Goal: Task Accomplishment & Management: Use online tool/utility

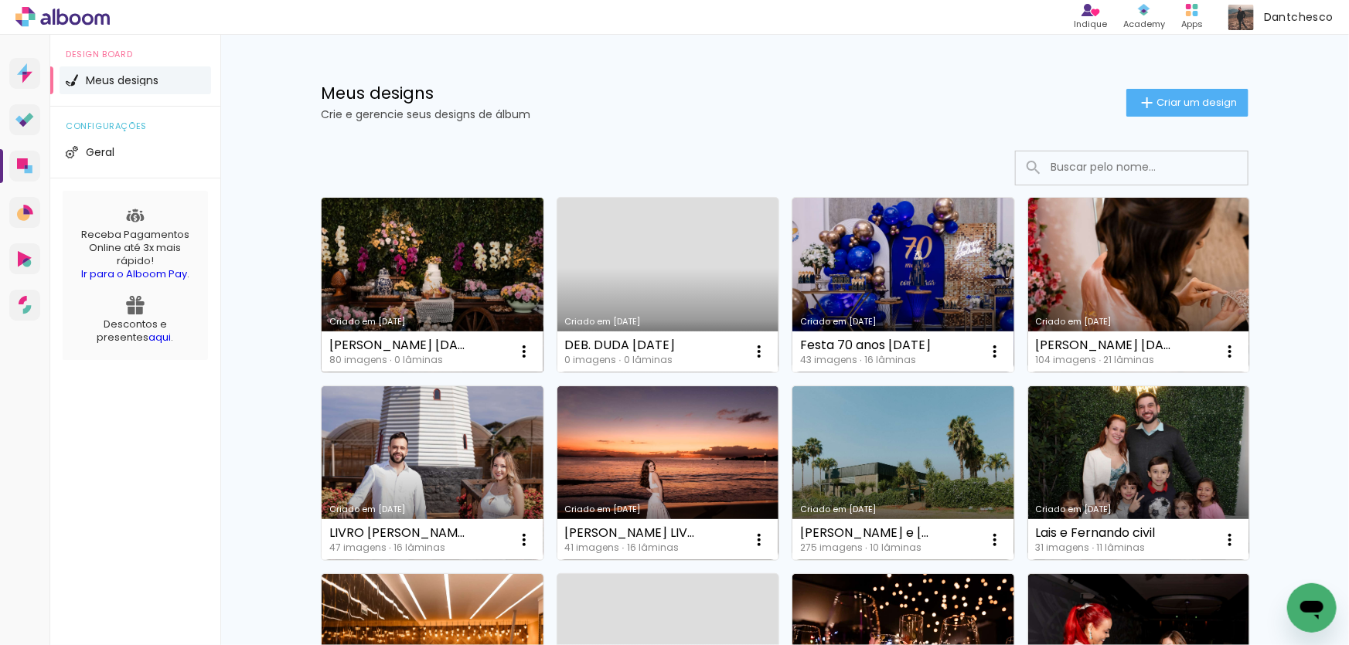
click at [420, 284] on link "Criado em [DATE]" at bounding box center [432, 285] width 222 height 175
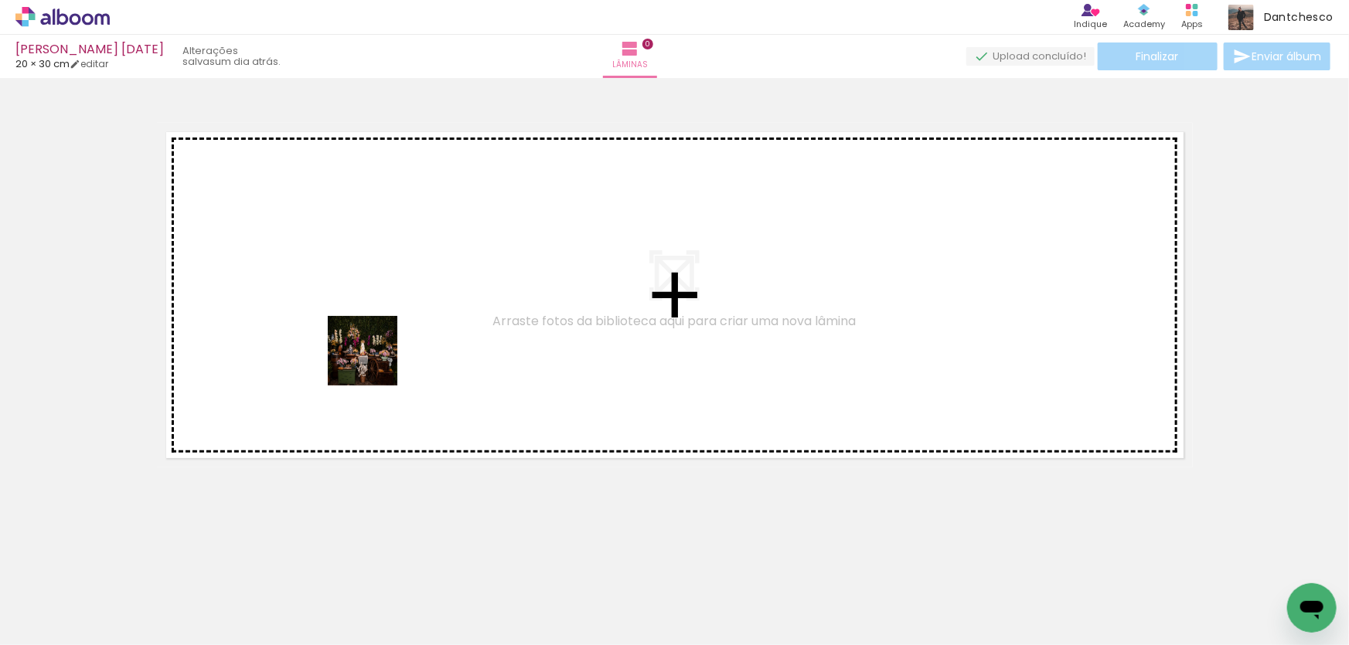
drag, startPoint x: 141, startPoint y: 594, endPoint x: 374, endPoint y: 362, distance: 328.4
click at [374, 362] on quentale-workspace at bounding box center [674, 322] width 1349 height 645
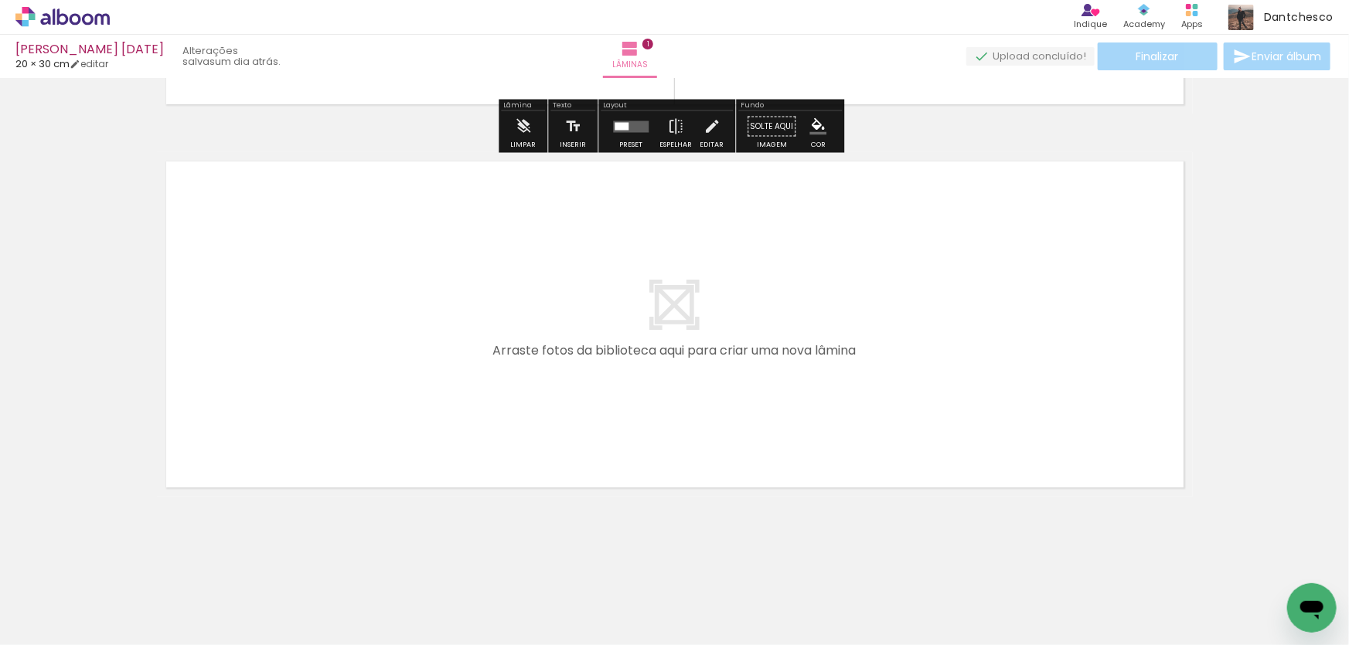
scroll to position [355, 0]
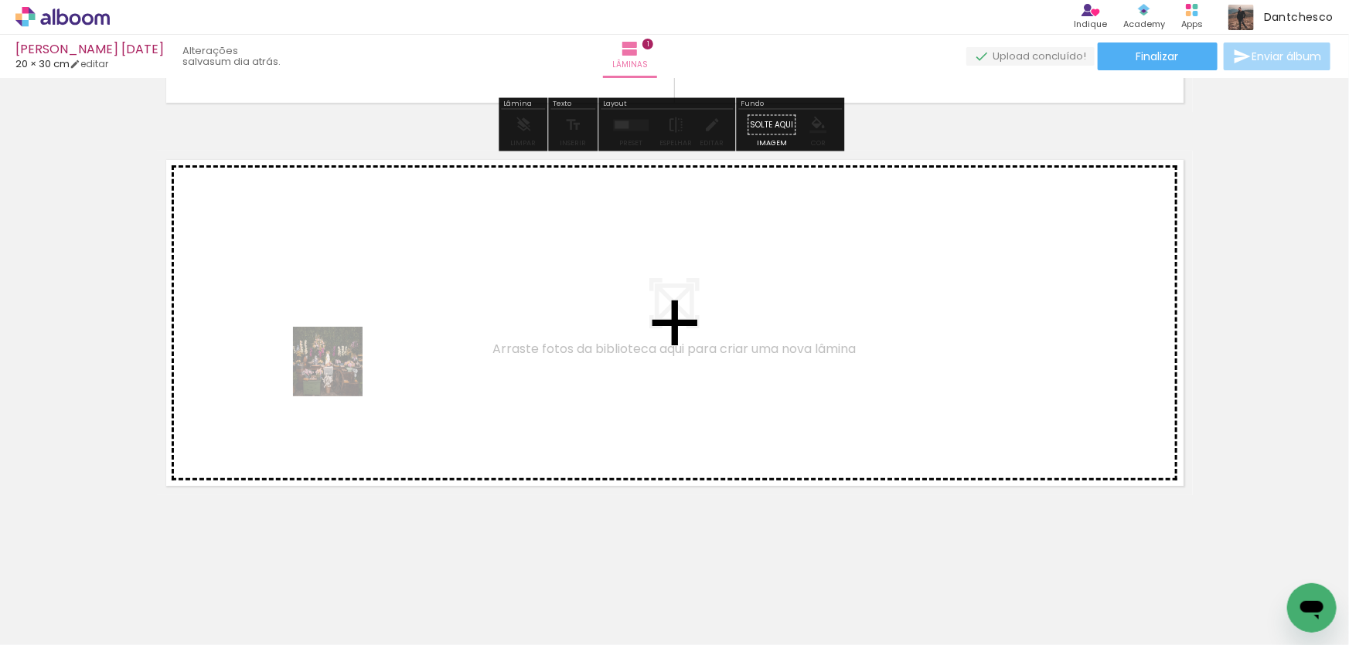
drag, startPoint x: 155, startPoint y: 600, endPoint x: 345, endPoint y: 365, distance: 302.7
click at [345, 365] on quentale-workspace at bounding box center [674, 322] width 1349 height 645
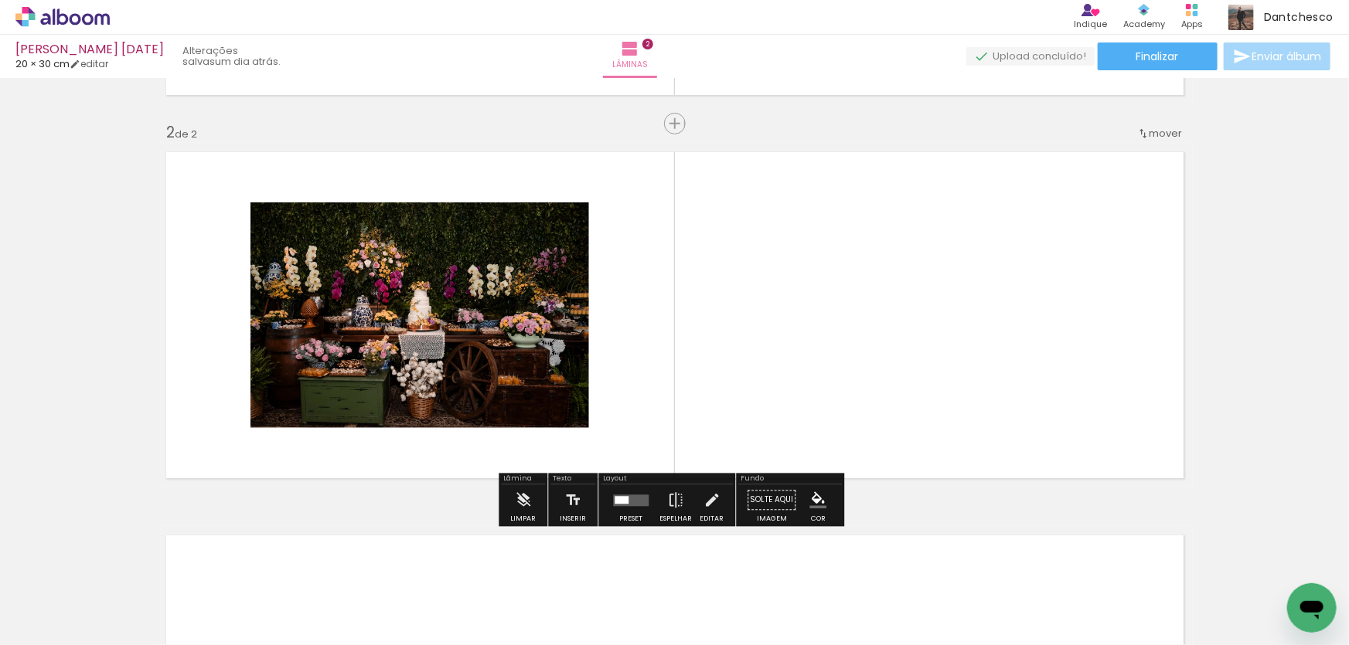
scroll to position [364, 0]
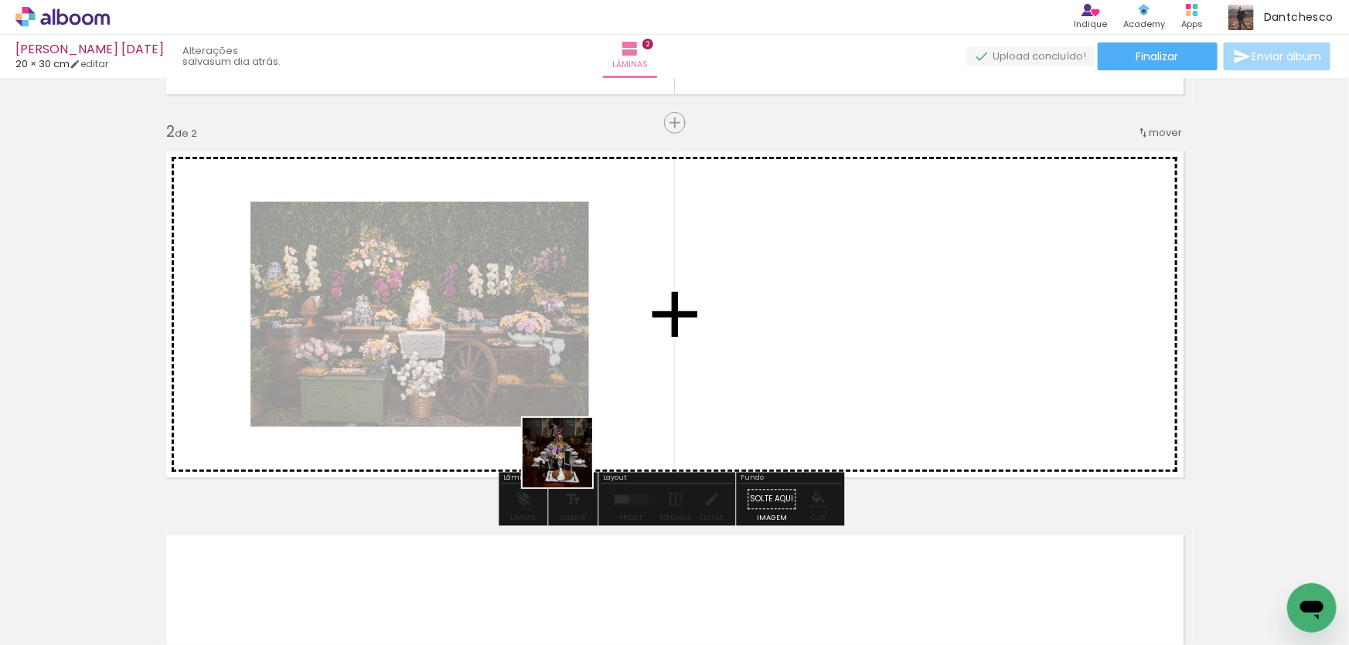
drag, startPoint x: 528, startPoint y: 487, endPoint x: 624, endPoint y: 433, distance: 110.0
click at [624, 433] on quentale-workspace at bounding box center [674, 322] width 1349 height 645
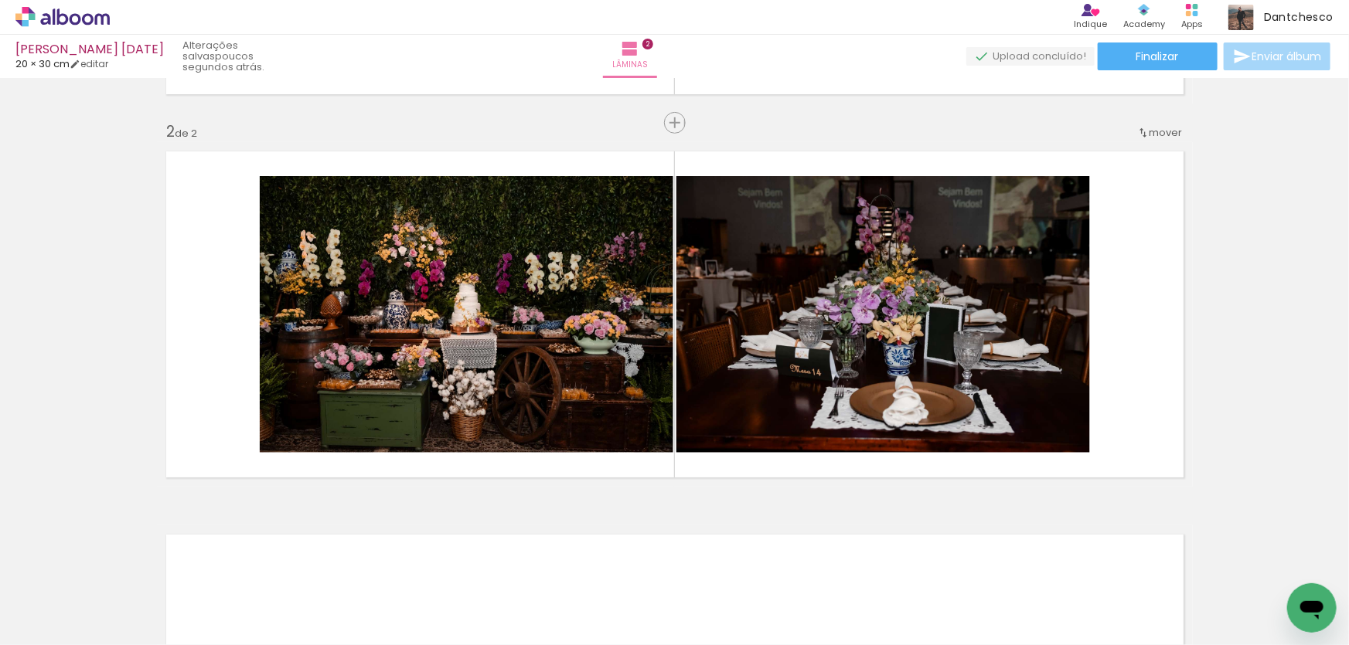
scroll to position [0, 4168]
drag, startPoint x: 876, startPoint y: 632, endPoint x: 861, endPoint y: 626, distance: 15.9
click at [0, 0] on slot at bounding box center [0, 0] width 0 height 0
drag, startPoint x: 474, startPoint y: 594, endPoint x: 437, endPoint y: 421, distance: 177.0
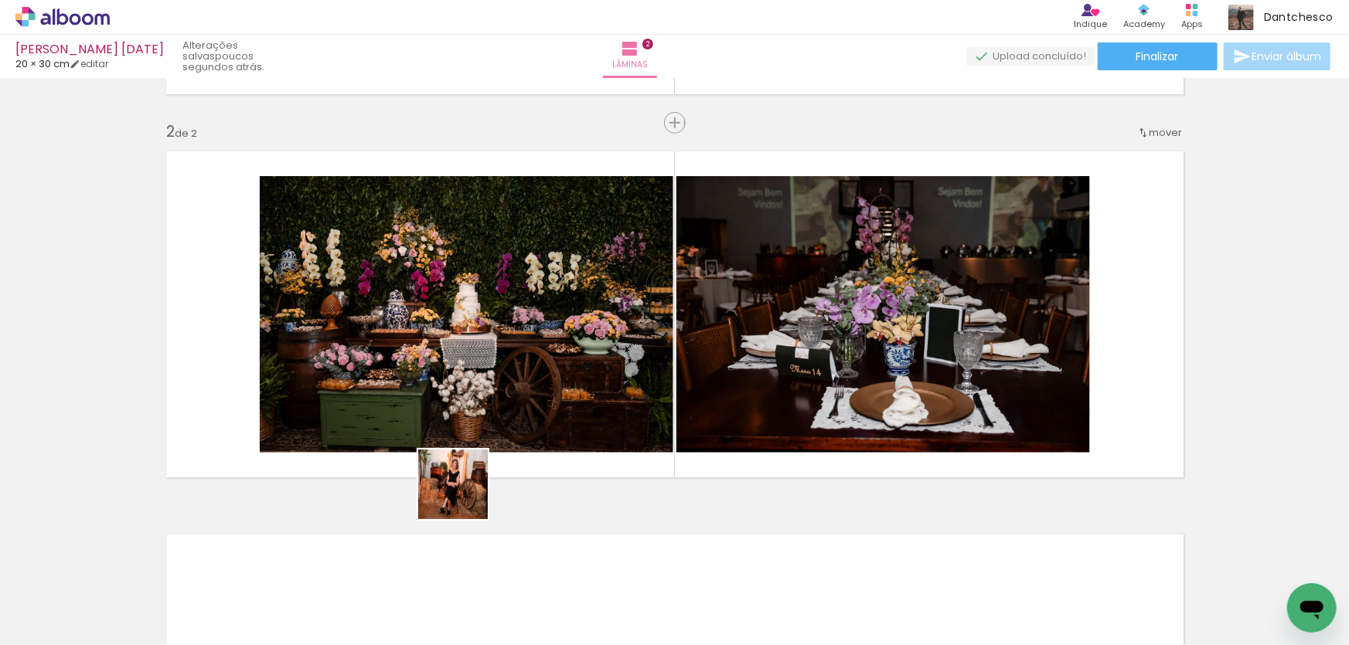
click at [437, 420] on quentale-workspace at bounding box center [674, 322] width 1349 height 645
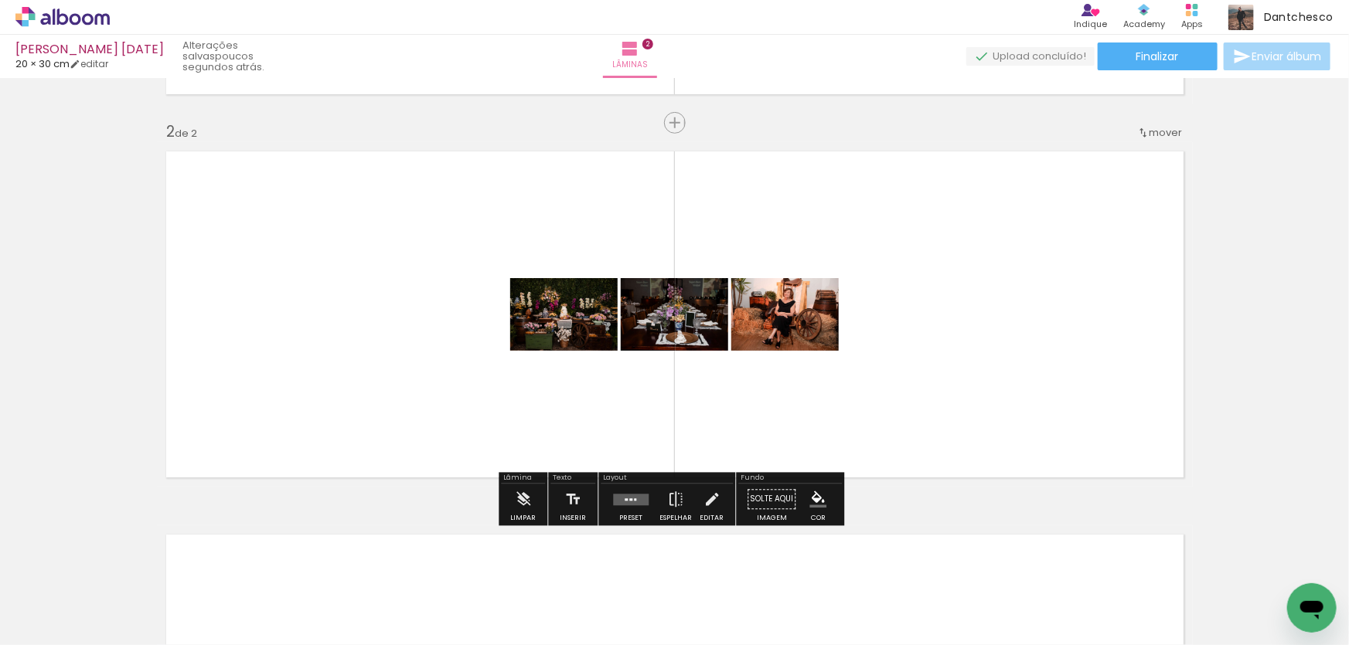
click at [624, 501] on quentale-layouter at bounding box center [631, 500] width 36 height 12
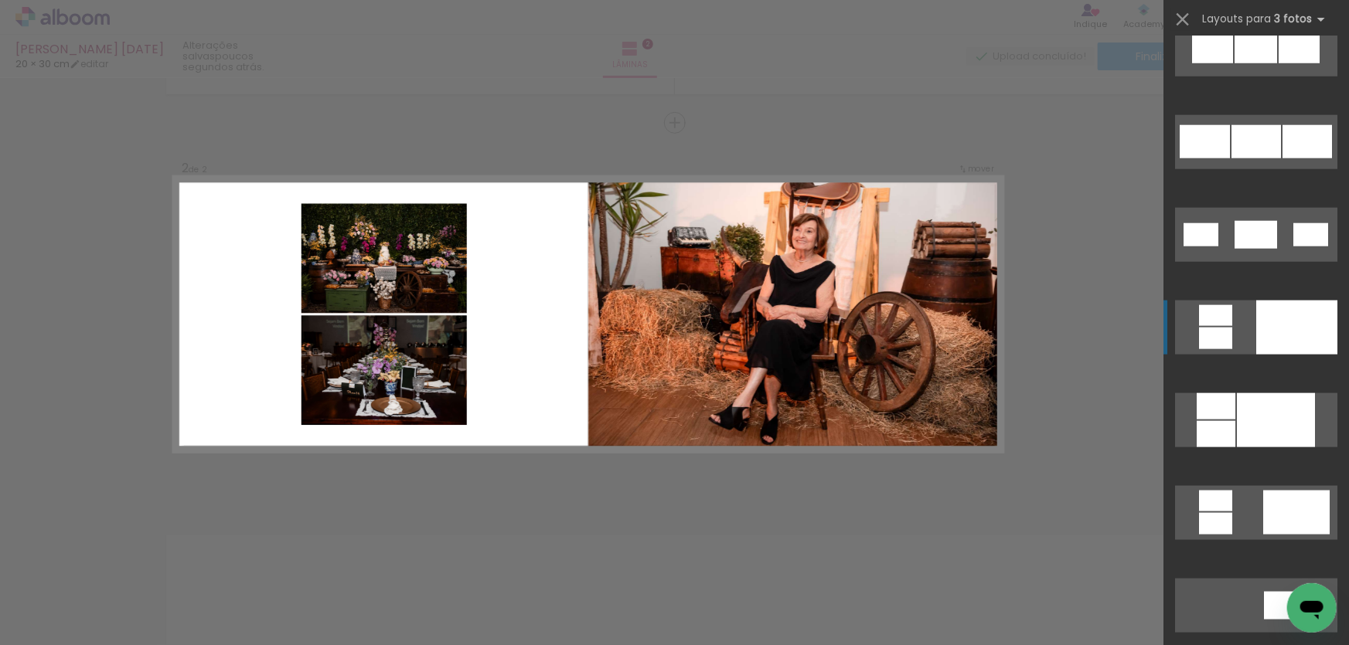
scroll to position [913, 0]
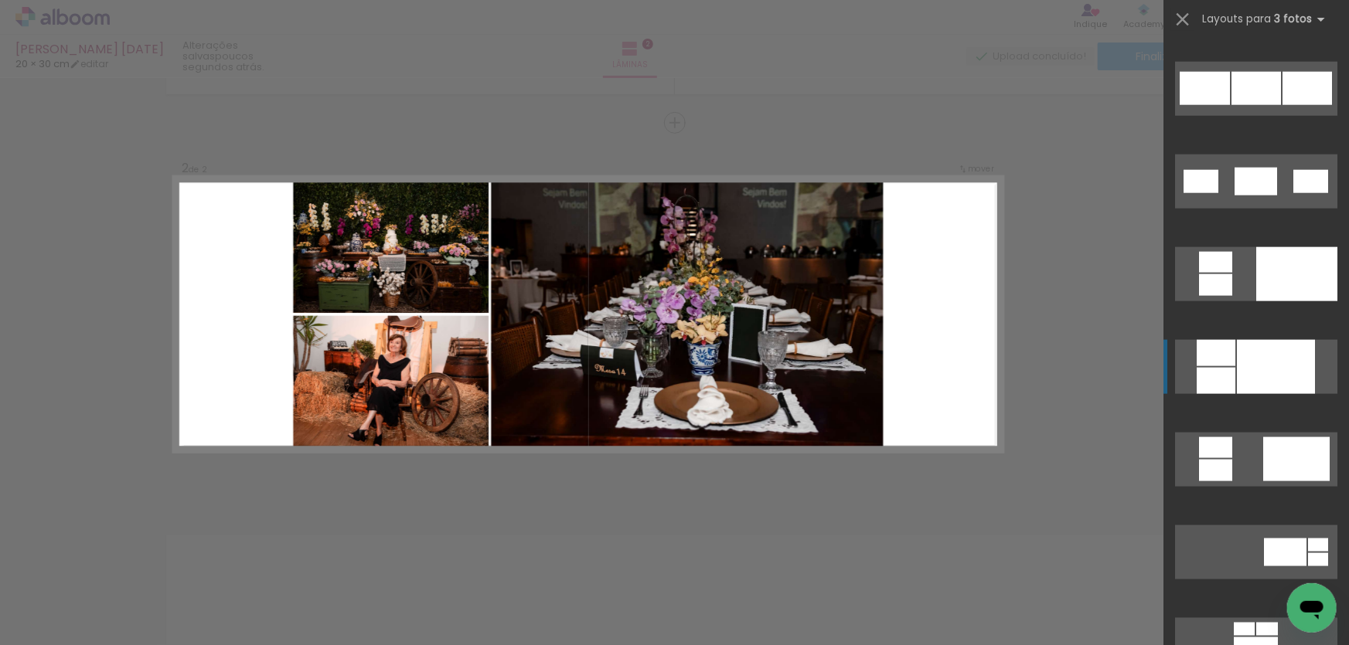
click at [1260, 365] on div at bounding box center [1276, 367] width 78 height 54
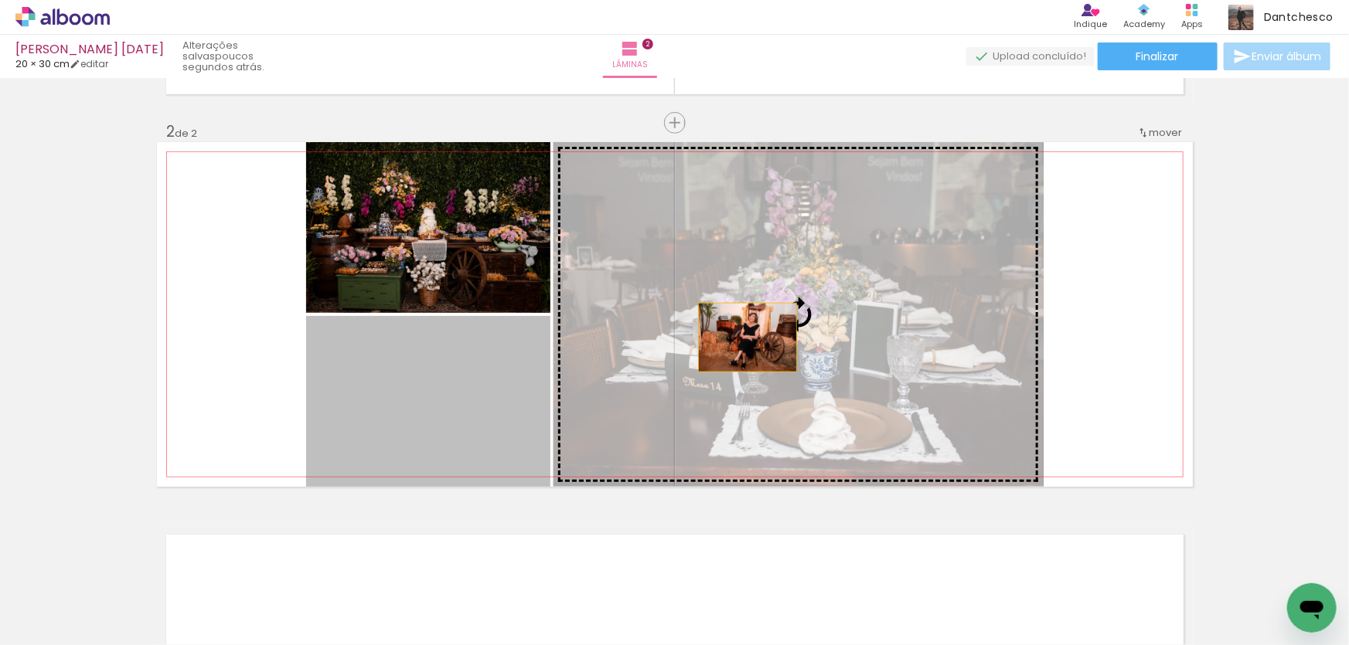
drag, startPoint x: 403, startPoint y: 381, endPoint x: 784, endPoint y: 311, distance: 387.4
click at [0, 0] on slot at bounding box center [0, 0] width 0 height 0
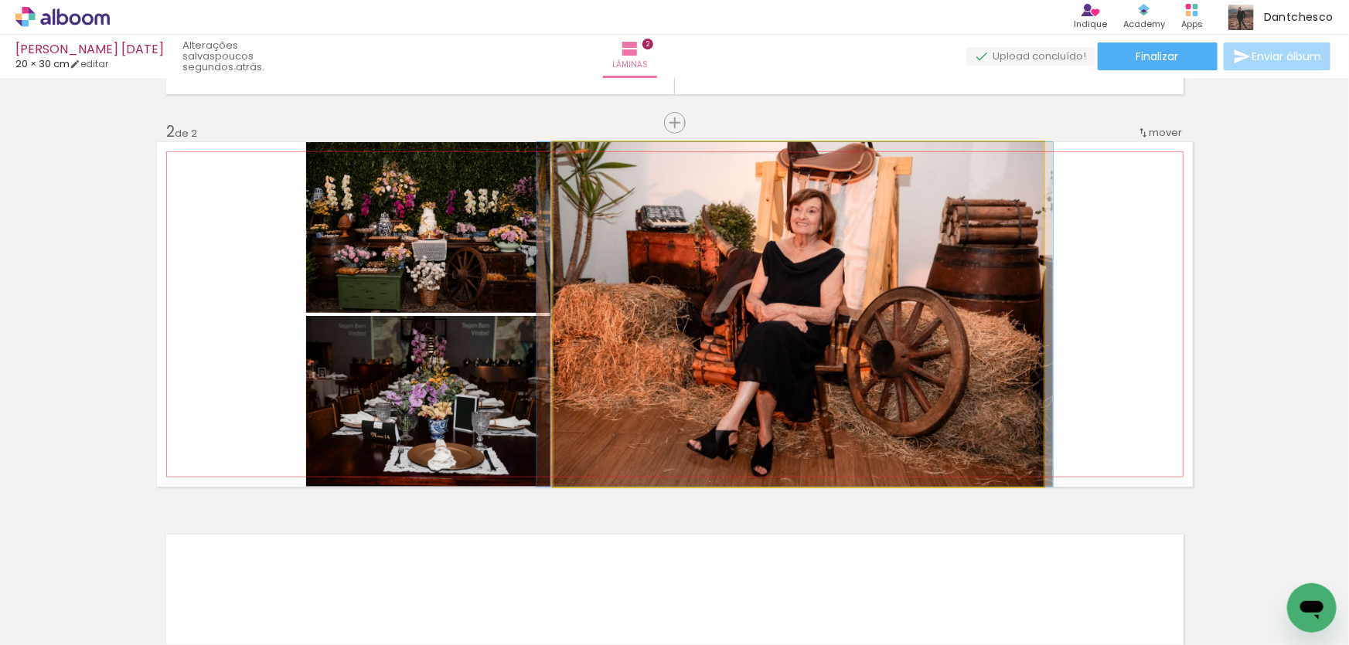
drag, startPoint x: 850, startPoint y: 294, endPoint x: 846, endPoint y: 263, distance: 31.2
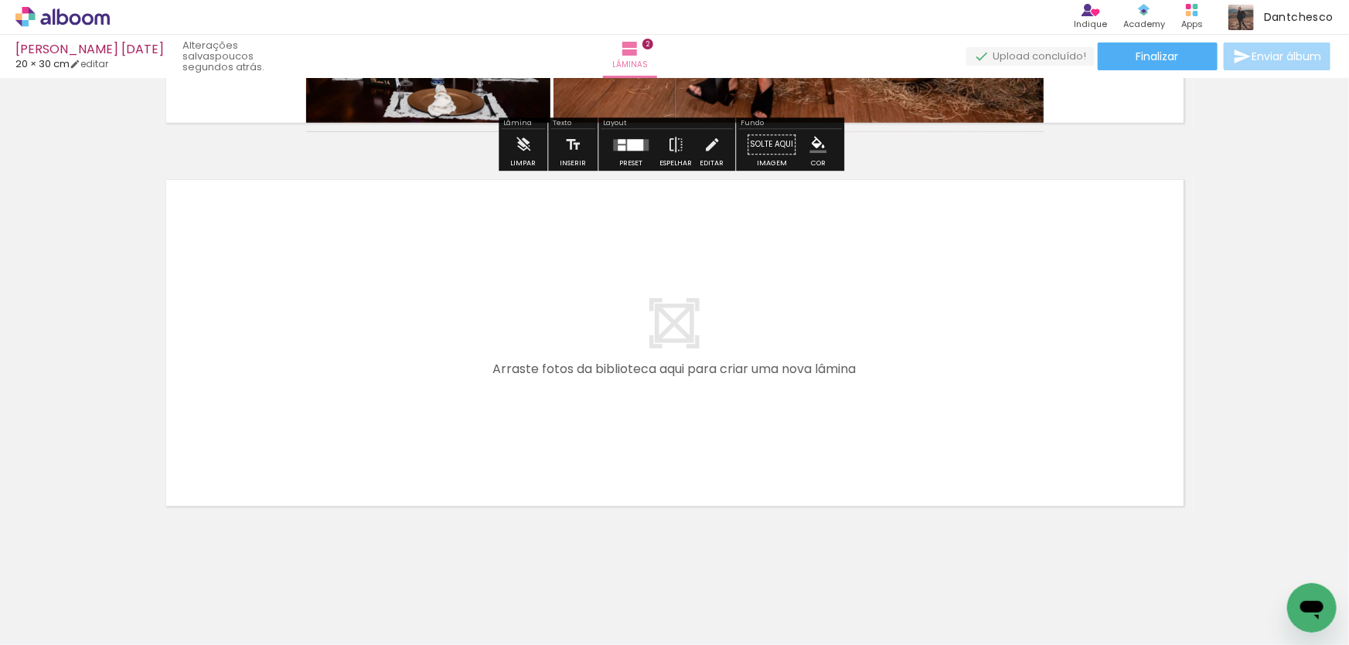
scroll to position [739, 0]
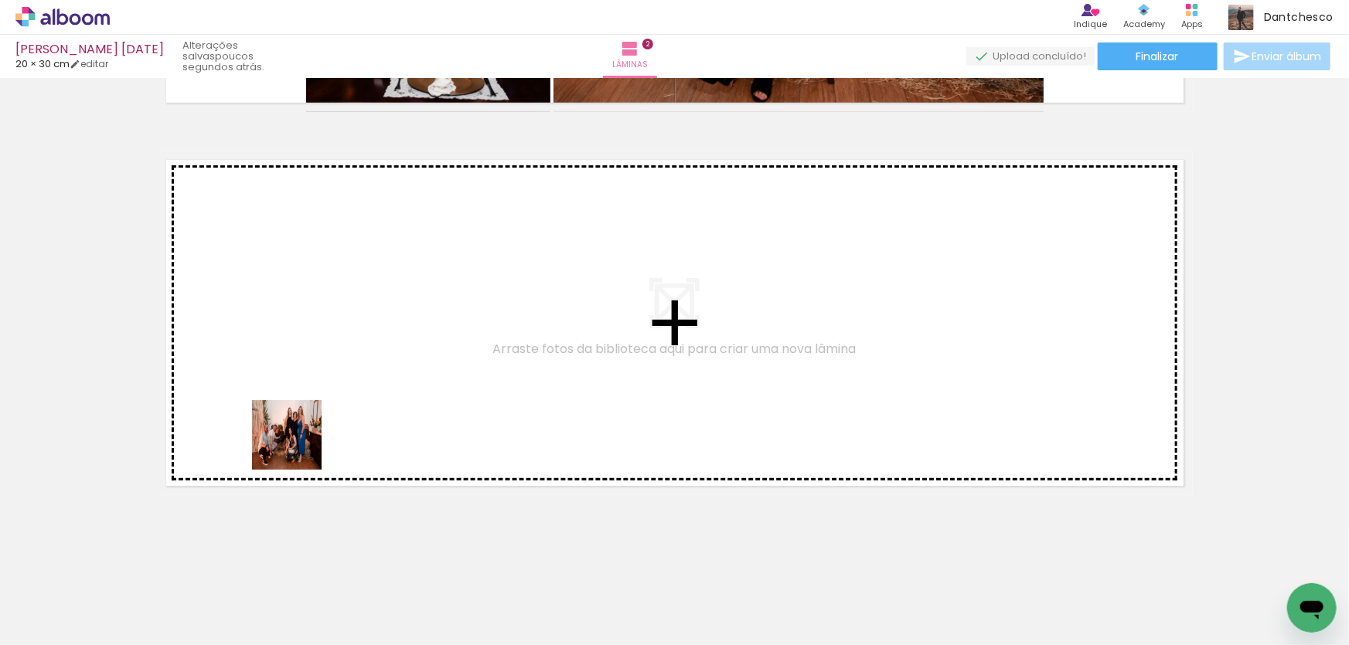
drag, startPoint x: 213, startPoint y: 555, endPoint x: 308, endPoint y: 429, distance: 158.3
click at [308, 429] on quentale-workspace at bounding box center [674, 322] width 1349 height 645
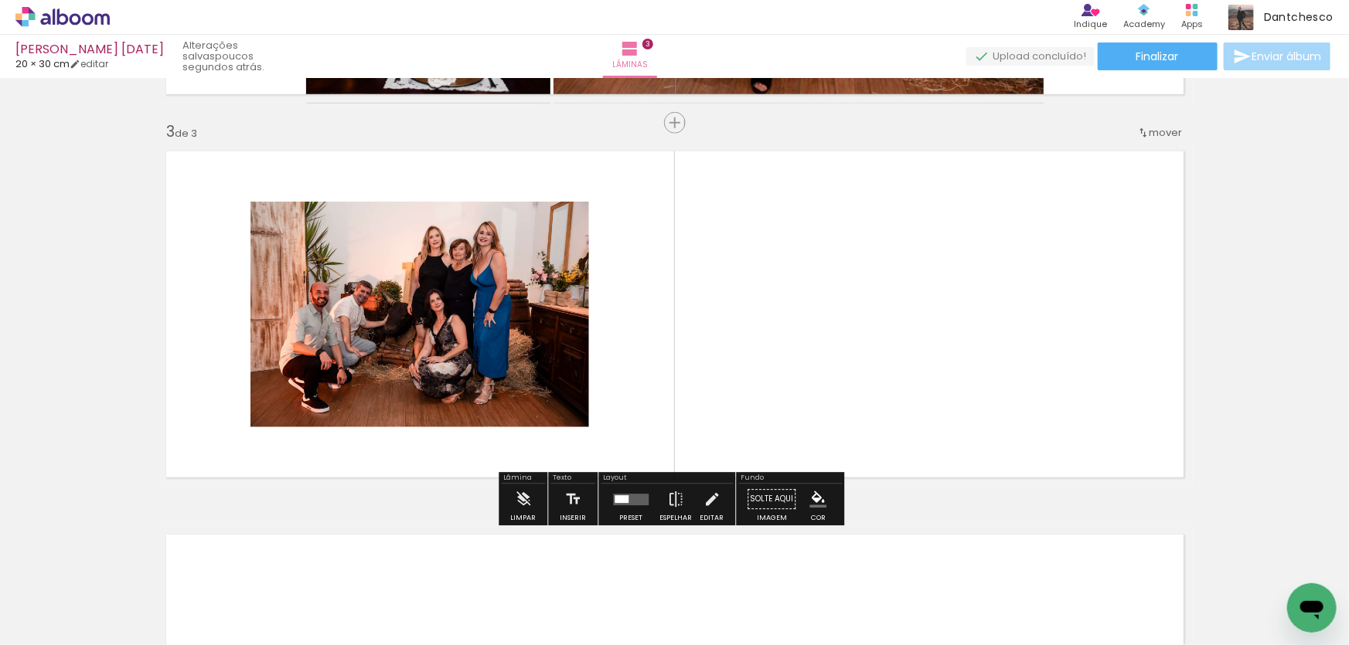
scroll to position [748, 0]
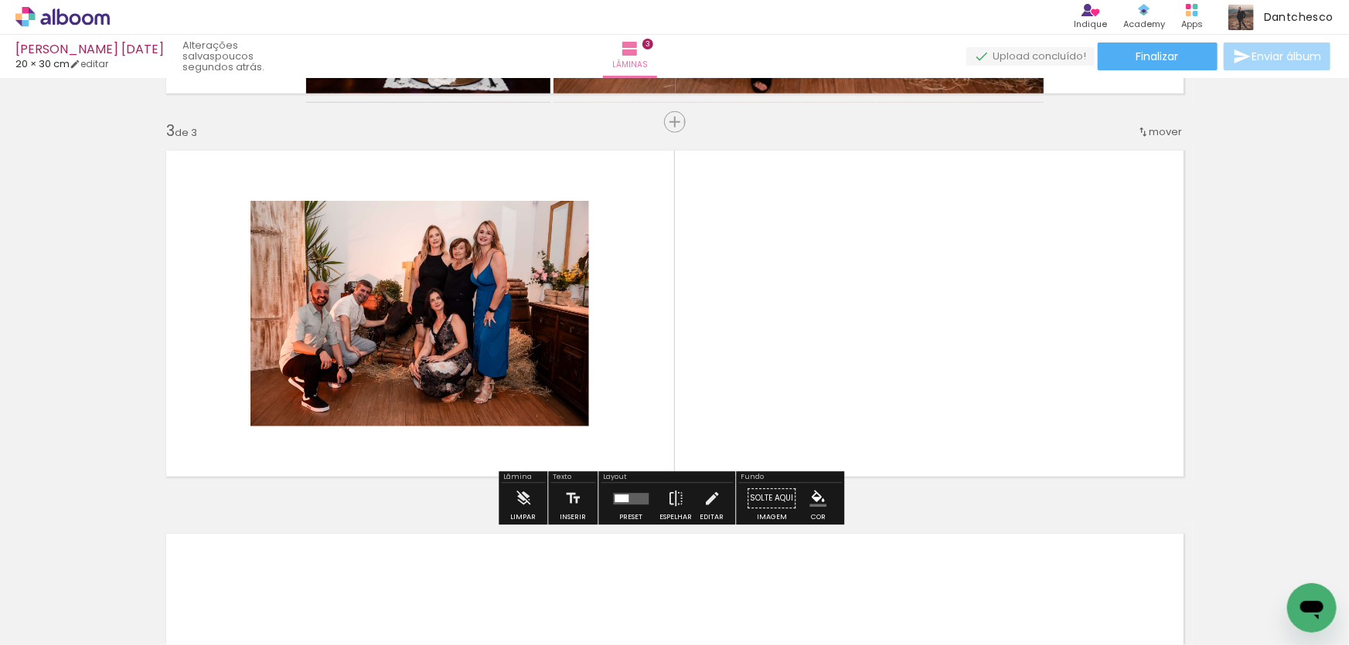
drag, startPoint x: 370, startPoint y: 257, endPoint x: 204, endPoint y: 286, distance: 168.6
click at [224, 286] on quentale-layouter at bounding box center [675, 313] width 1036 height 345
drag, startPoint x: 156, startPoint y: 278, endPoint x: 393, endPoint y: 310, distance: 239.4
click at [73, 258] on div "Inserir lâmina 1 de 3 Inserir lâmina 2 de 3 Inserir lâmina 3 de 3" at bounding box center [674, 102] width 1349 height 1534
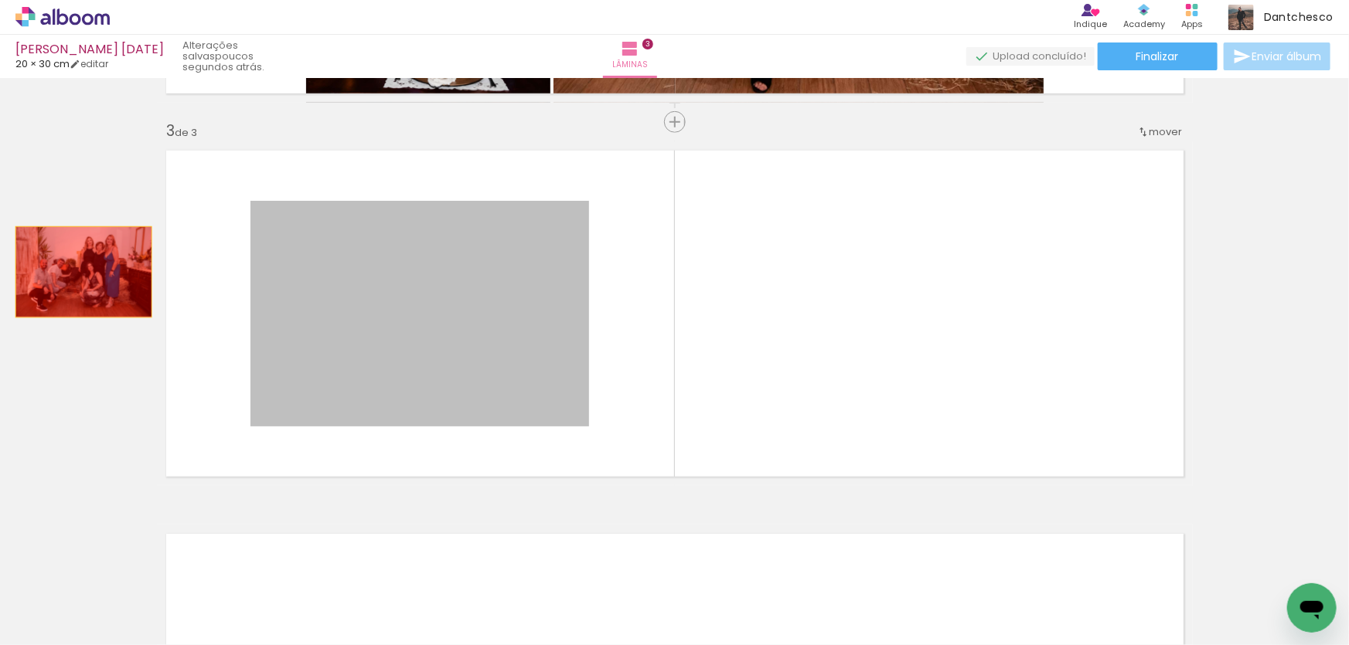
drag, startPoint x: 478, startPoint y: 304, endPoint x: 54, endPoint y: 250, distance: 426.9
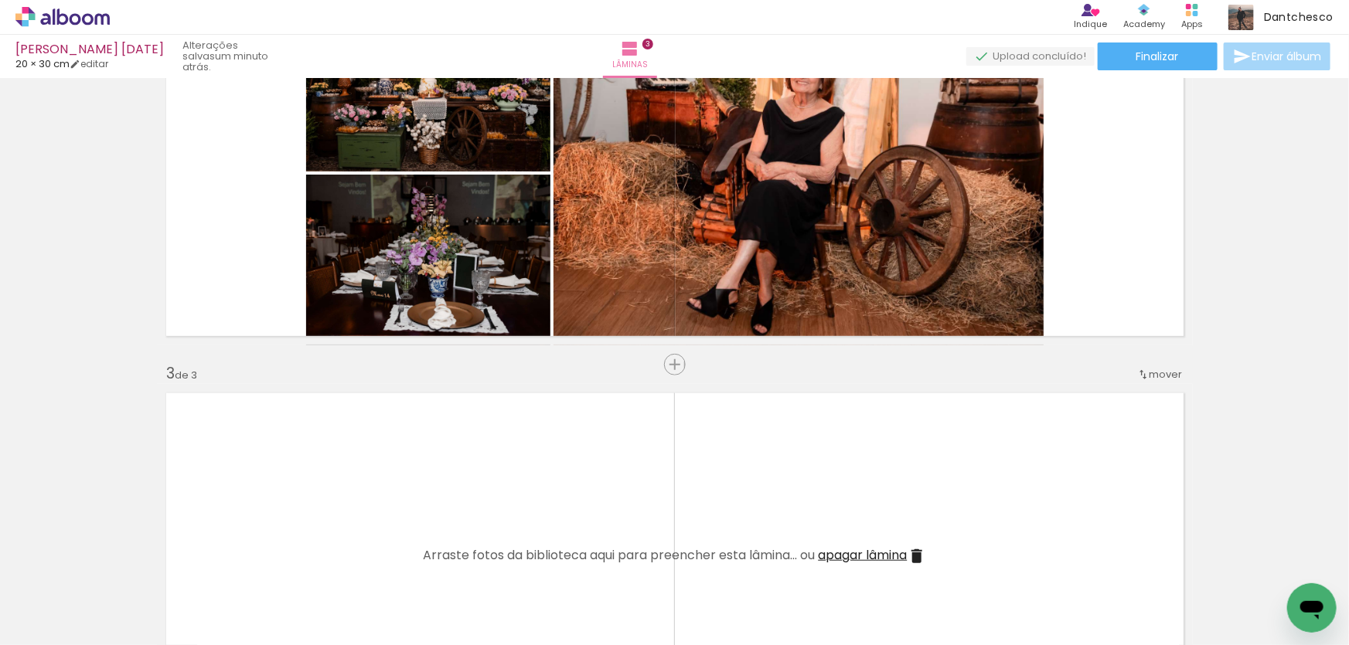
scroll to position [396, 0]
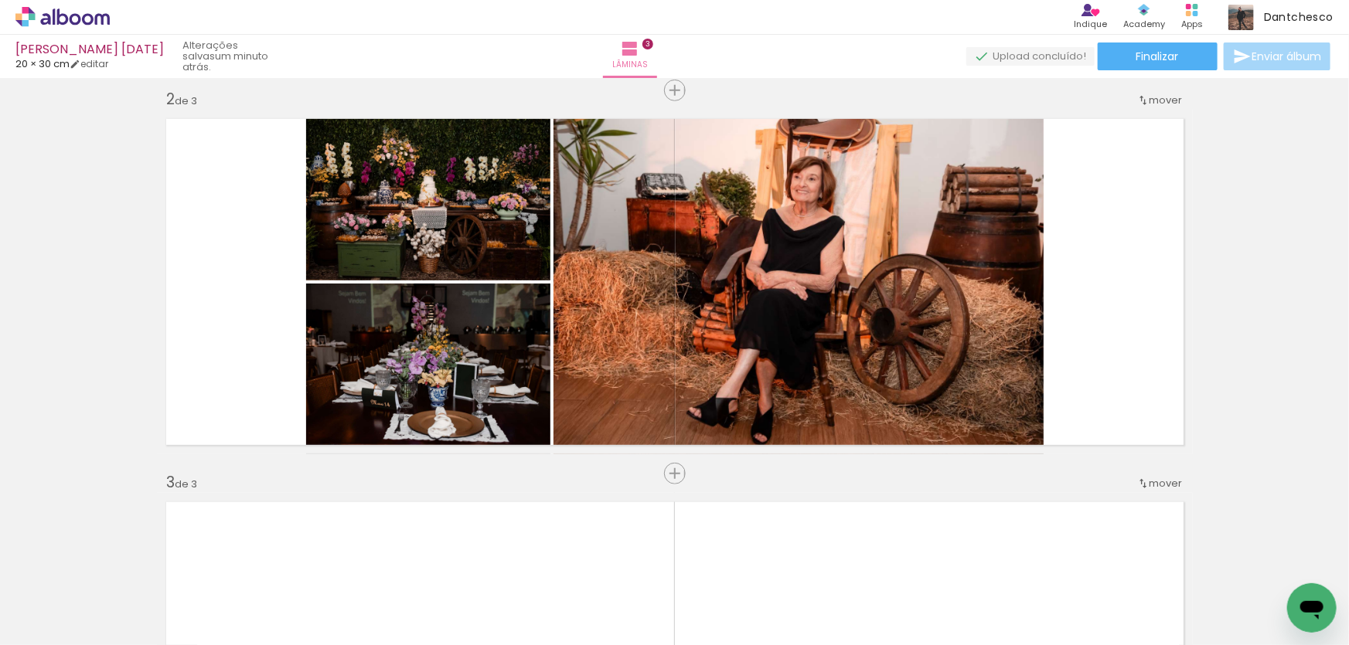
click at [488, 593] on div at bounding box center [497, 592] width 77 height 51
click at [843, 354] on quentale-photo at bounding box center [798, 282] width 490 height 345
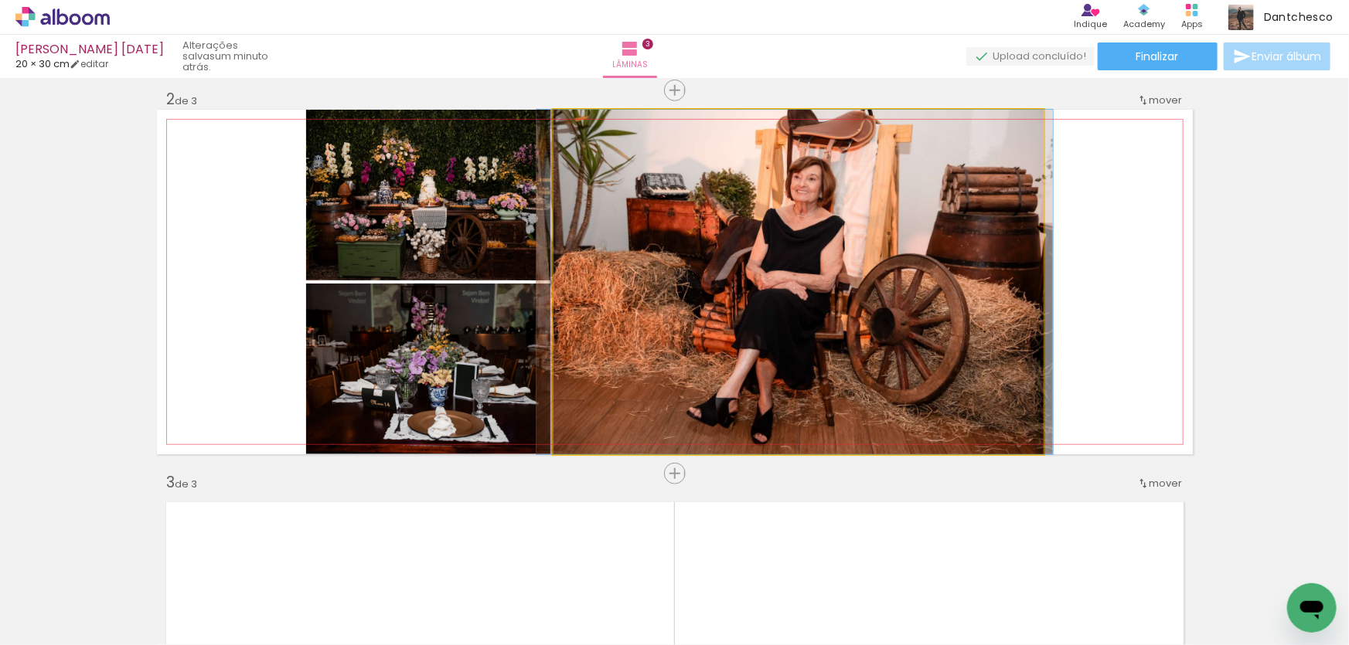
click at [844, 353] on quentale-photo at bounding box center [798, 282] width 490 height 345
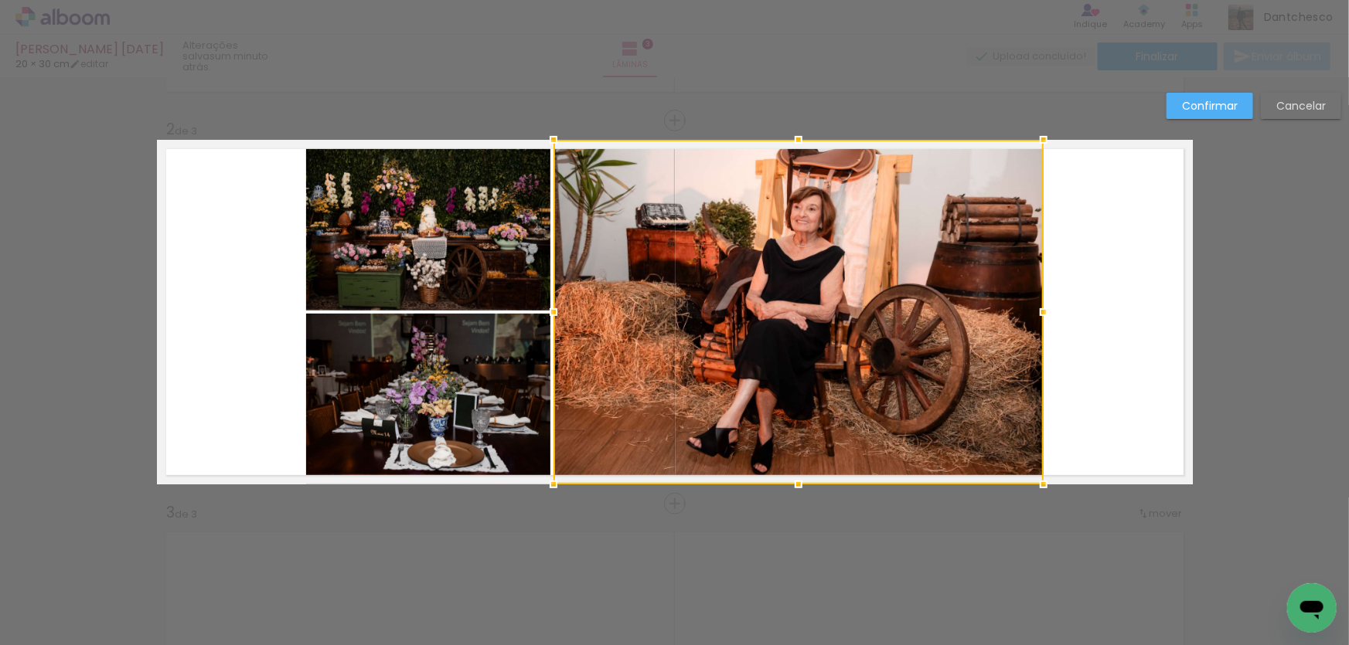
scroll to position [364, 0]
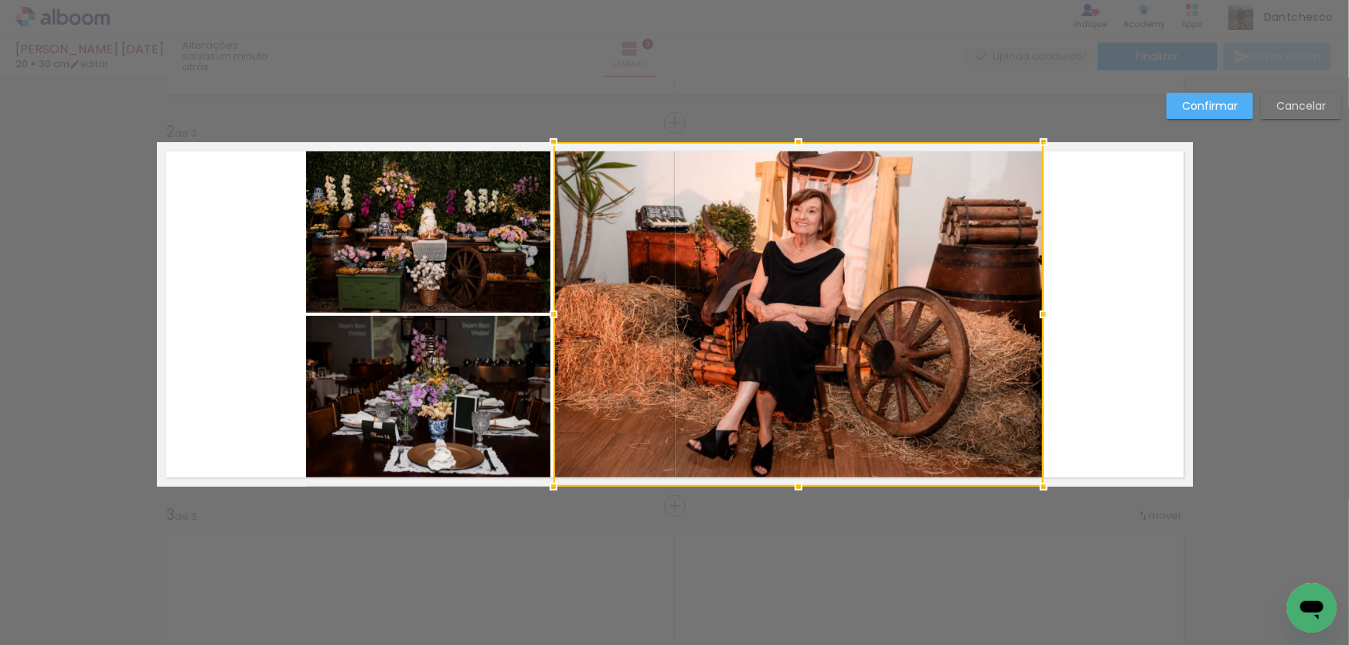
click at [830, 348] on div at bounding box center [798, 314] width 490 height 345
click at [1310, 97] on paper-button "Cancelar" at bounding box center [1300, 106] width 80 height 26
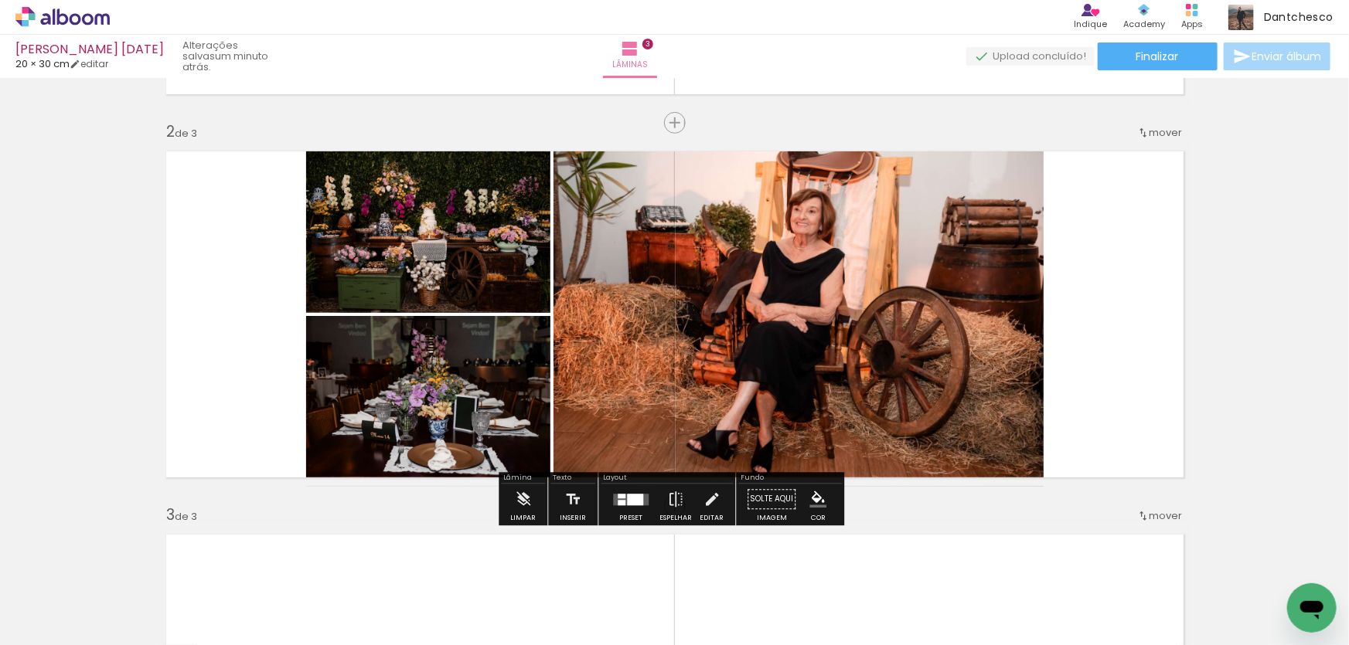
click at [511, 583] on div at bounding box center [497, 593] width 70 height 46
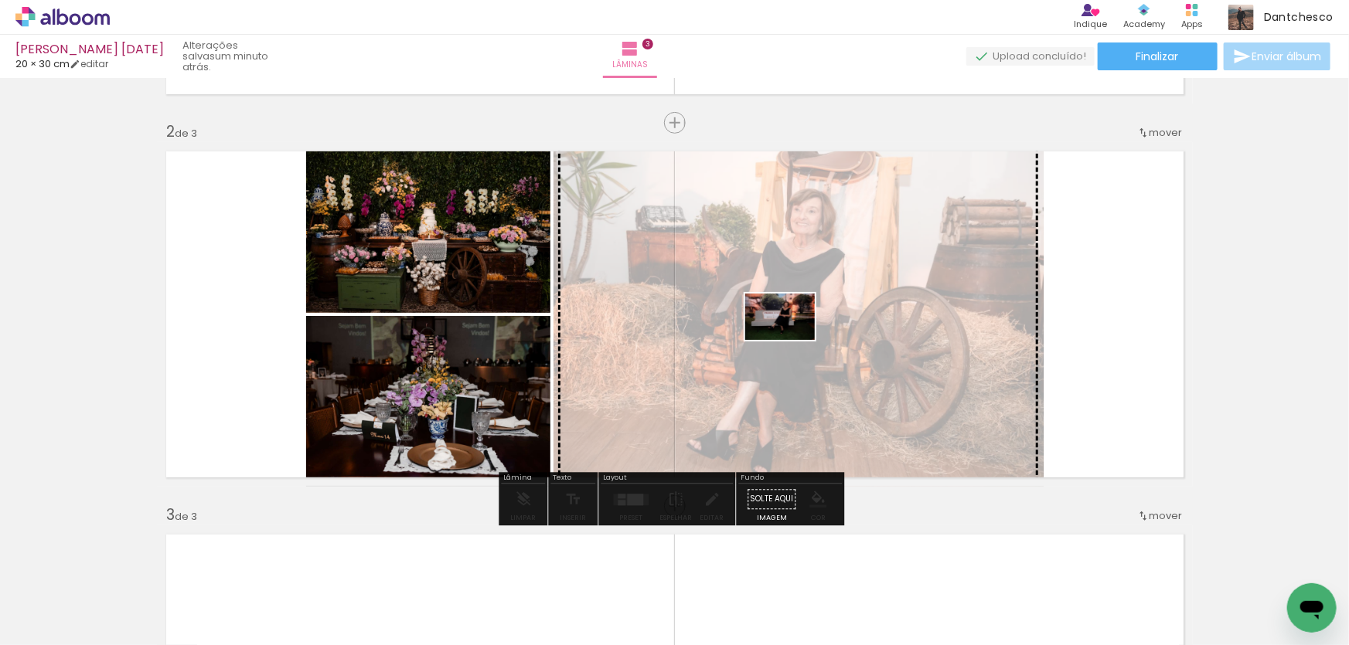
drag, startPoint x: 595, startPoint y: 551, endPoint x: 791, endPoint y: 340, distance: 288.2
click at [791, 340] on quentale-workspace at bounding box center [674, 322] width 1349 height 645
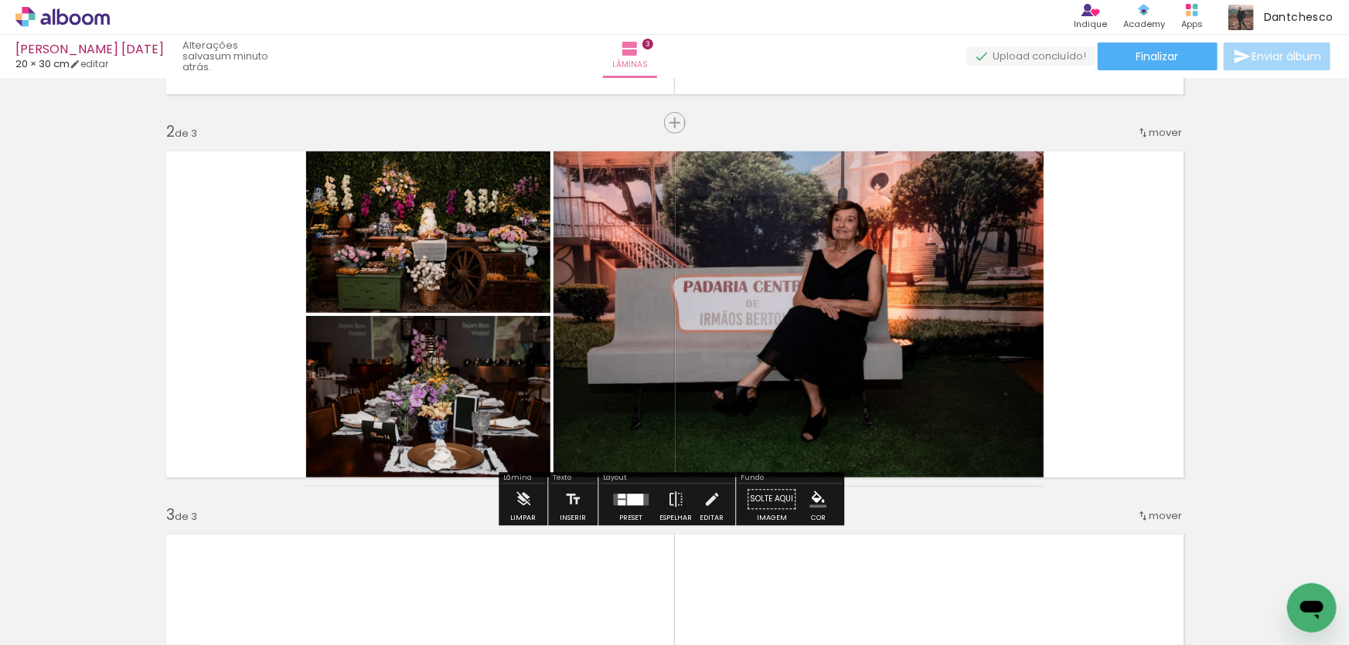
click at [893, 360] on quentale-photo at bounding box center [798, 314] width 490 height 345
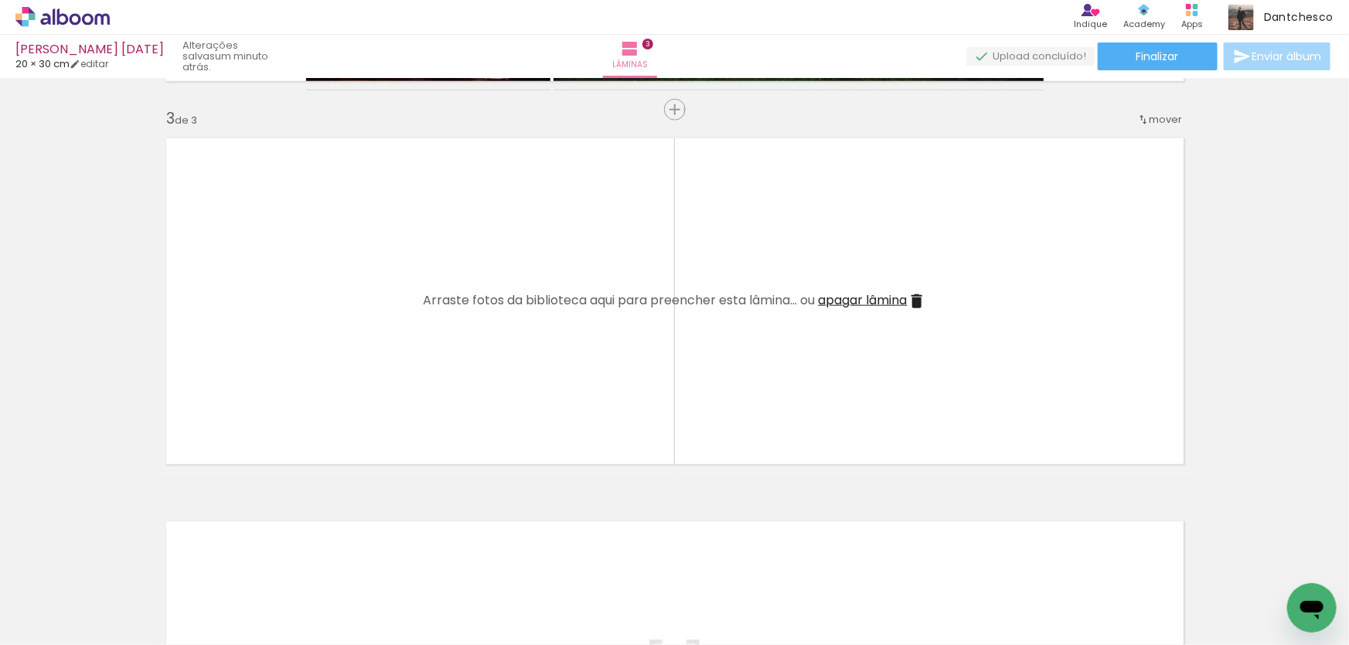
scroll to position [786, 0]
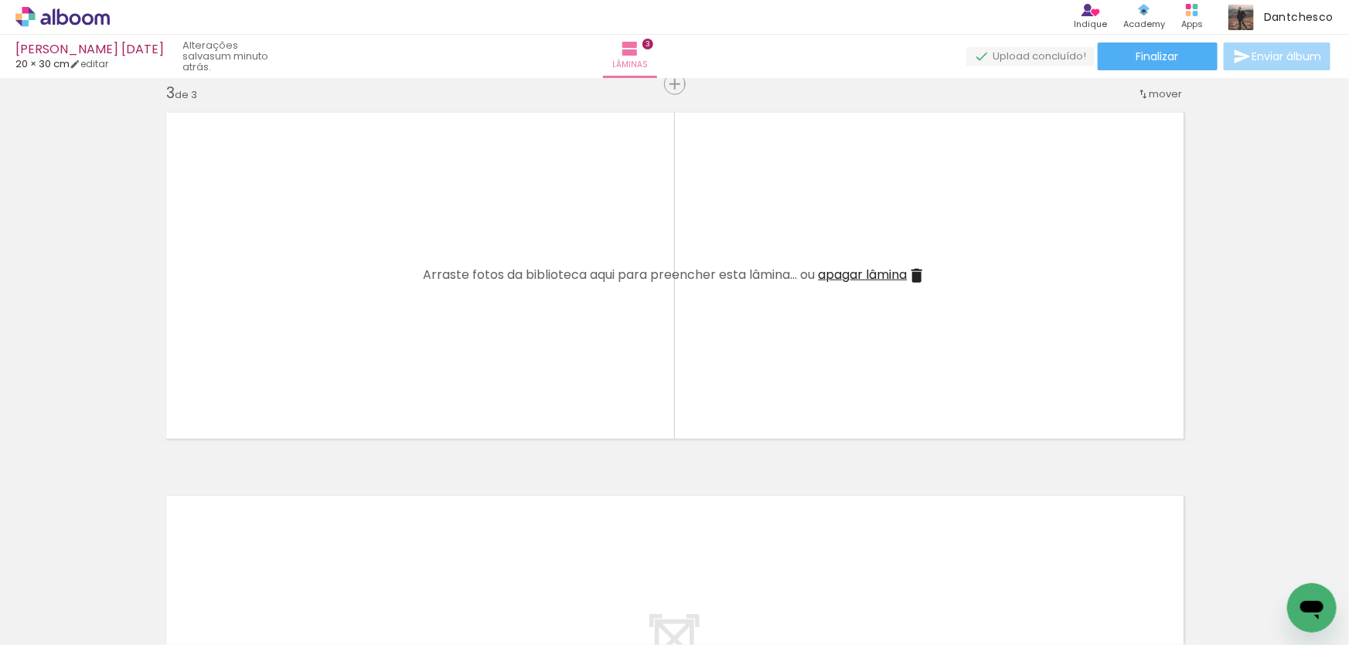
drag, startPoint x: 592, startPoint y: 595, endPoint x: 482, endPoint y: 305, distance: 309.9
click at [482, 305] on quentale-workspace at bounding box center [674, 322] width 1349 height 645
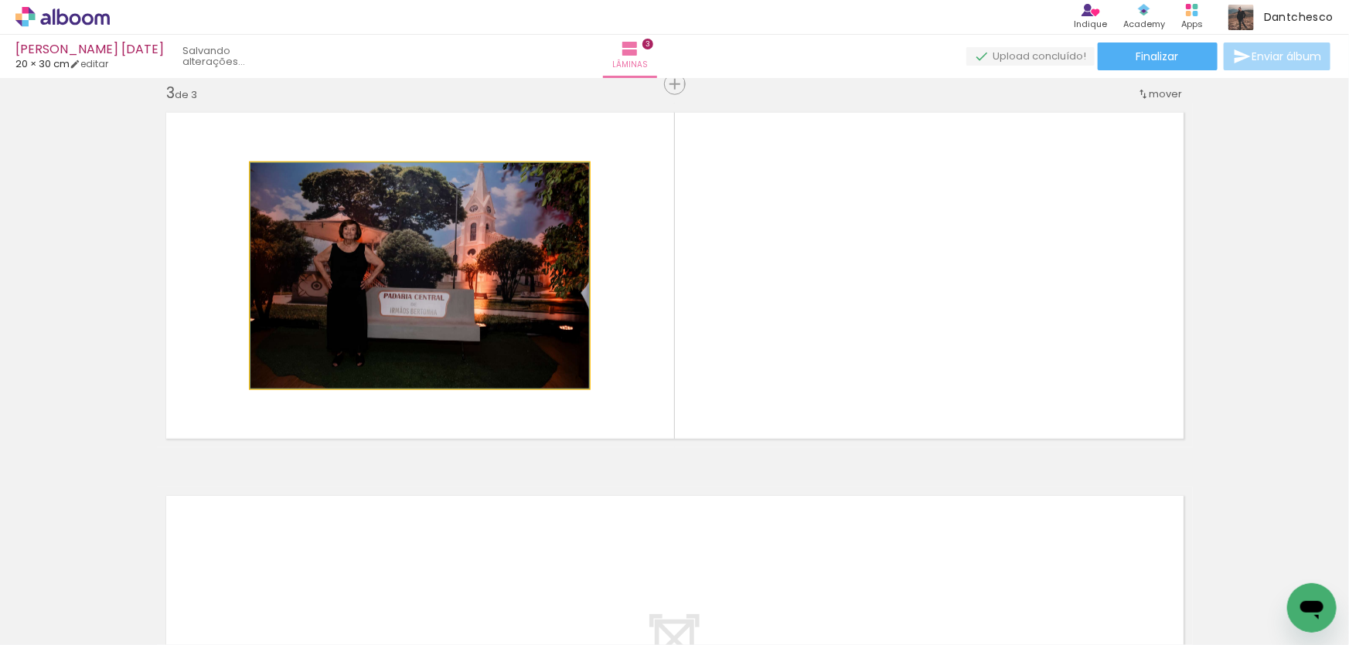
click at [481, 286] on quentale-photo at bounding box center [419, 276] width 338 height 226
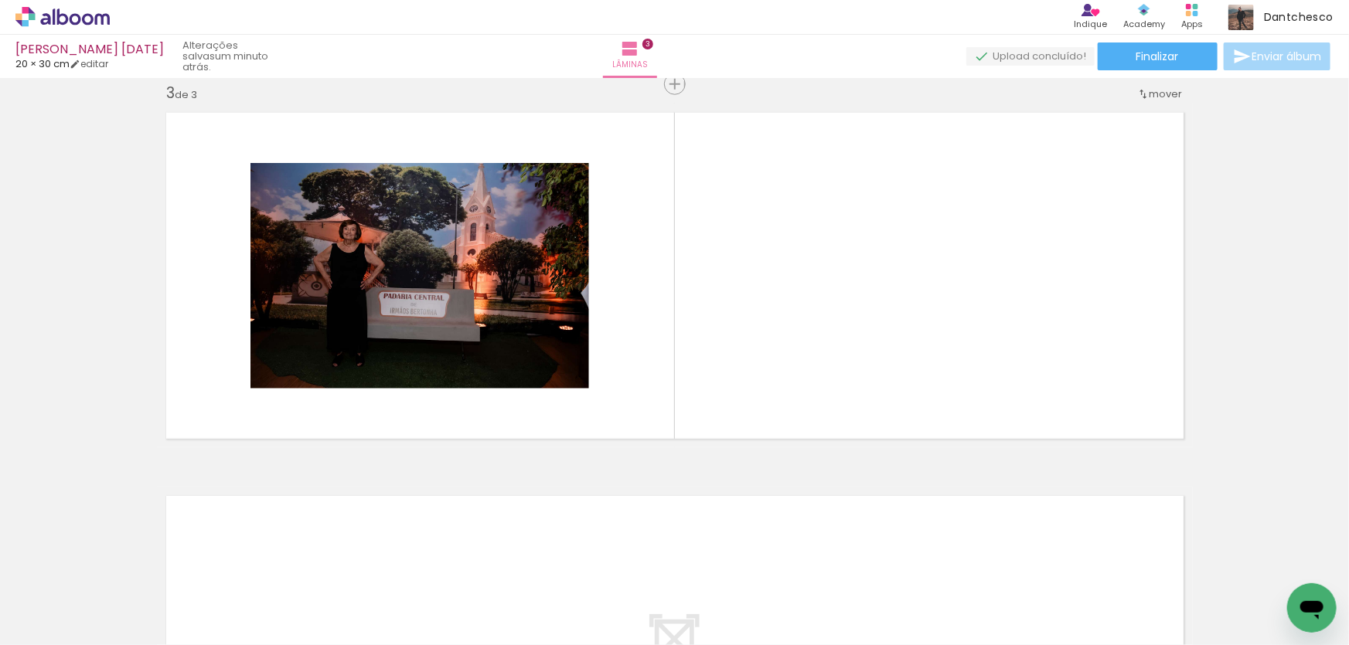
scroll to position [0, 611]
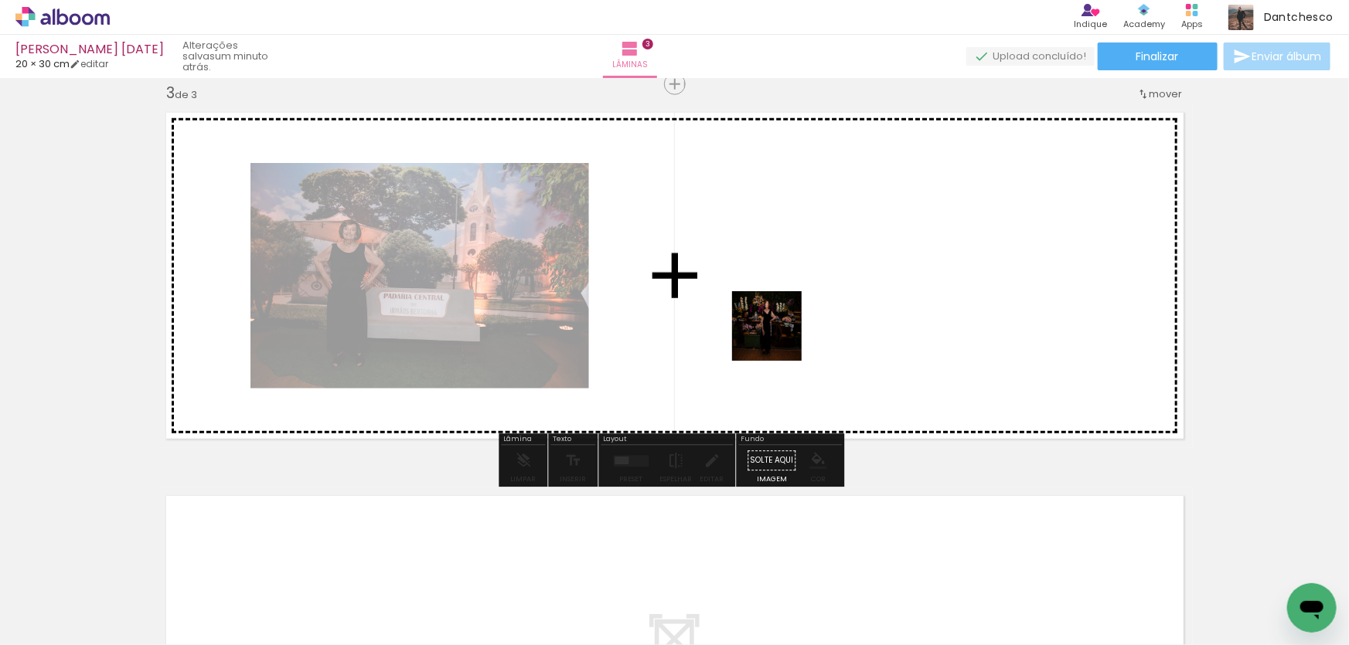
drag, startPoint x: 593, startPoint y: 587, endPoint x: 780, endPoint y: 332, distance: 316.9
click at [780, 332] on quentale-workspace at bounding box center [674, 322] width 1349 height 645
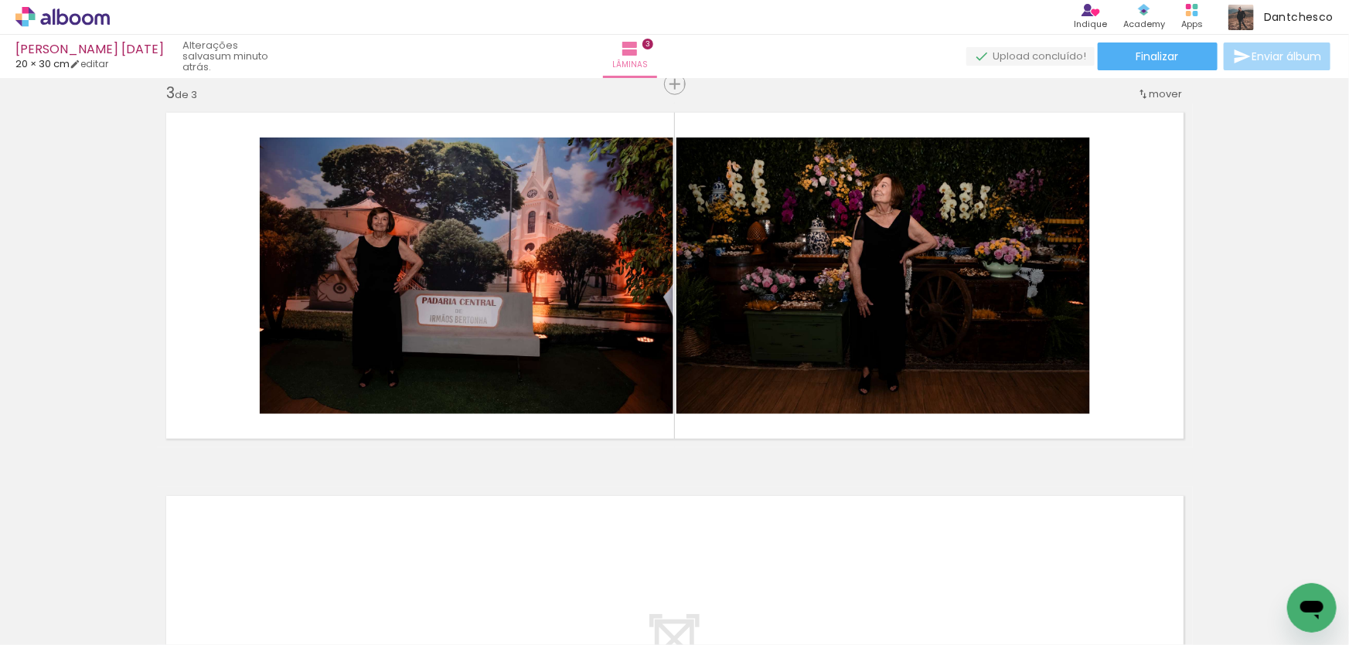
scroll to position [0, 3465]
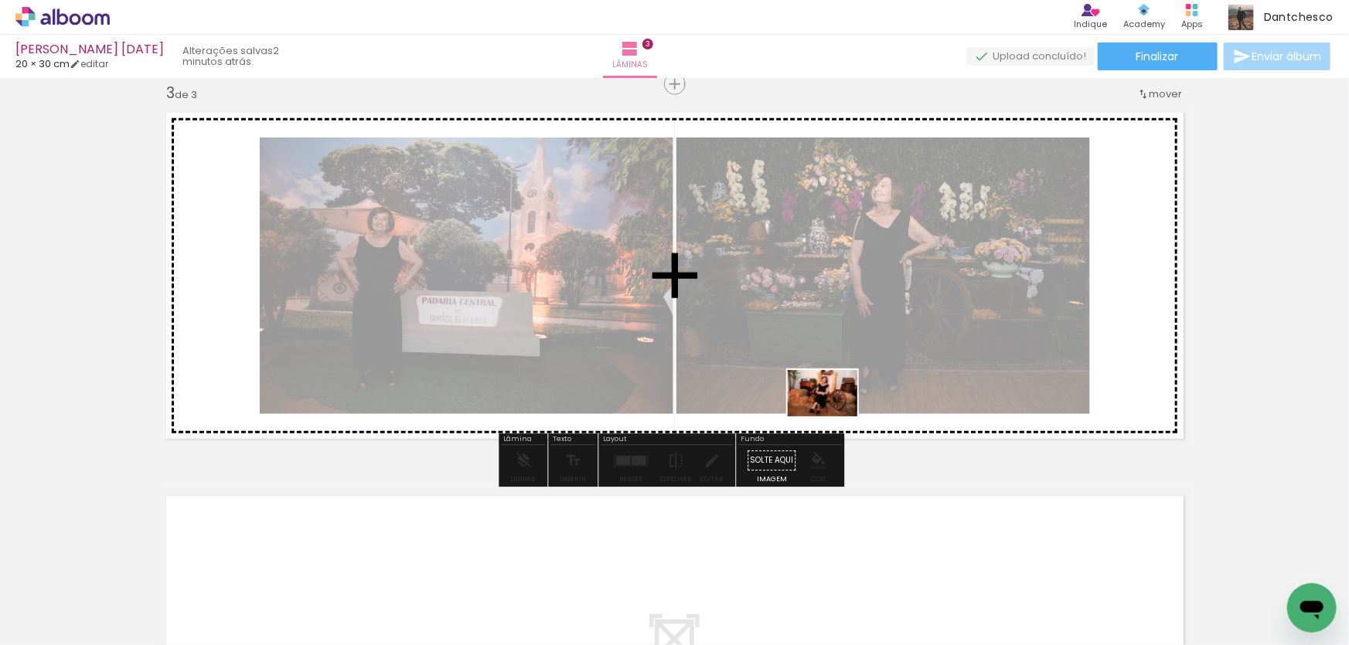
drag, startPoint x: 759, startPoint y: 594, endPoint x: 834, endPoint y: 417, distance: 192.2
click at [834, 417] on quentale-workspace at bounding box center [674, 322] width 1349 height 645
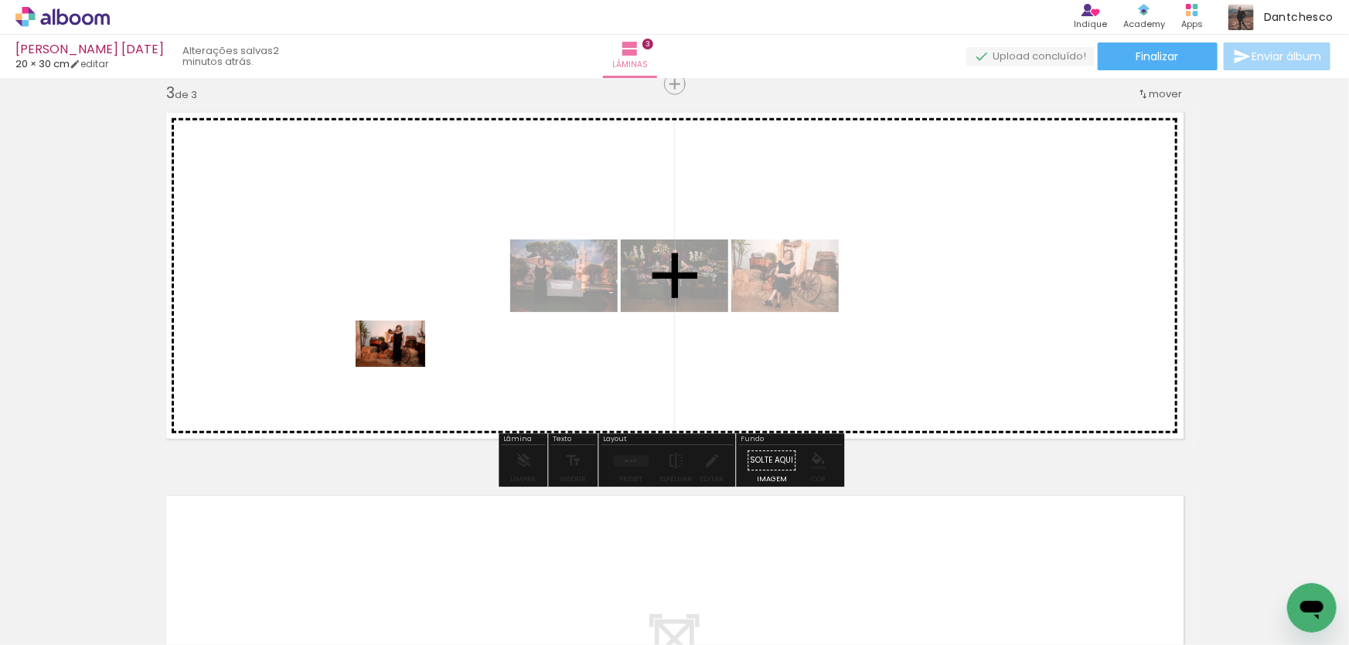
drag, startPoint x: 355, startPoint y: 592, endPoint x: 402, endPoint y: 367, distance: 229.8
click at [402, 367] on quentale-workspace at bounding box center [674, 322] width 1349 height 645
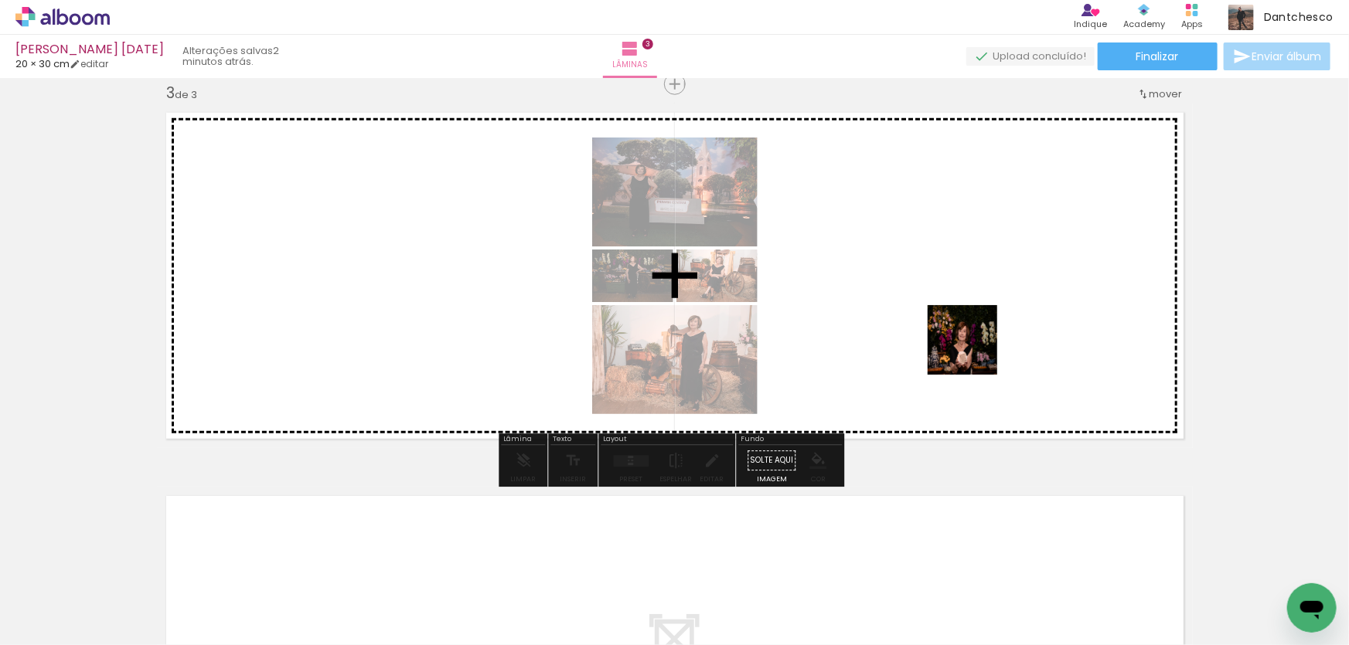
drag, startPoint x: 943, startPoint y: 599, endPoint x: 974, endPoint y: 352, distance: 249.2
click at [974, 352] on quentale-workspace at bounding box center [674, 322] width 1349 height 645
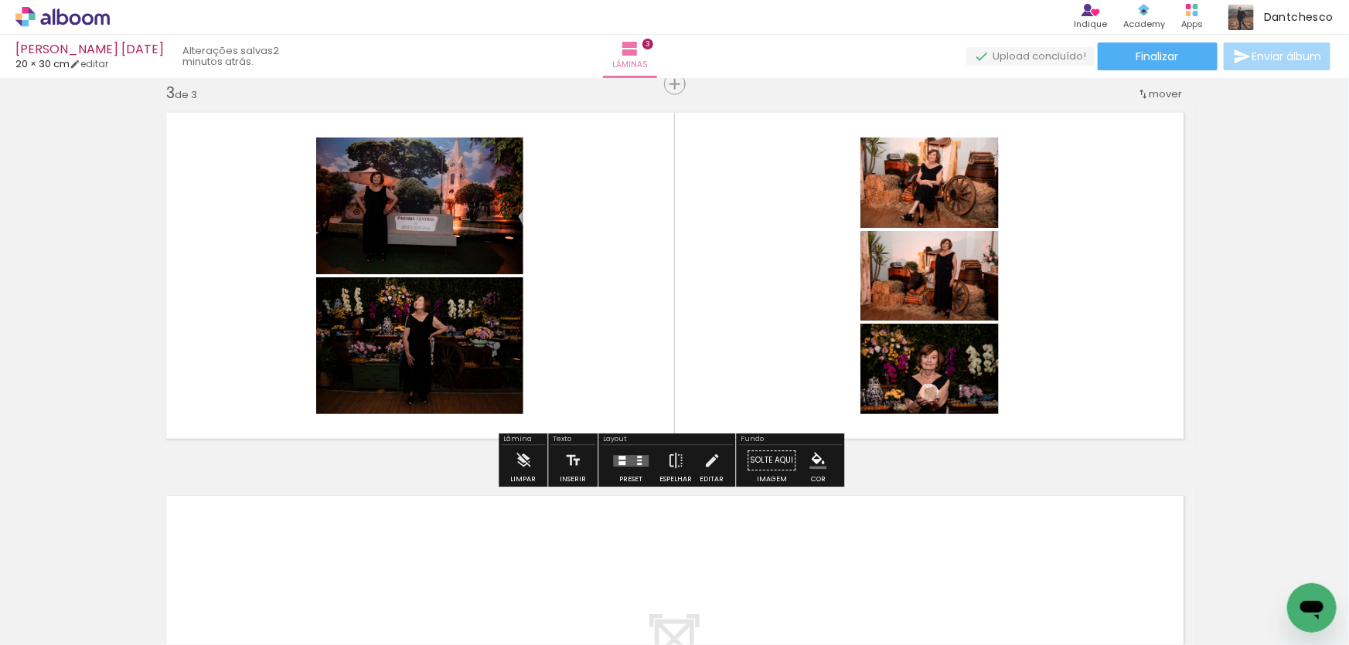
click at [631, 464] on quentale-layouter at bounding box center [631, 461] width 36 height 12
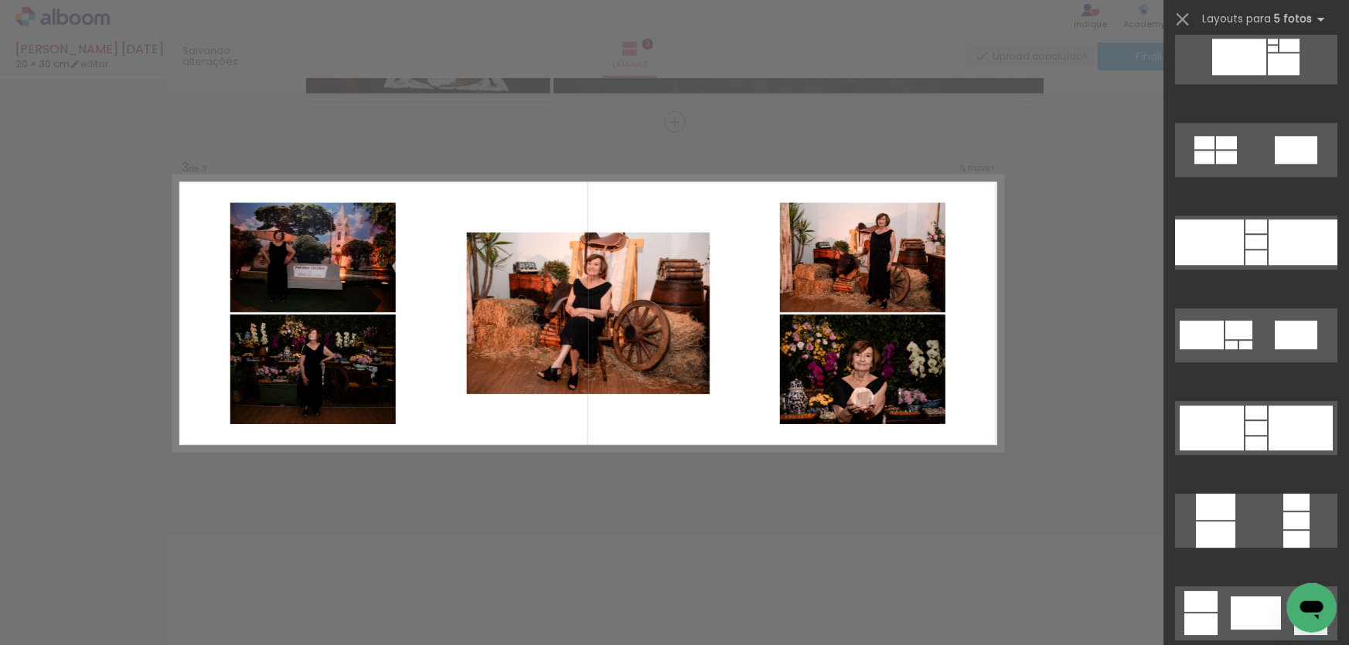
scroll to position [2248, 0]
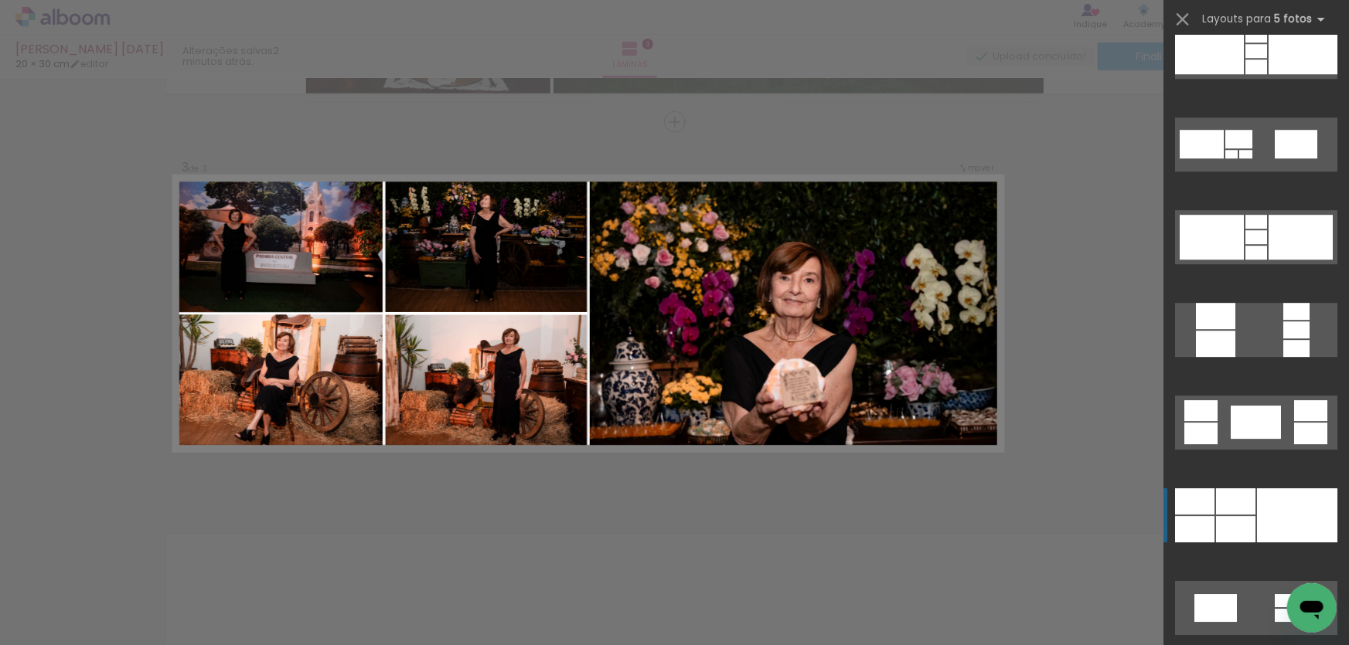
click at [1243, 521] on div at bounding box center [1235, 529] width 39 height 26
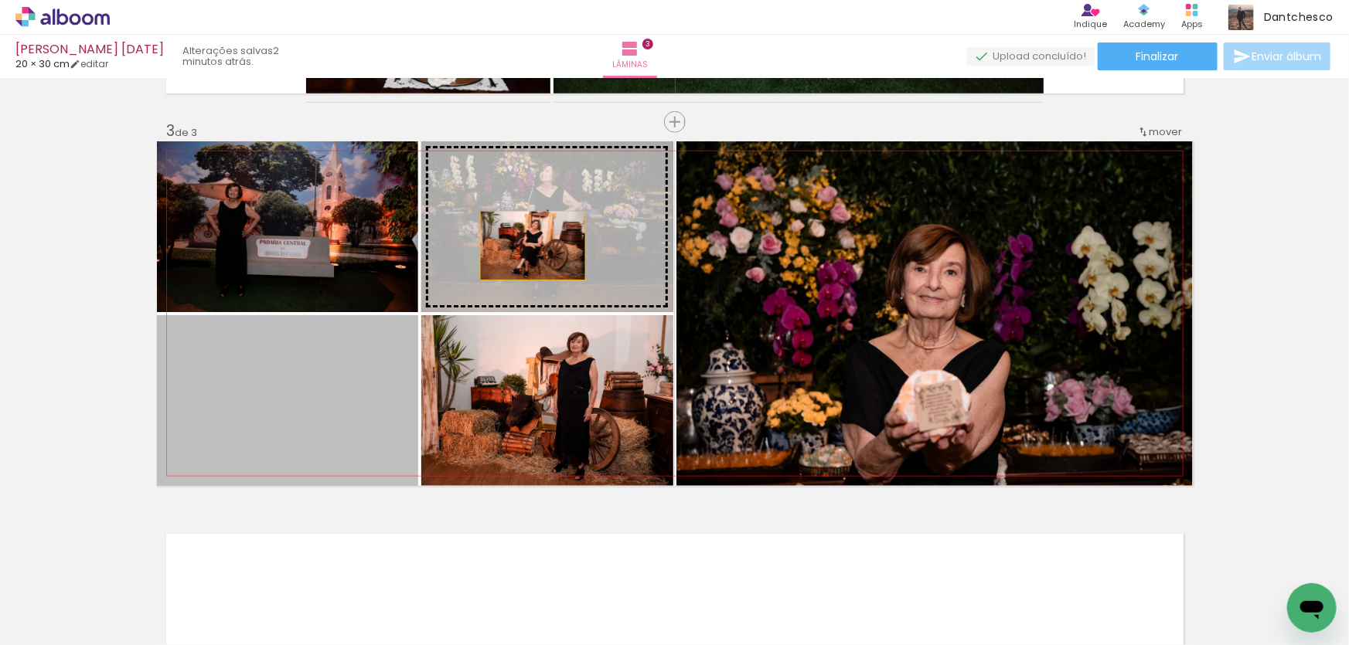
drag, startPoint x: 325, startPoint y: 396, endPoint x: 527, endPoint y: 246, distance: 252.4
click at [0, 0] on slot at bounding box center [0, 0] width 0 height 0
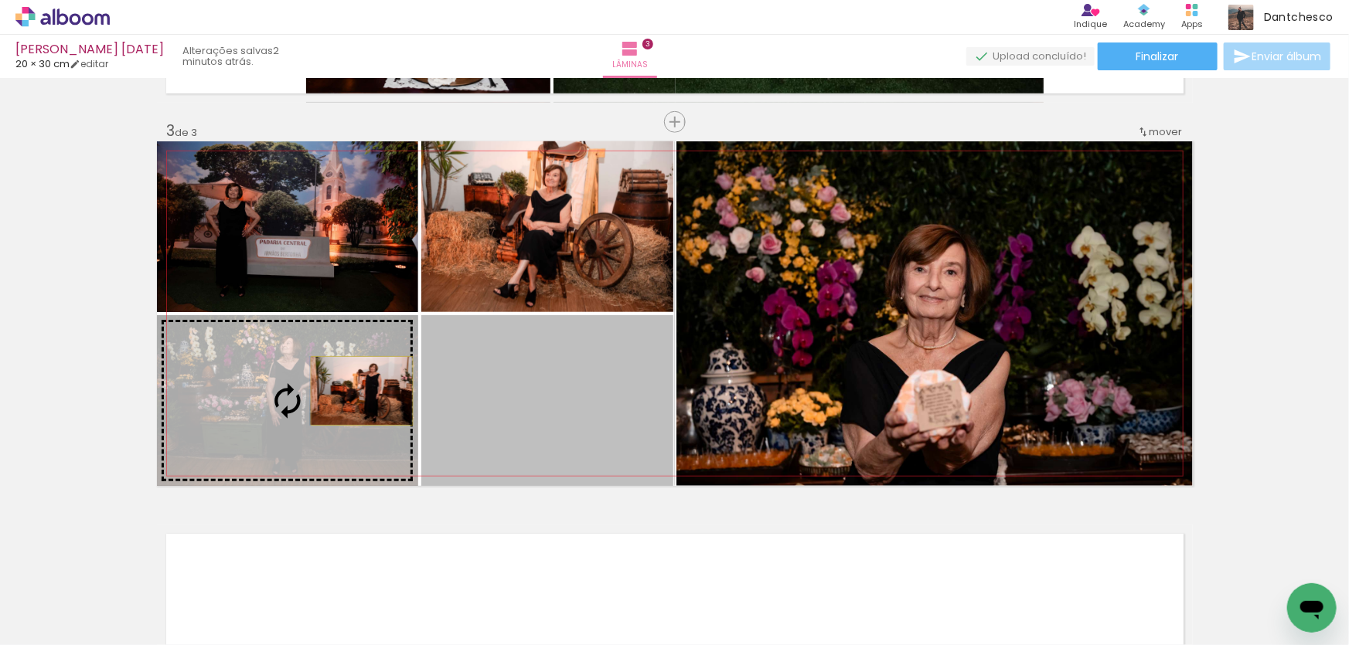
drag, startPoint x: 573, startPoint y: 385, endPoint x: 356, endPoint y: 391, distance: 216.5
click at [0, 0] on slot at bounding box center [0, 0] width 0 height 0
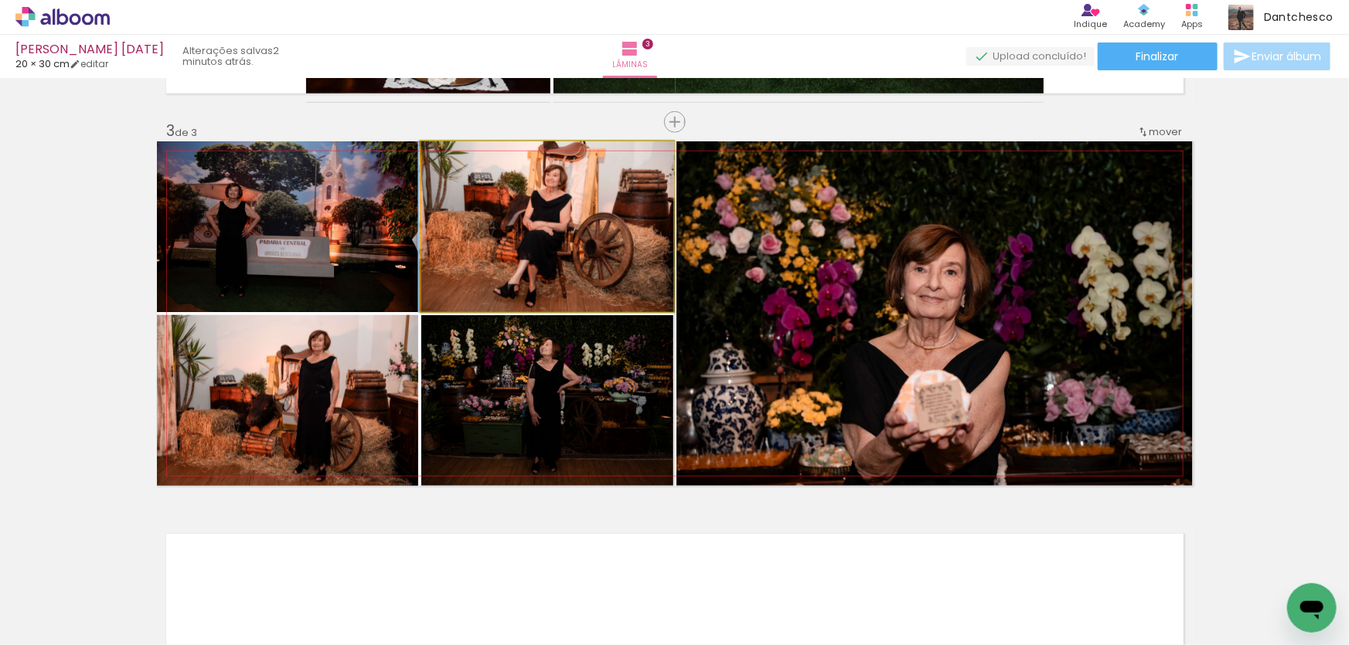
click at [530, 280] on quentale-photo at bounding box center [547, 226] width 252 height 171
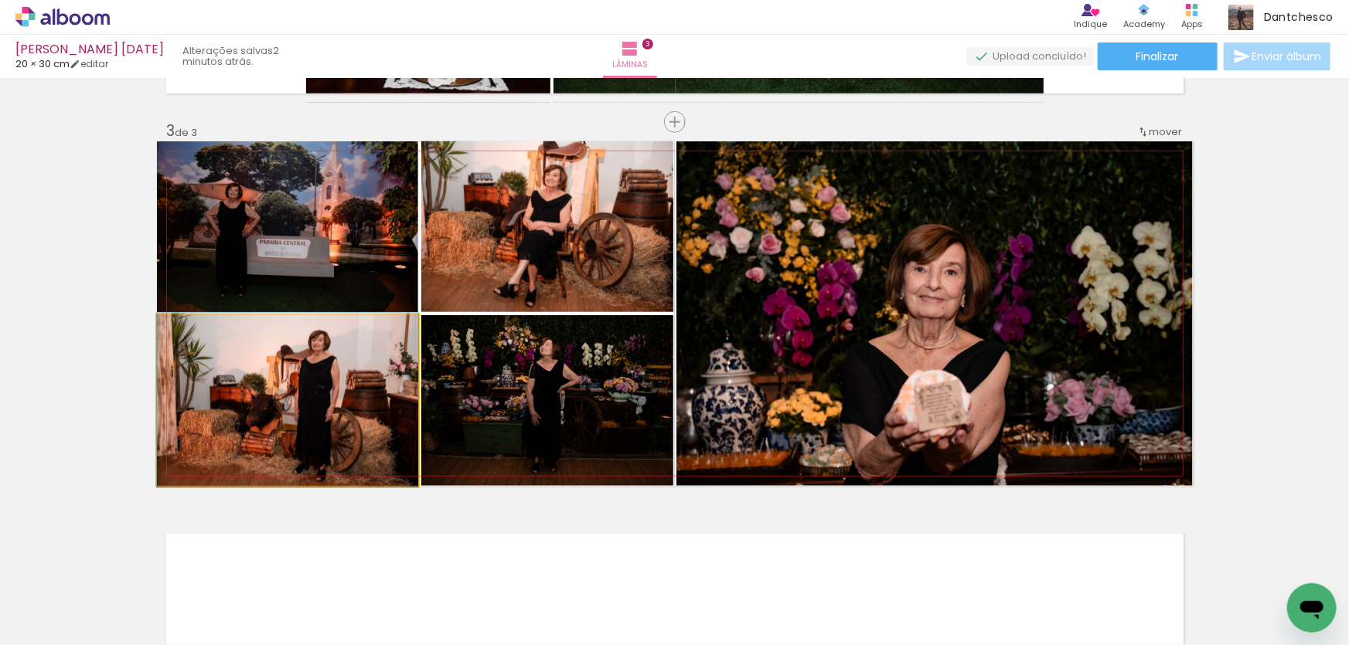
click at [297, 373] on quentale-photo at bounding box center [287, 400] width 261 height 171
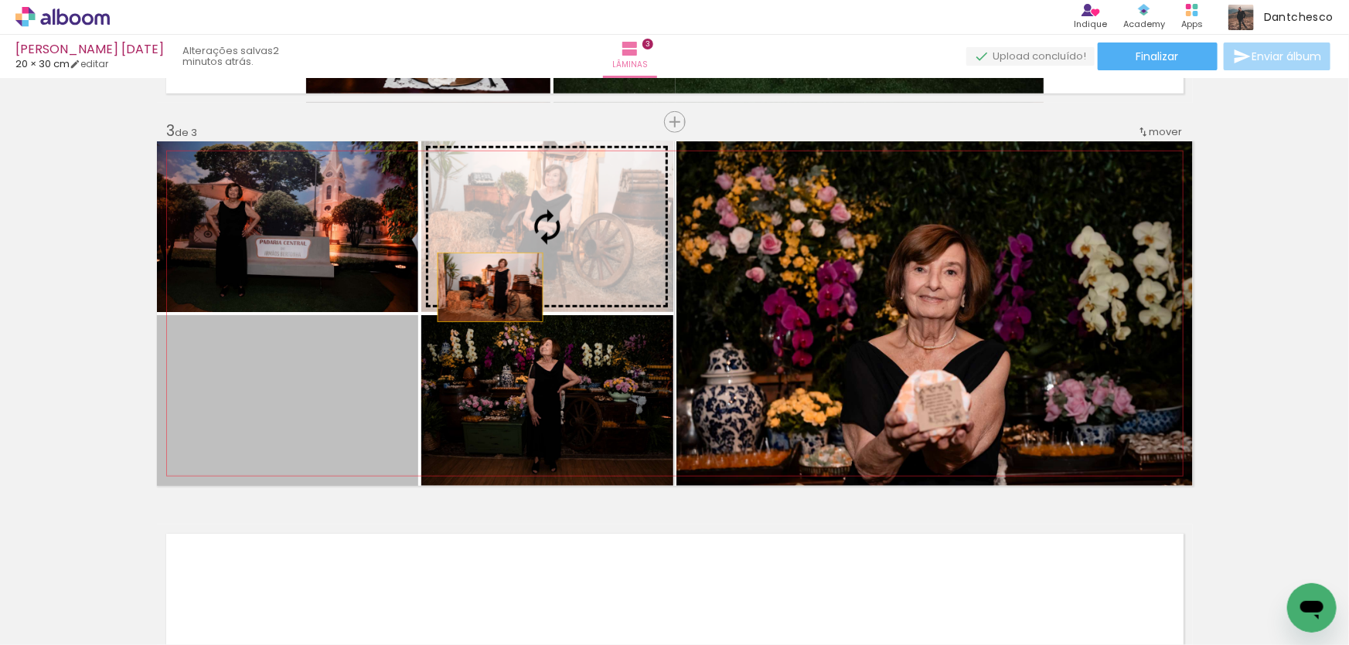
drag, startPoint x: 303, startPoint y: 389, endPoint x: 562, endPoint y: 235, distance: 301.1
click at [0, 0] on slot at bounding box center [0, 0] width 0 height 0
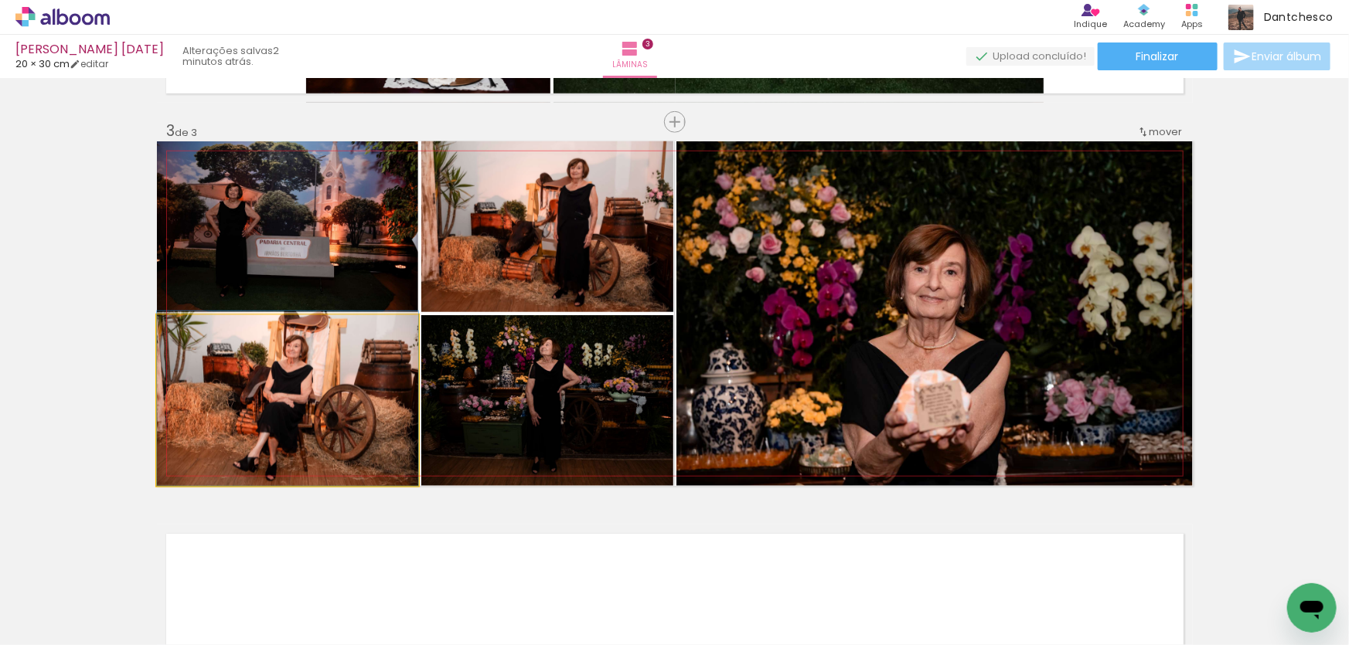
drag, startPoint x: 390, startPoint y: 366, endPoint x: 402, endPoint y: 350, distance: 19.3
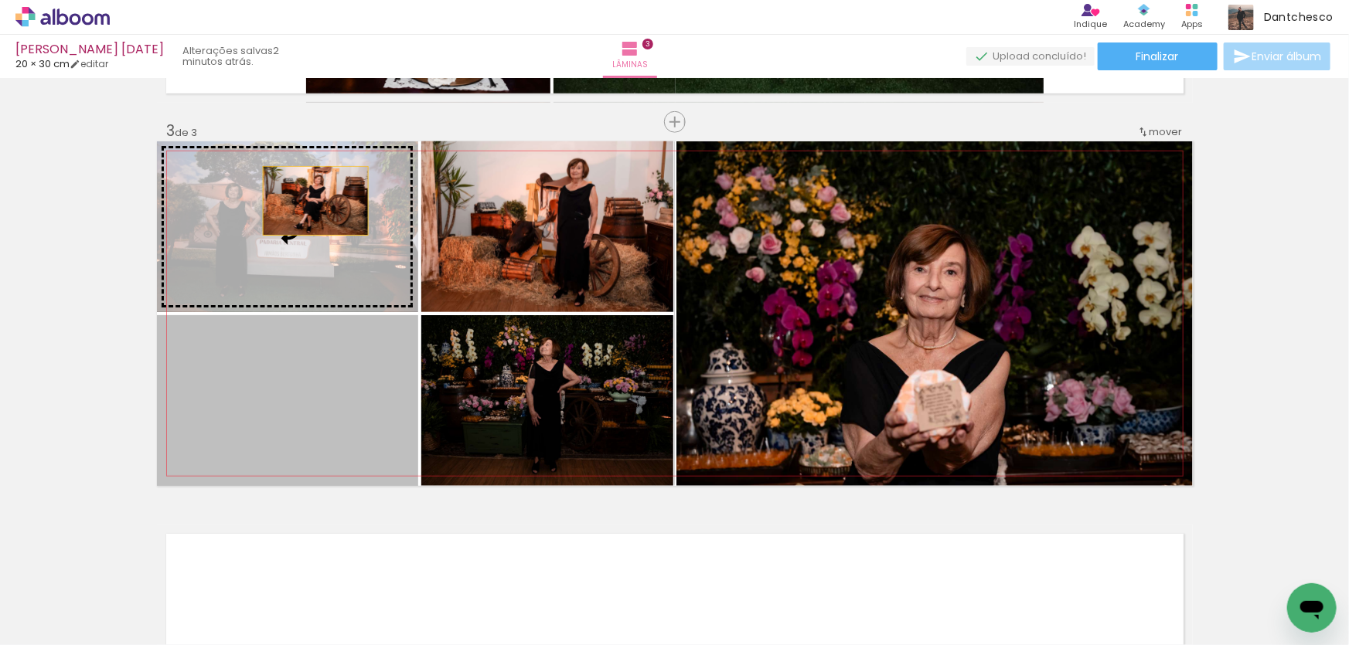
drag, startPoint x: 301, startPoint y: 370, endPoint x: 310, endPoint y: 200, distance: 170.2
click at [0, 0] on slot at bounding box center [0, 0] width 0 height 0
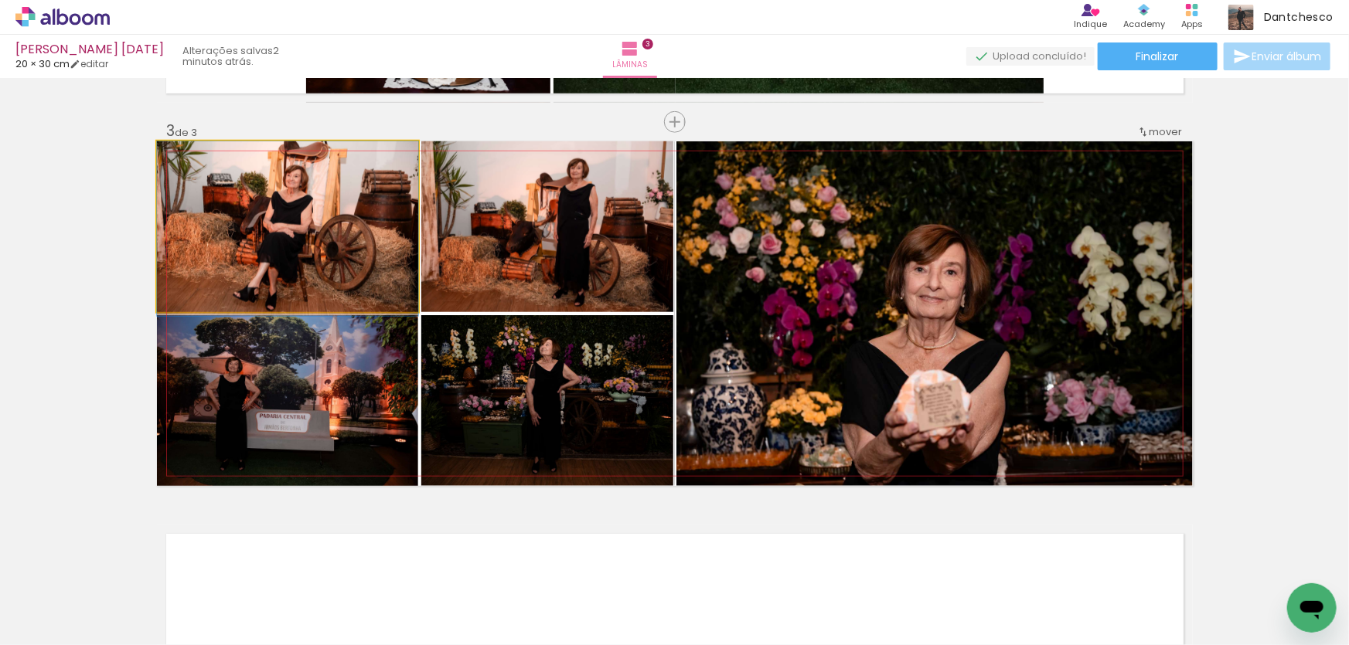
drag, startPoint x: 331, startPoint y: 229, endPoint x: 349, endPoint y: 232, distance: 18.8
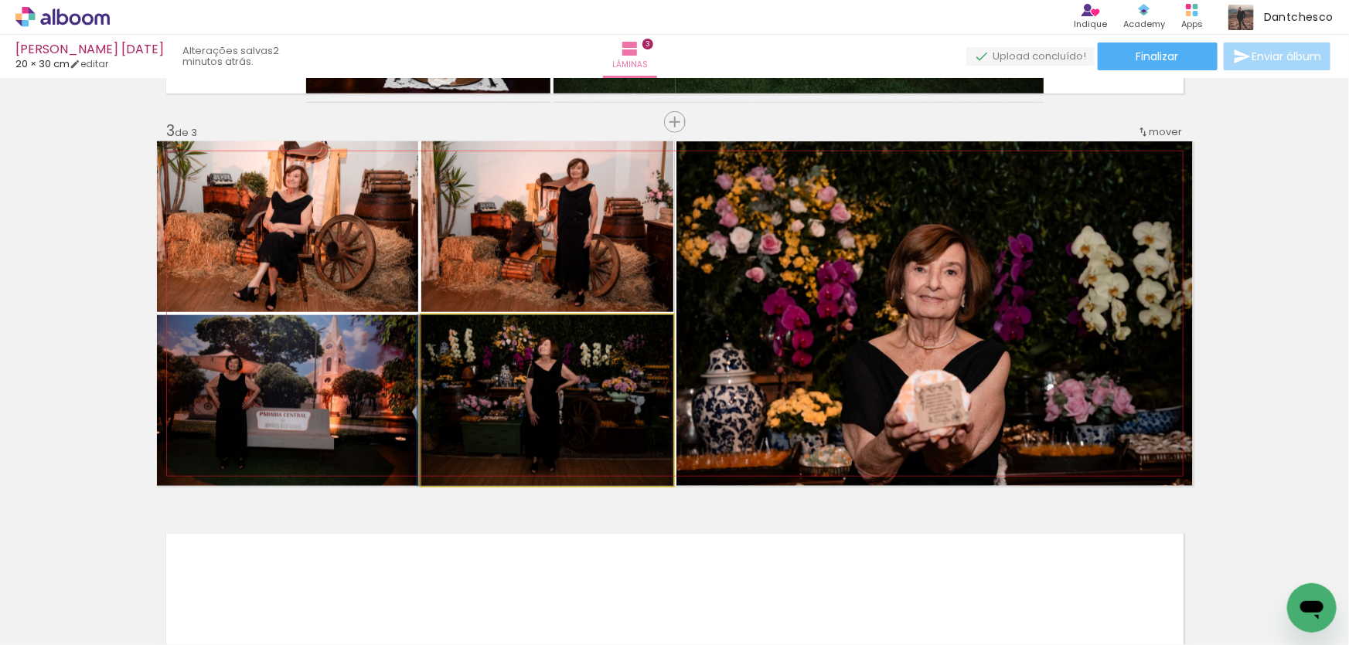
drag, startPoint x: 560, startPoint y: 410, endPoint x: 549, endPoint y: 386, distance: 26.3
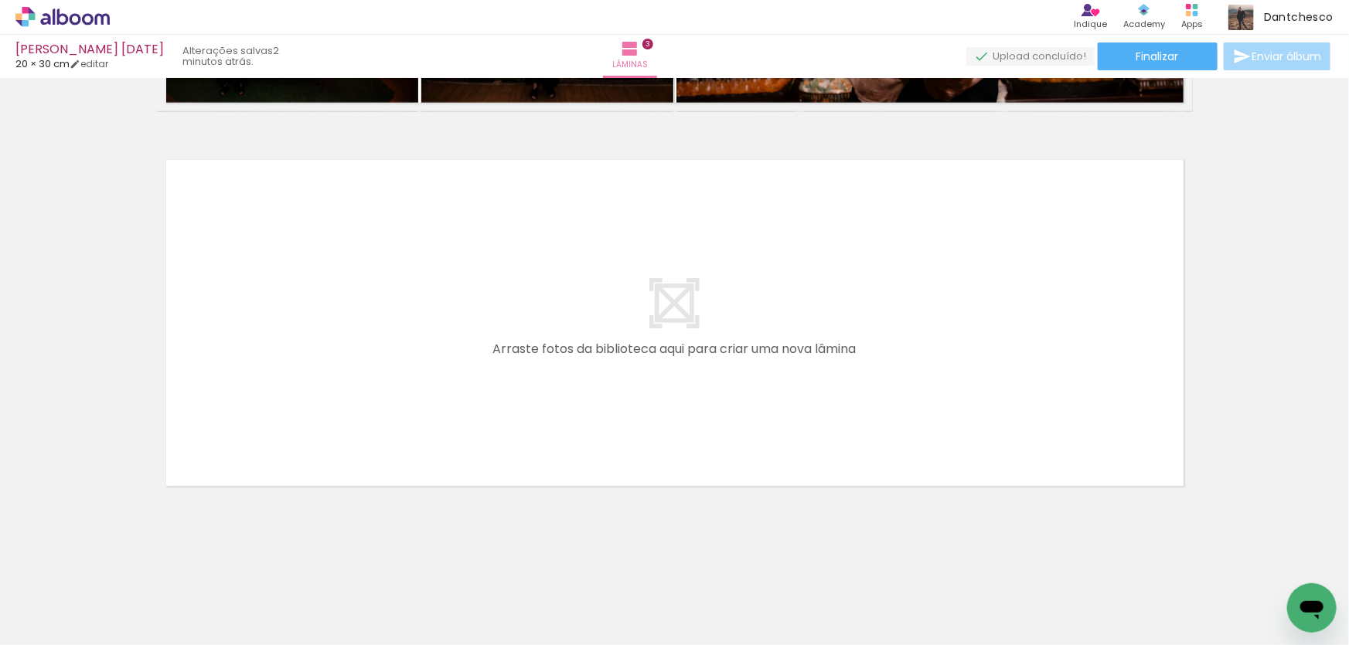
scroll to position [0, 3173]
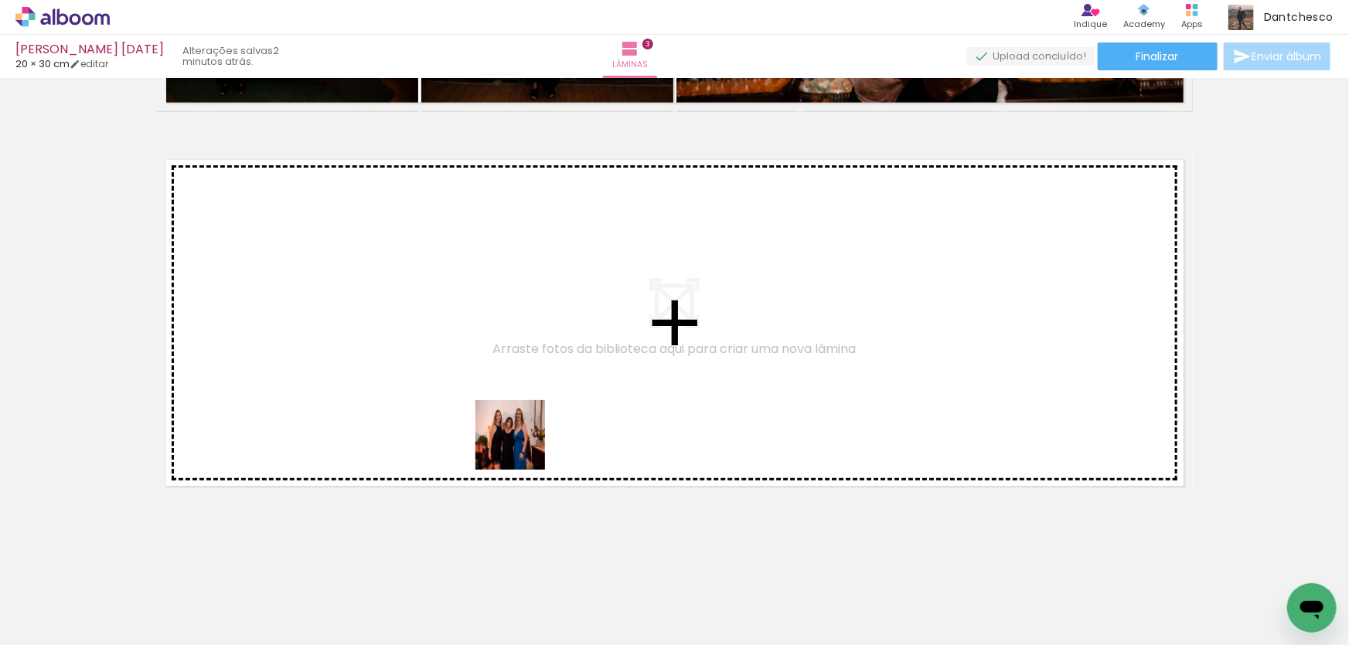
drag, startPoint x: 531, startPoint y: 496, endPoint x: 519, endPoint y: 441, distance: 56.8
click at [519, 441] on quentale-workspace at bounding box center [674, 322] width 1349 height 645
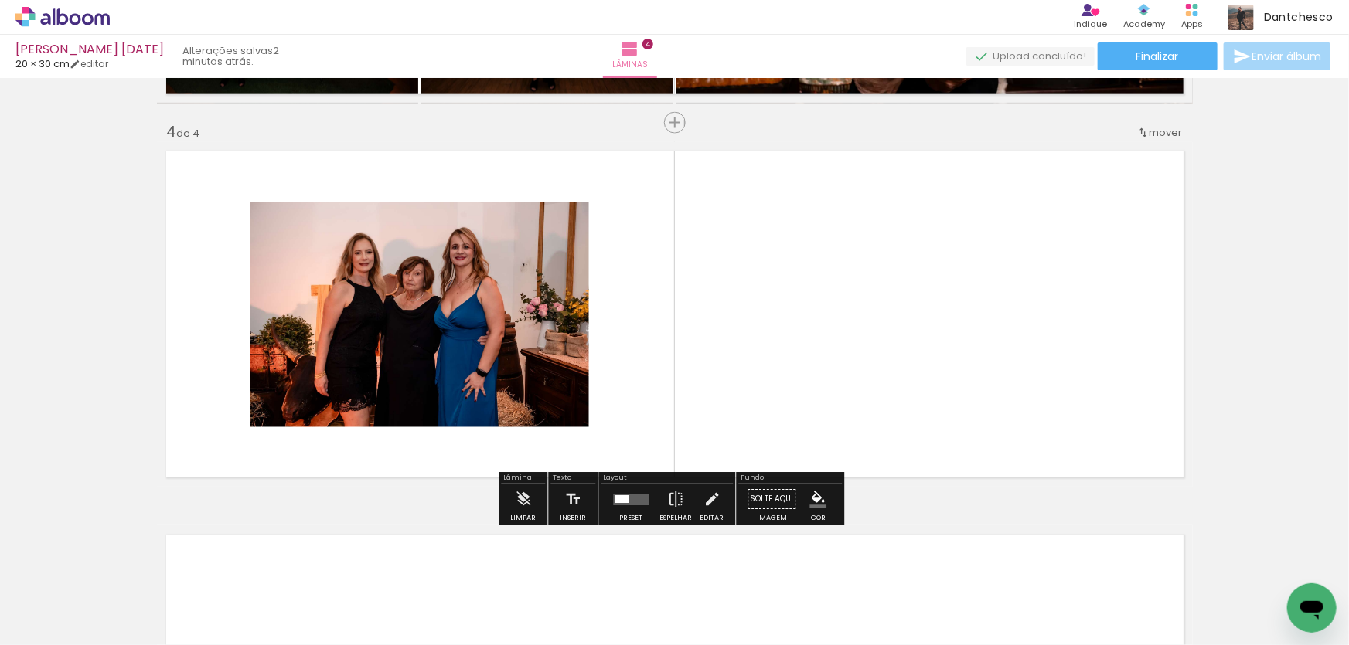
scroll to position [1131, 0]
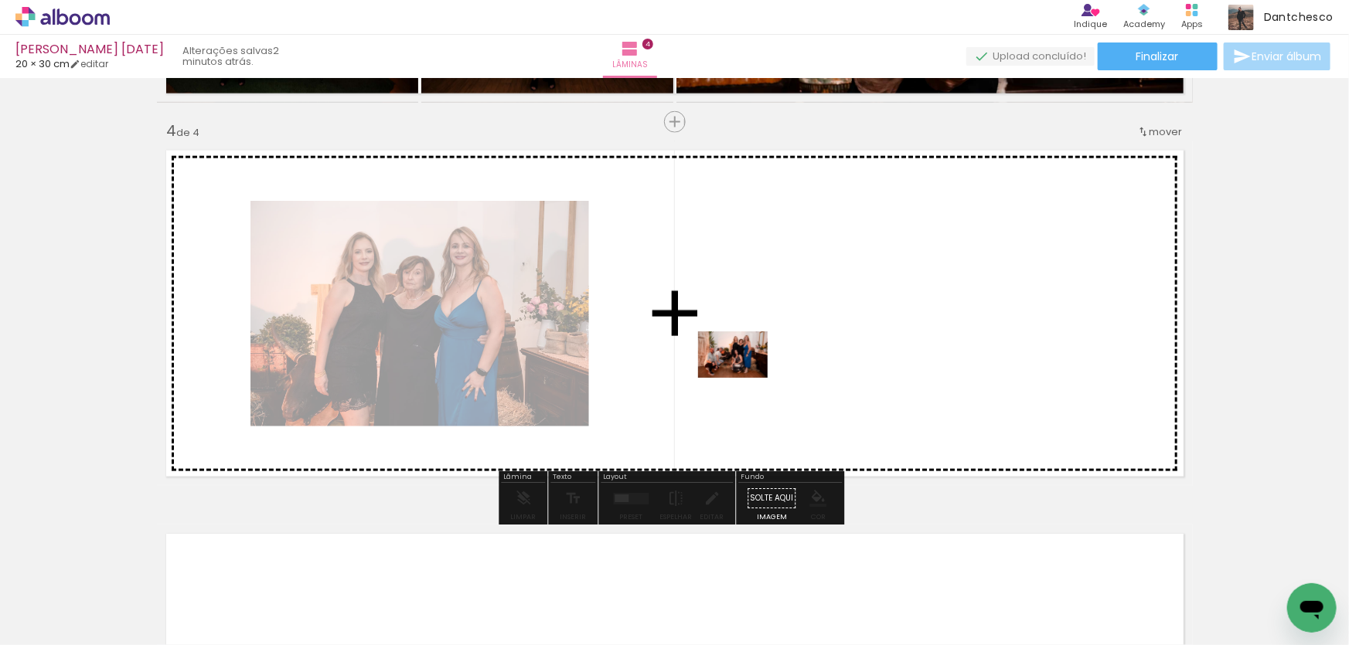
drag, startPoint x: 705, startPoint y: 598, endPoint x: 744, endPoint y: 378, distance: 223.8
click at [744, 378] on quentale-workspace at bounding box center [674, 322] width 1349 height 645
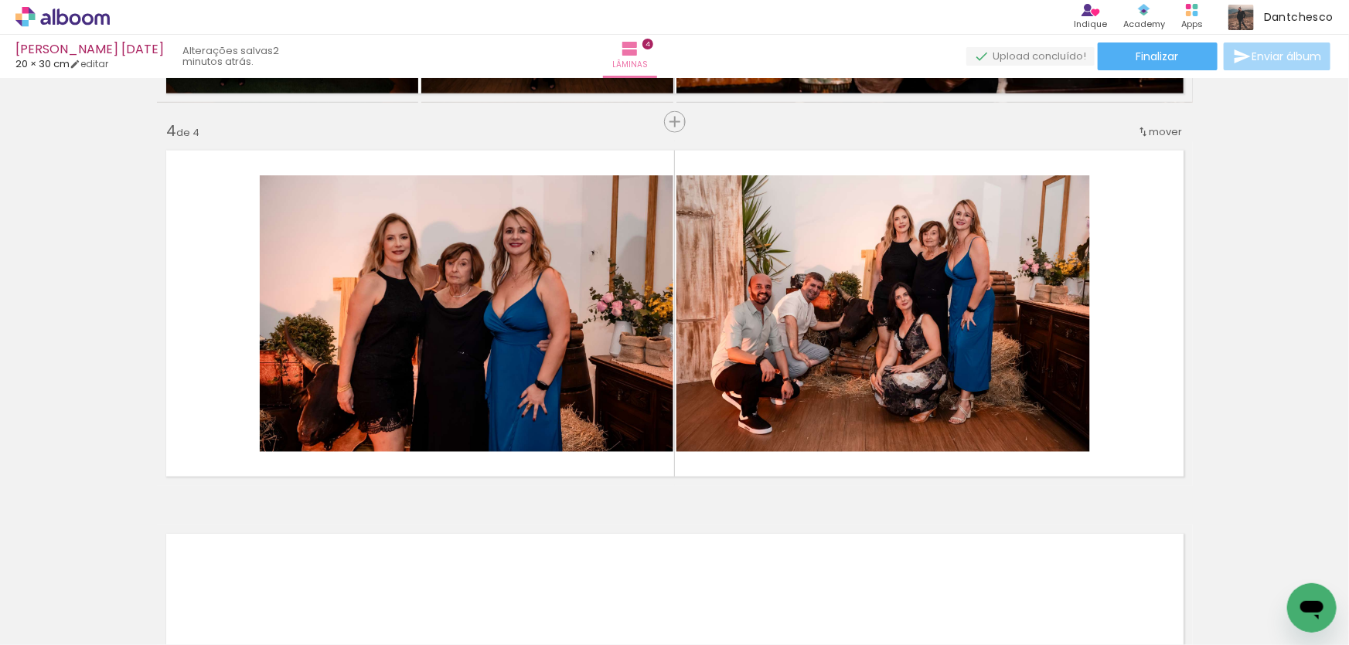
scroll to position [0, 3640]
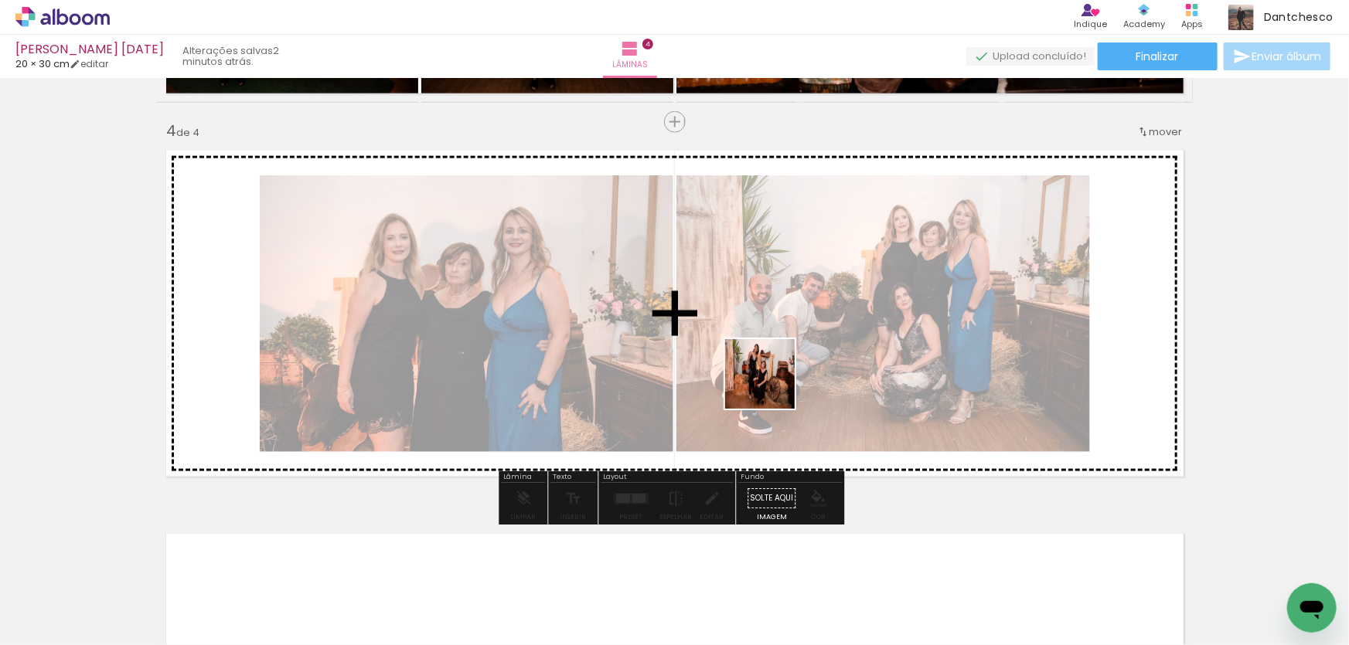
drag, startPoint x: 664, startPoint y: 598, endPoint x: 770, endPoint y: 386, distance: 237.8
click at [770, 386] on quentale-workspace at bounding box center [674, 322] width 1349 height 645
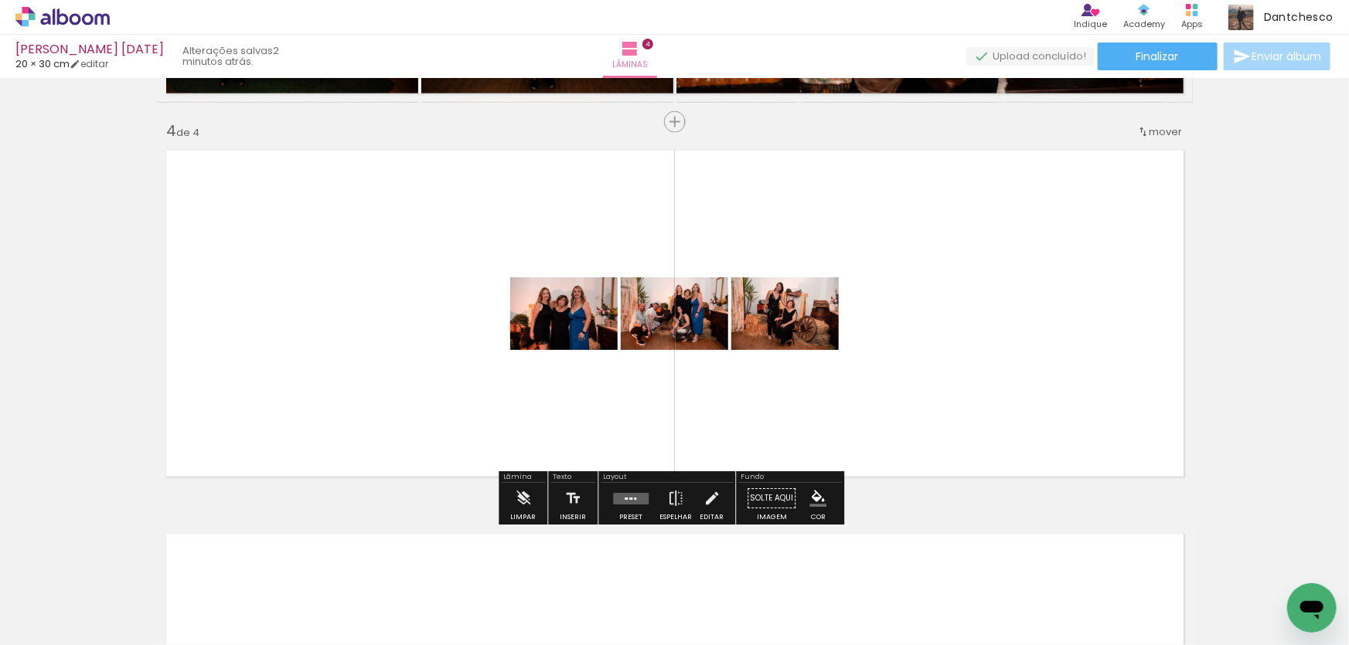
click at [634, 502] on quentale-layouter at bounding box center [631, 499] width 36 height 12
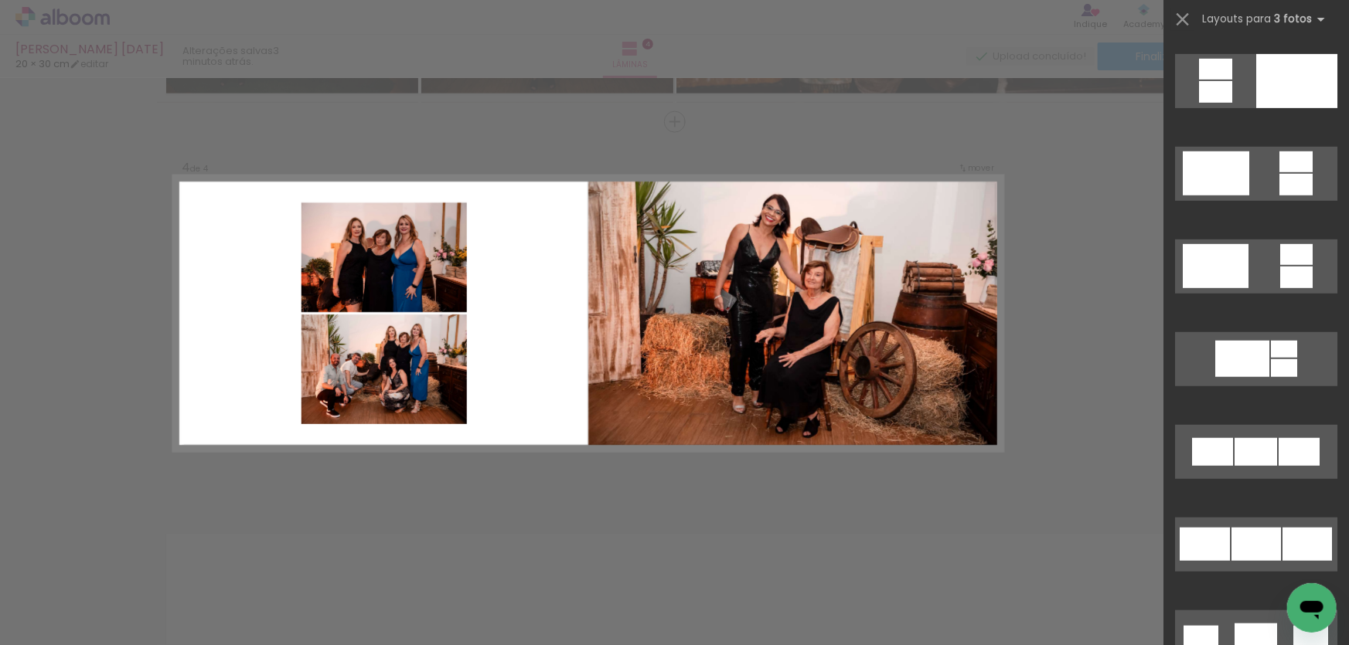
scroll to position [632, 0]
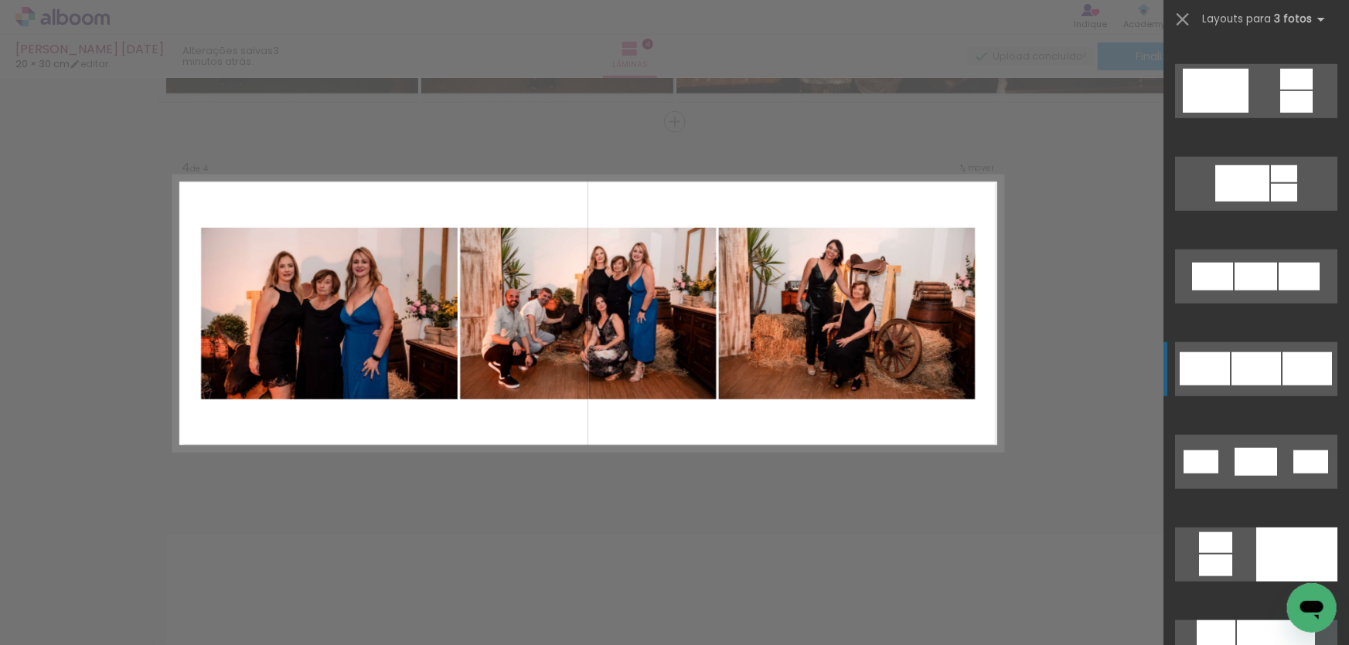
click at [1223, 359] on div at bounding box center [1204, 368] width 50 height 33
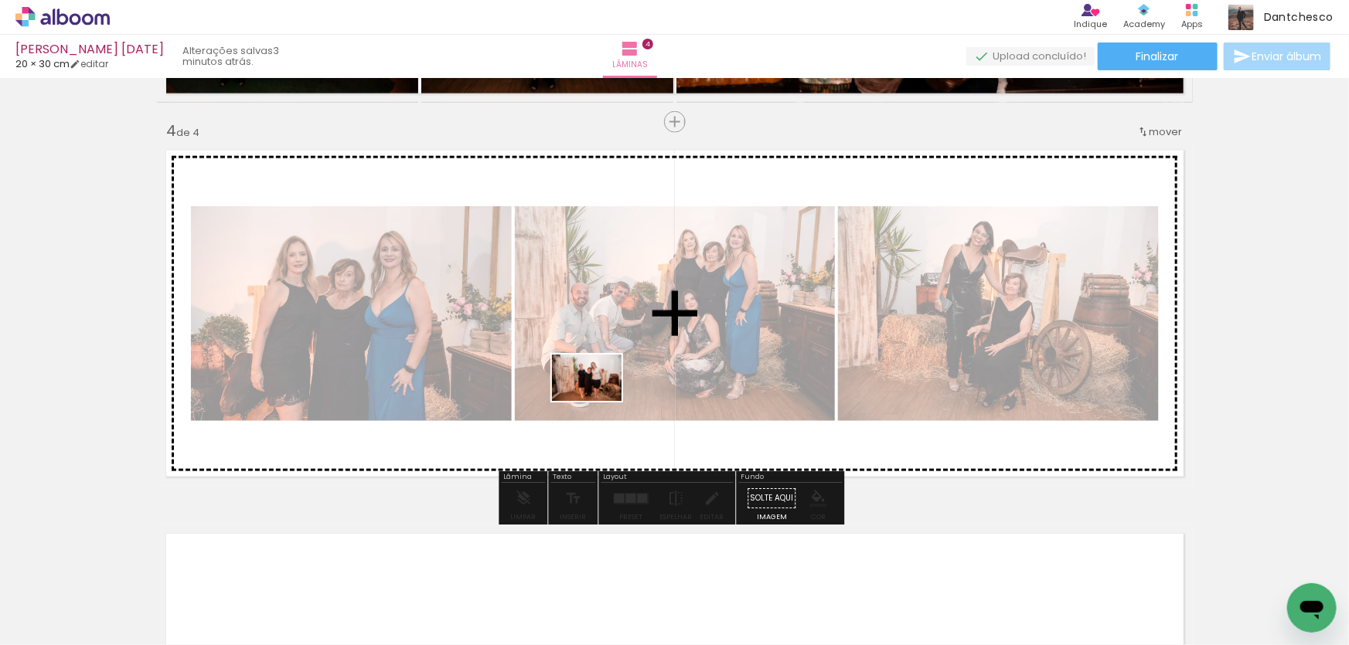
drag, startPoint x: 502, startPoint y: 604, endPoint x: 597, endPoint y: 406, distance: 219.2
click at [598, 402] on quentale-workspace at bounding box center [674, 322] width 1349 height 645
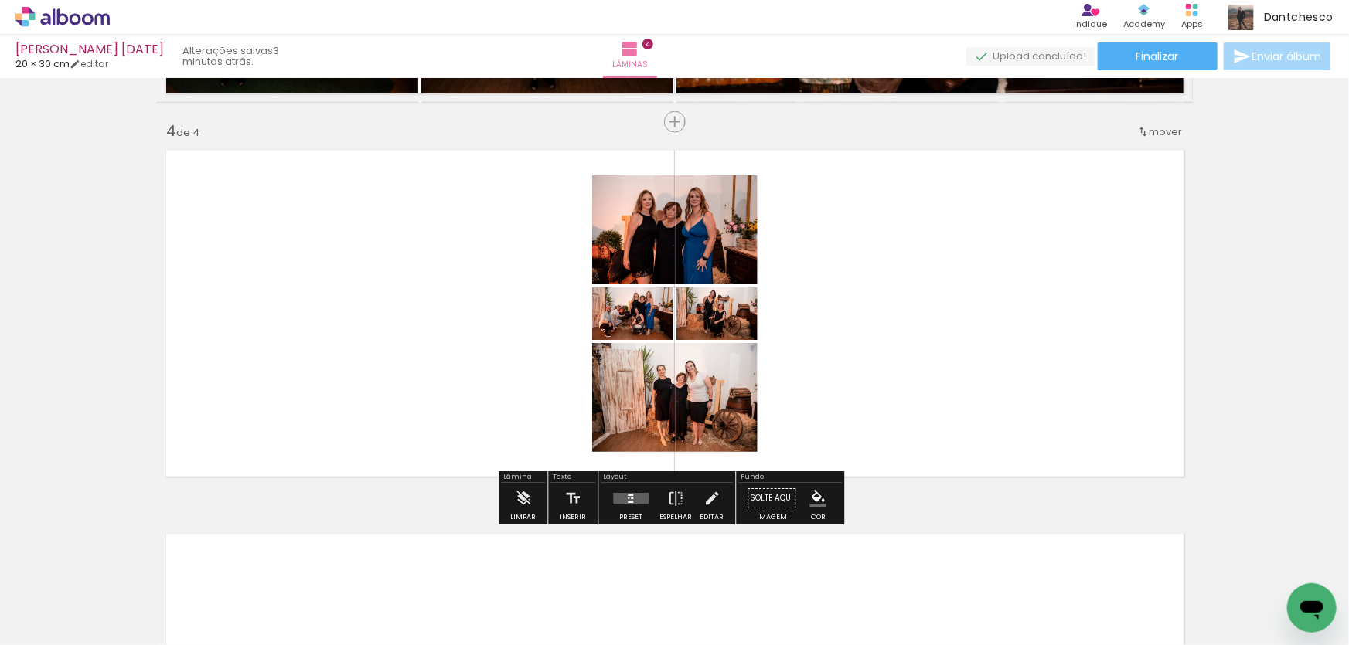
drag, startPoint x: 321, startPoint y: 602, endPoint x: 418, endPoint y: 415, distance: 210.5
click at [418, 415] on quentale-workspace at bounding box center [674, 322] width 1349 height 645
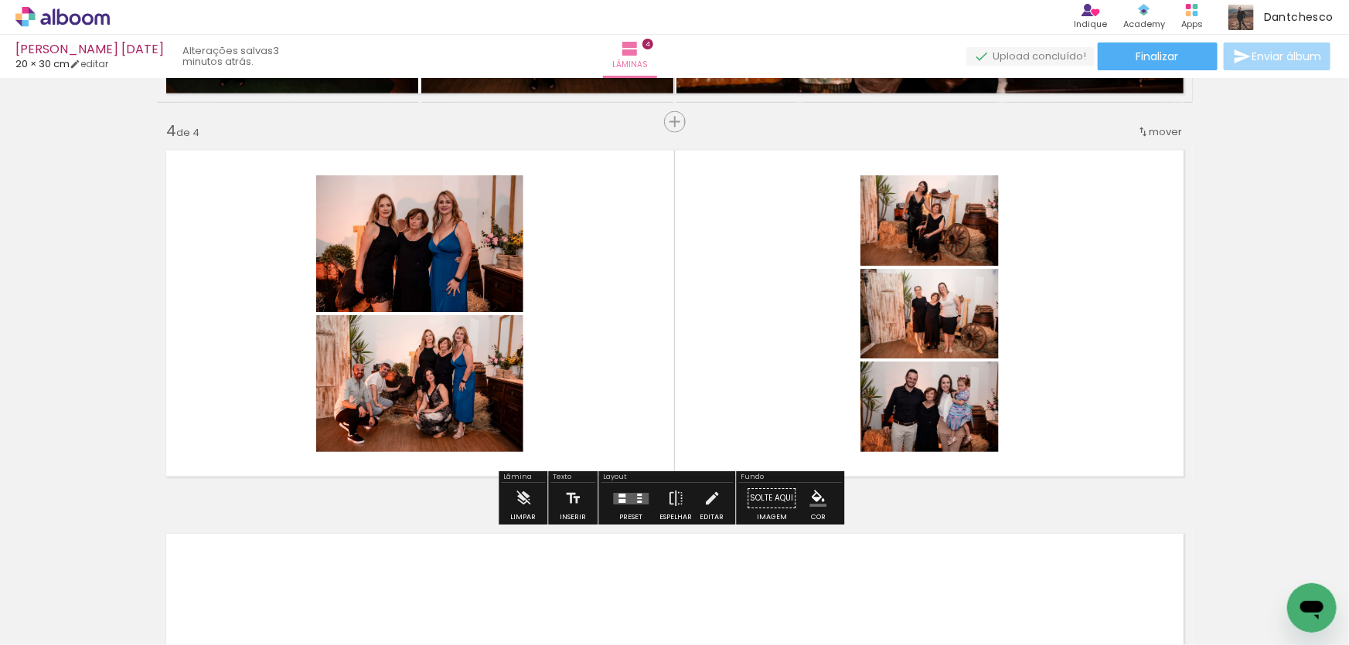
scroll to position [0, 3984]
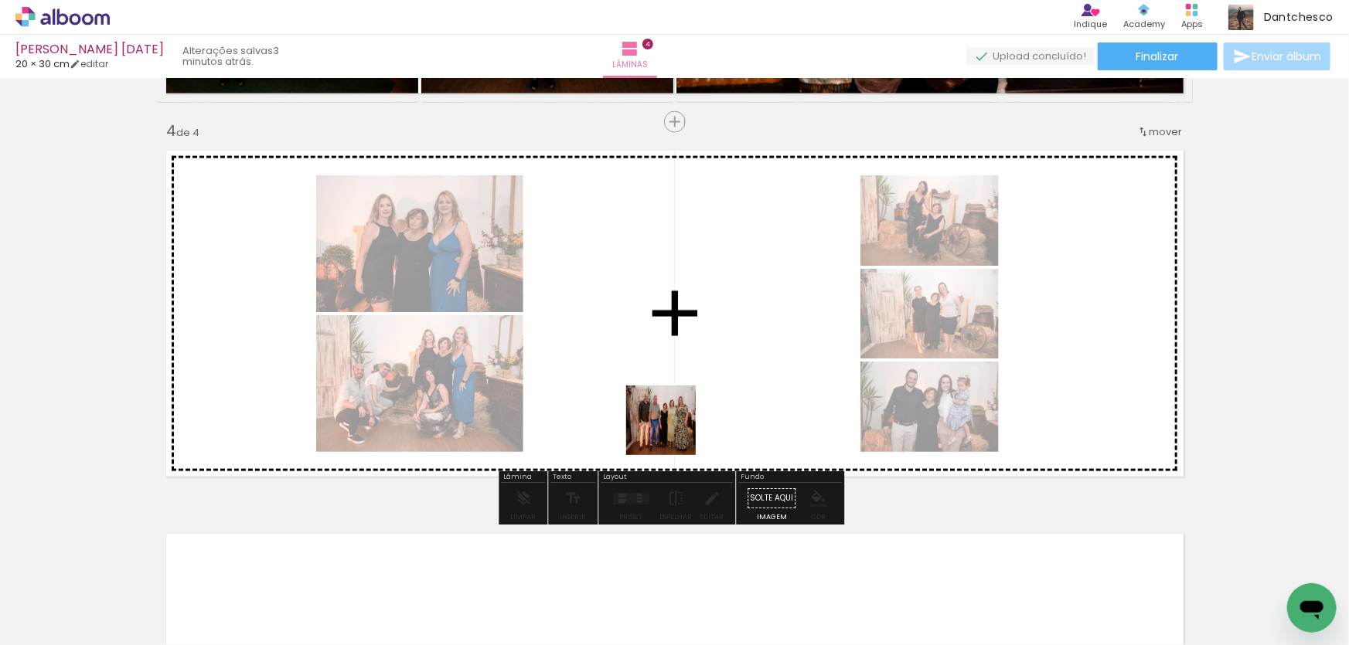
drag, startPoint x: 664, startPoint y: 603, endPoint x: 672, endPoint y: 432, distance: 171.0
click at [672, 432] on quentale-workspace at bounding box center [674, 322] width 1349 height 645
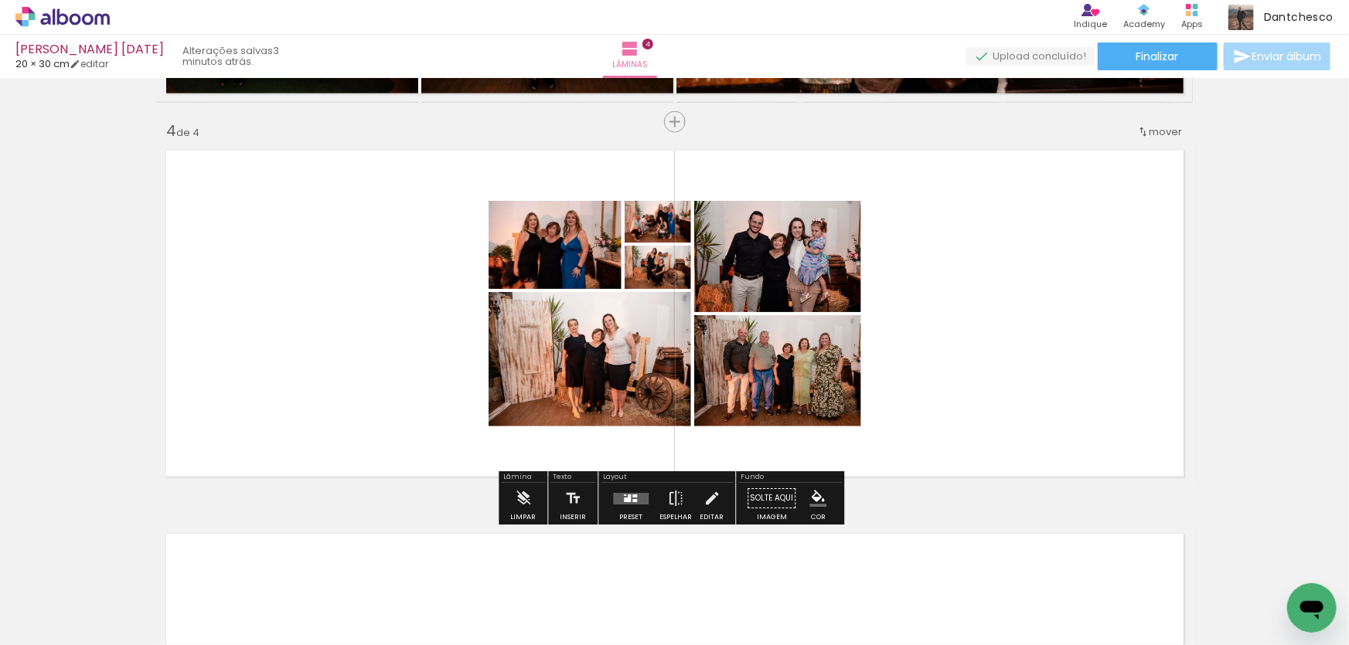
click at [624, 501] on div at bounding box center [627, 500] width 7 height 5
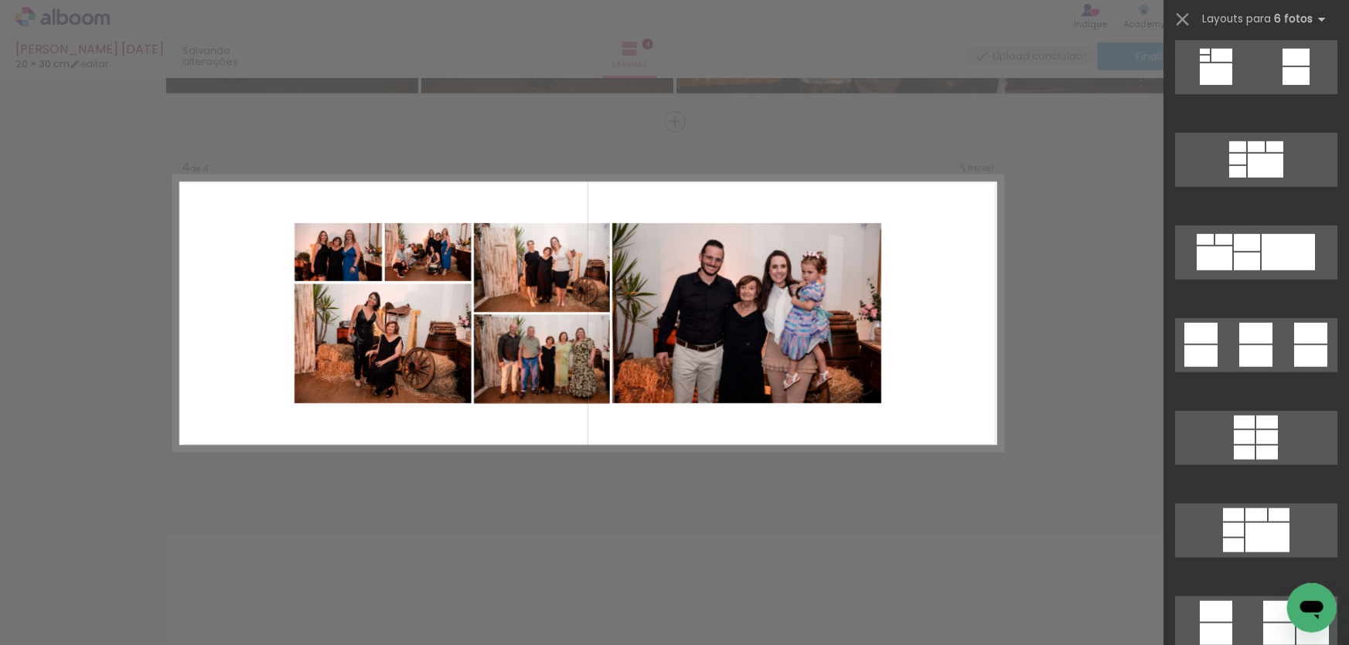
scroll to position [3442, 0]
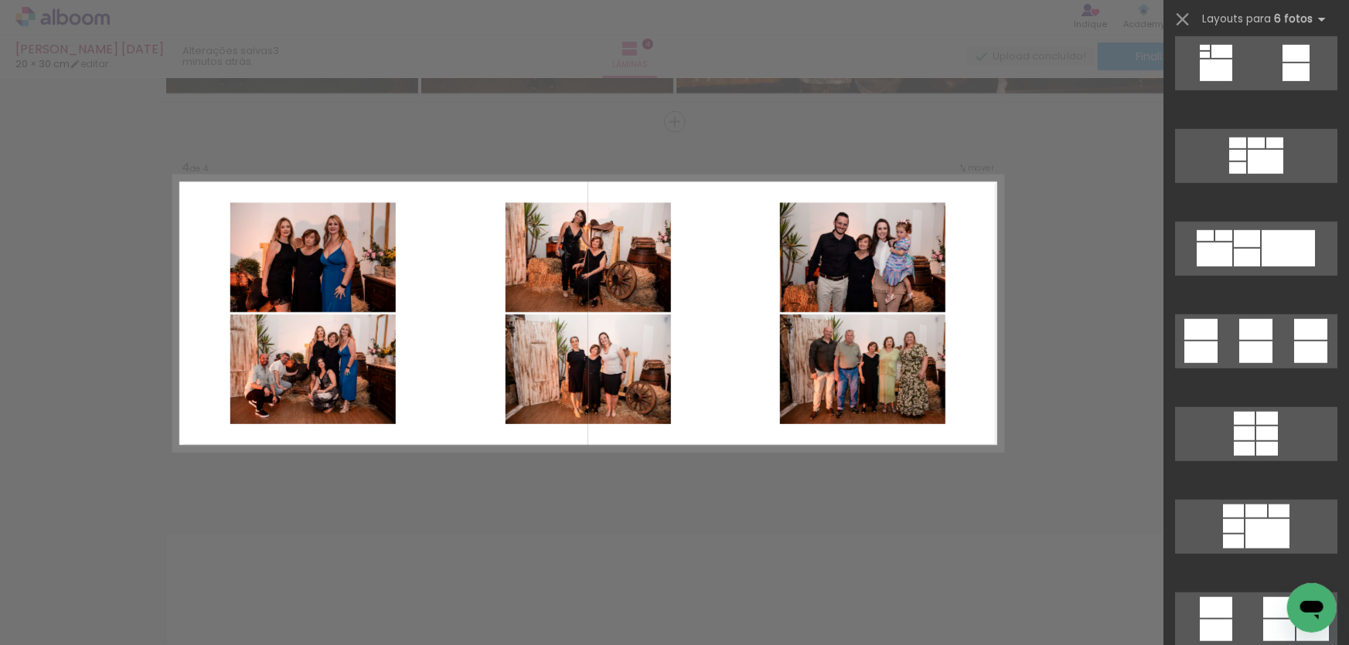
click at [1254, 355] on div at bounding box center [1255, 353] width 33 height 22
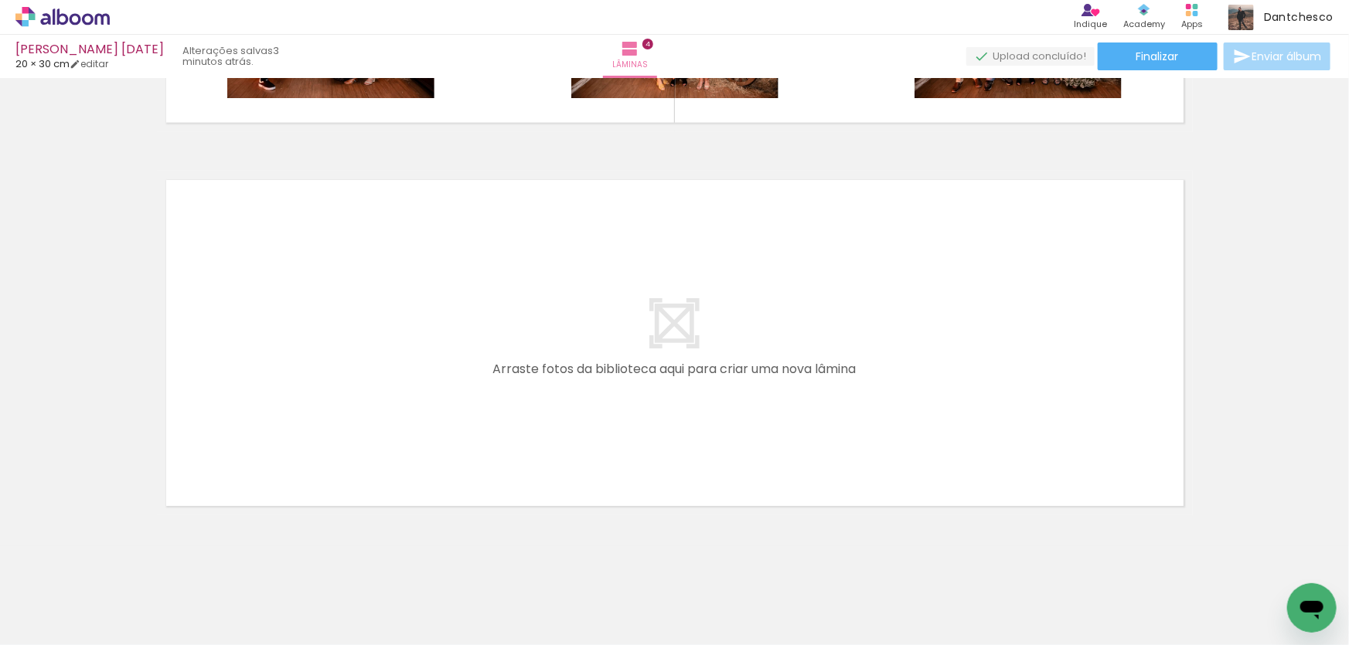
scroll to position [1505, 0]
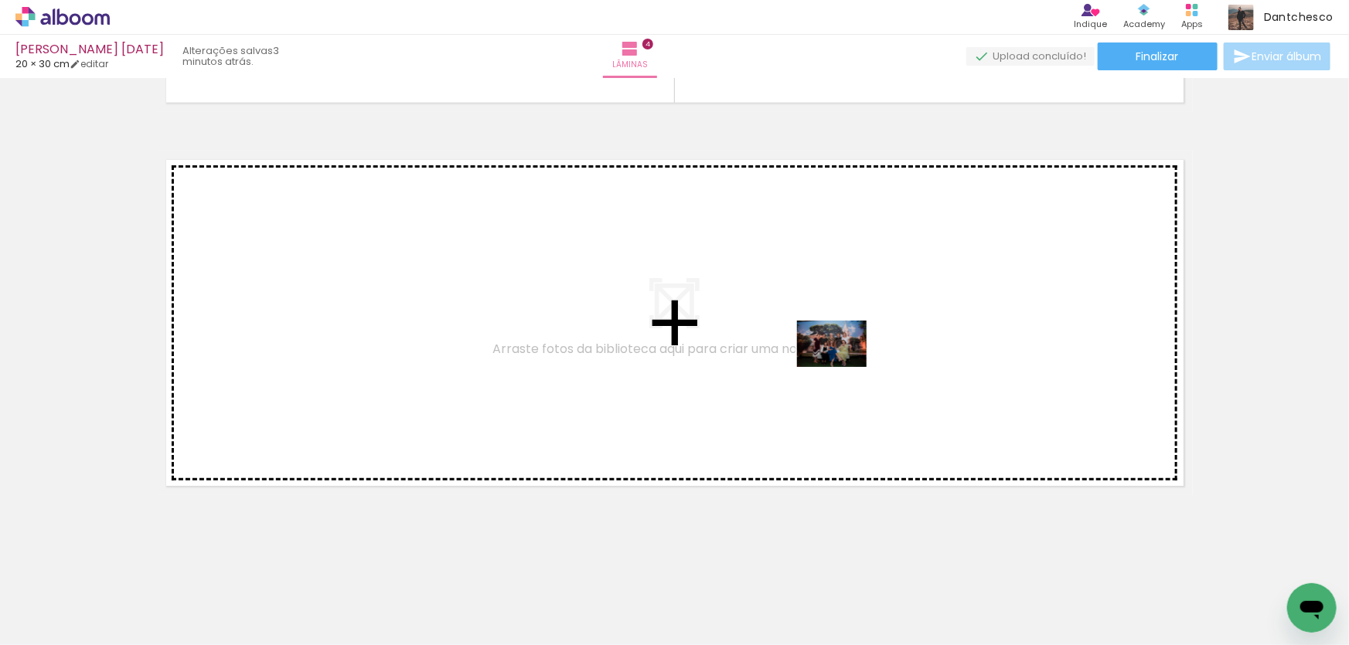
drag, startPoint x: 1029, startPoint y: 592, endPoint x: 843, endPoint y: 367, distance: 291.5
click at [843, 367] on quentale-workspace at bounding box center [674, 322] width 1349 height 645
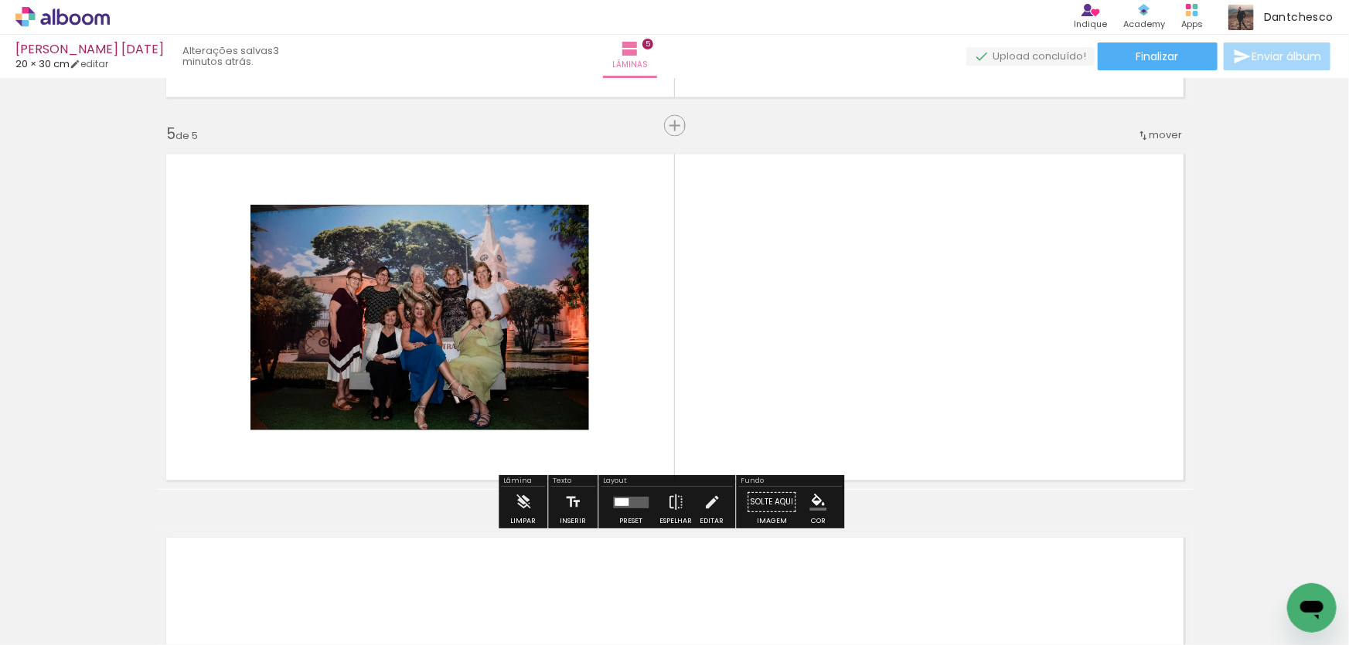
scroll to position [1515, 0]
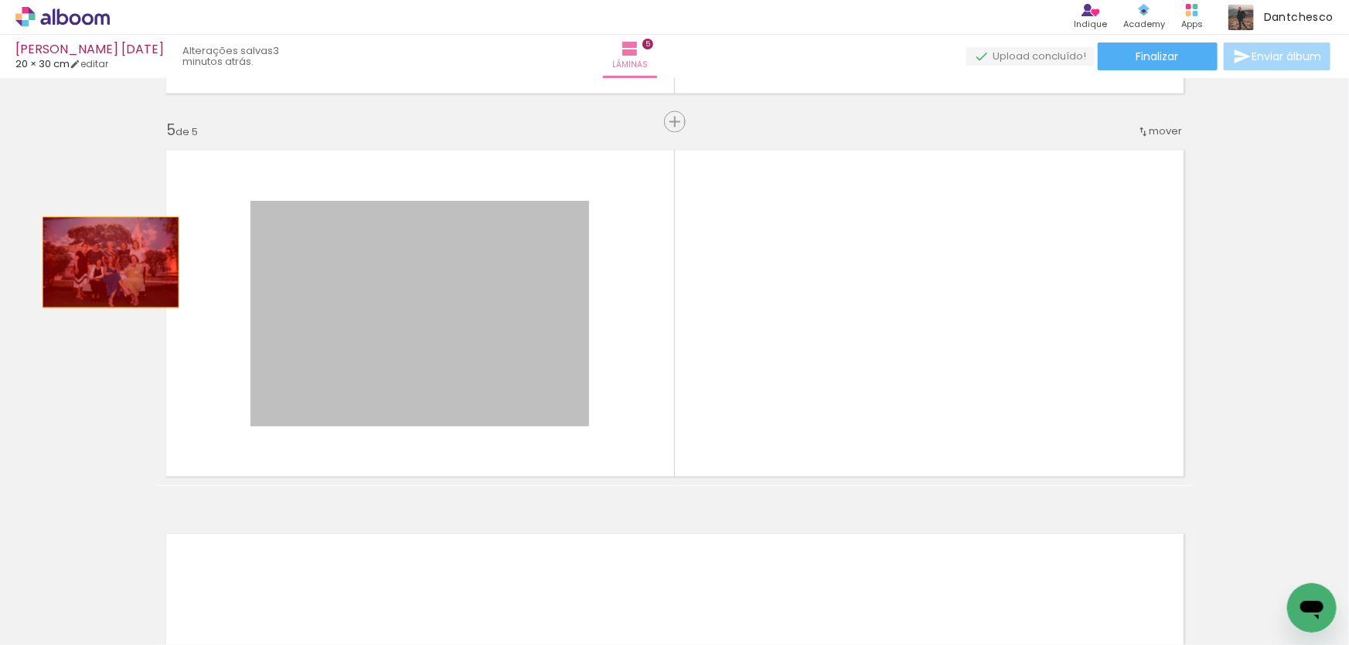
drag, startPoint x: 395, startPoint y: 306, endPoint x: 92, endPoint y: 257, distance: 307.0
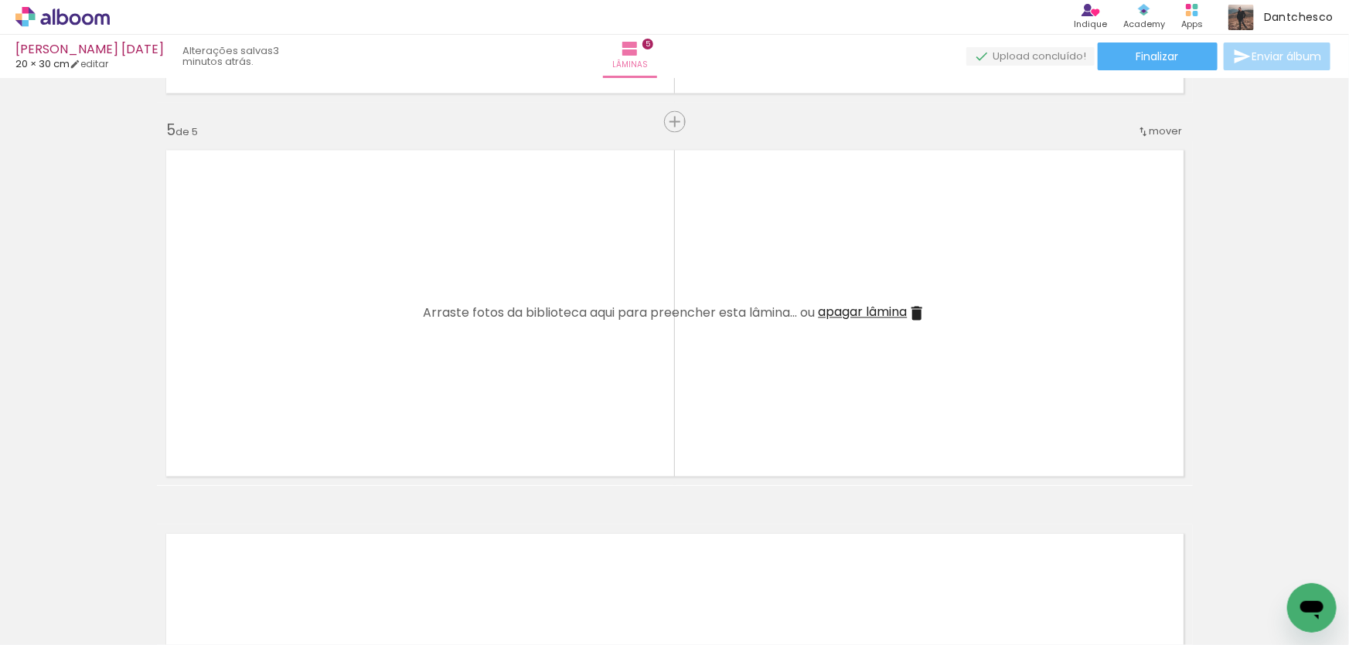
scroll to position [0, 0]
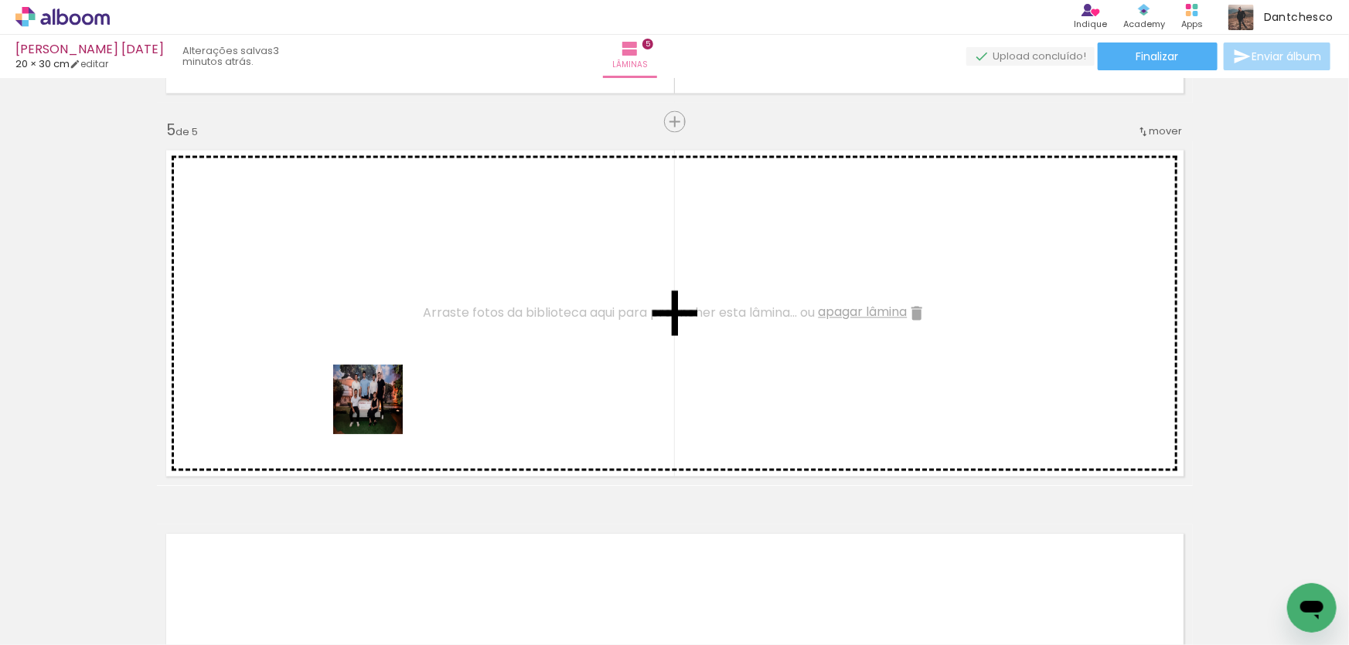
drag, startPoint x: 332, startPoint y: 595, endPoint x: 379, endPoint y: 411, distance: 189.9
click at [379, 411] on quentale-workspace at bounding box center [674, 322] width 1349 height 645
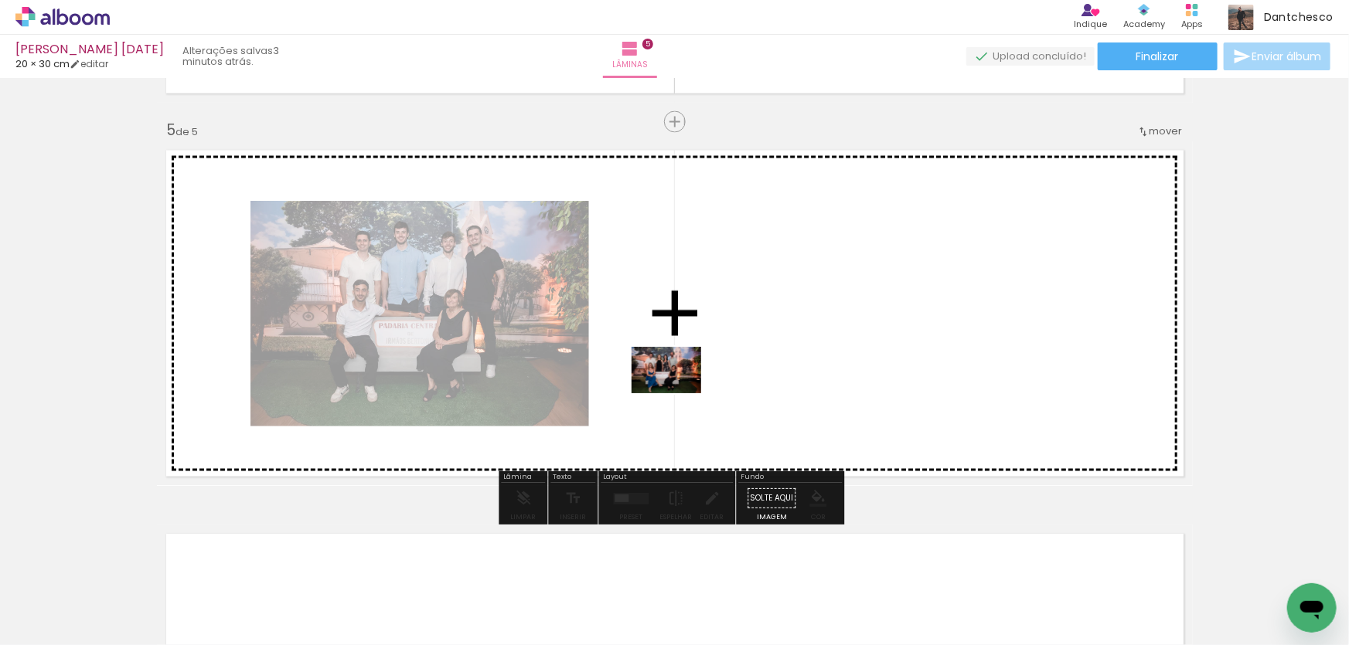
drag, startPoint x: 433, startPoint y: 594, endPoint x: 678, endPoint y: 393, distance: 316.8
click at [678, 393] on quentale-workspace at bounding box center [674, 322] width 1349 height 645
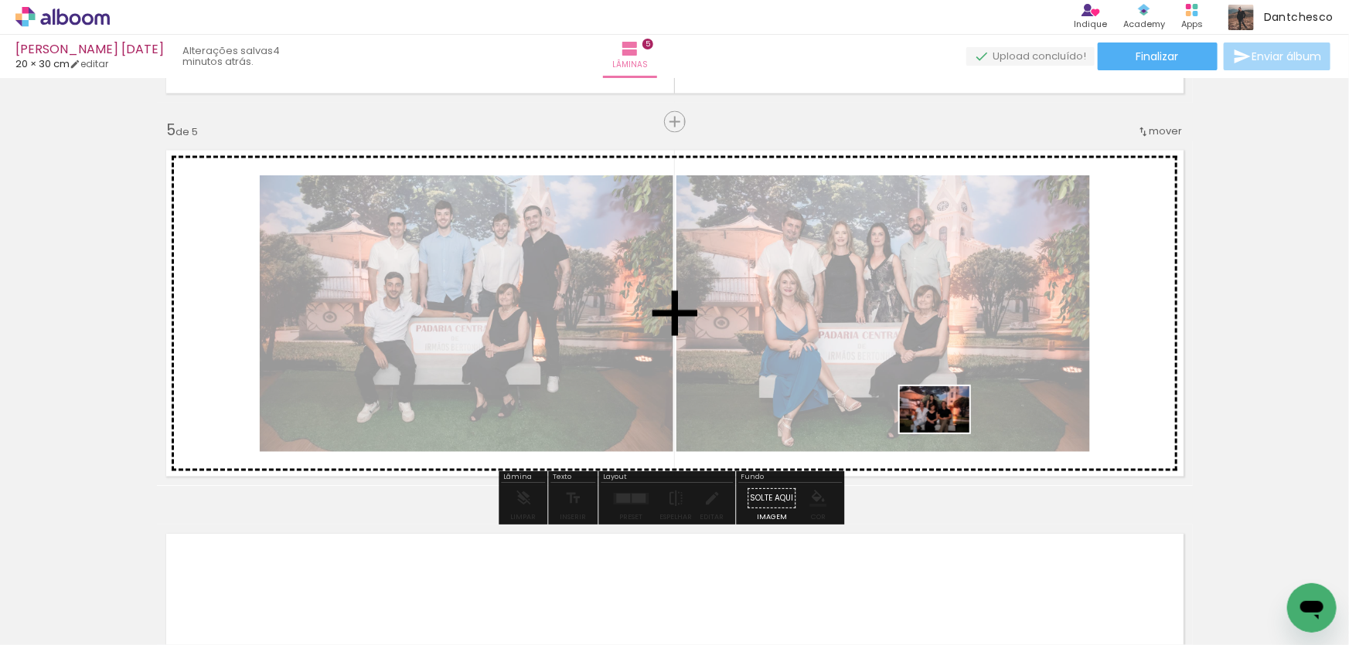
drag, startPoint x: 680, startPoint y: 597, endPoint x: 946, endPoint y: 433, distance: 312.3
click at [946, 433] on quentale-workspace at bounding box center [674, 322] width 1349 height 645
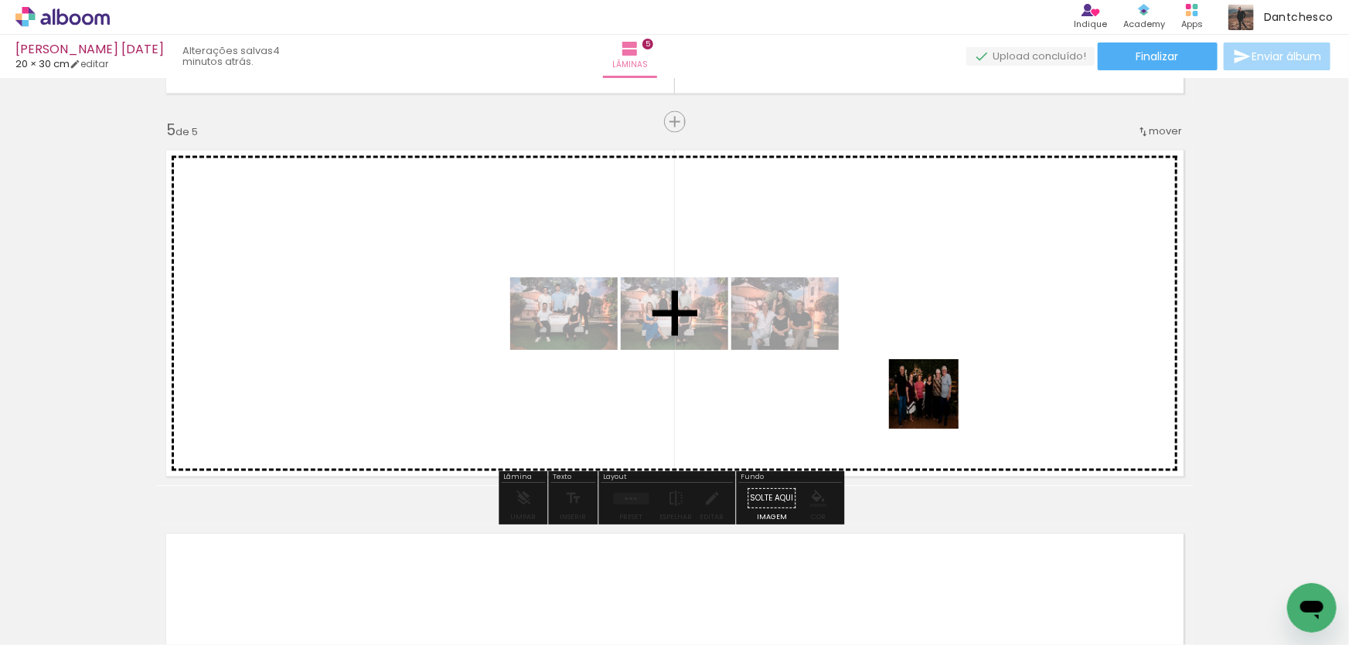
drag, startPoint x: 771, startPoint y: 600, endPoint x: 935, endPoint y: 406, distance: 254.5
click at [935, 406] on quentale-workspace at bounding box center [674, 322] width 1349 height 645
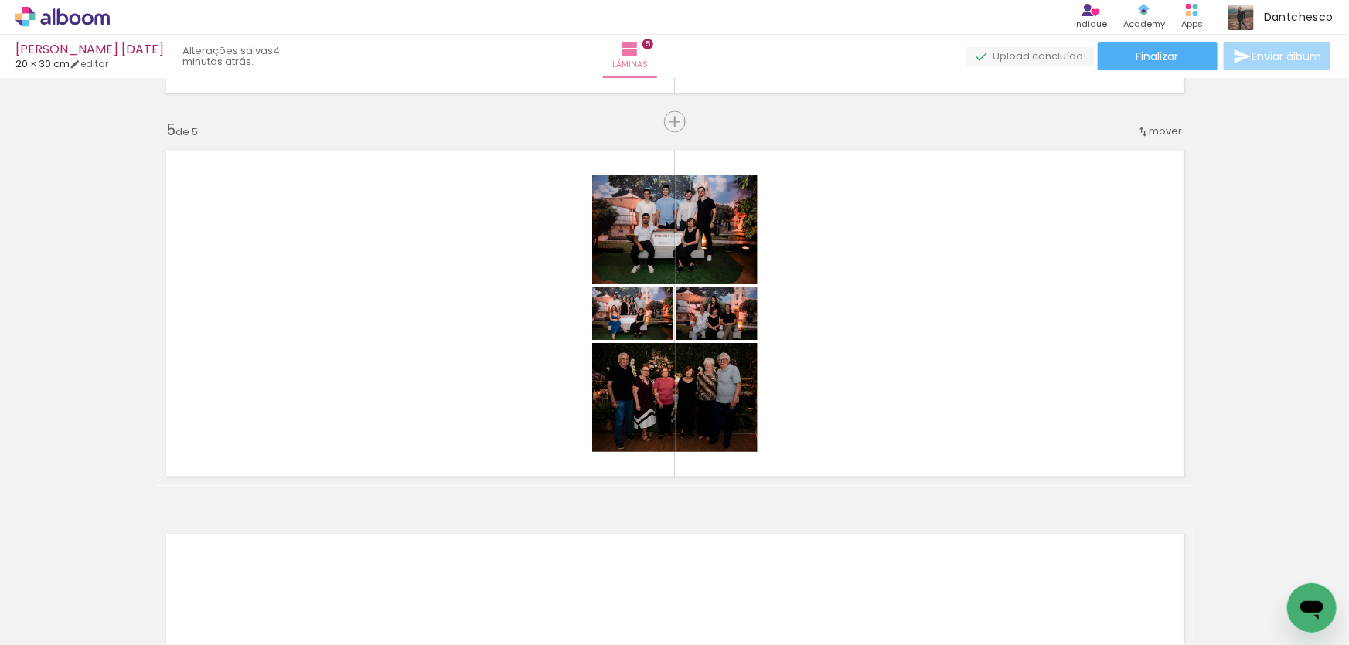
scroll to position [0, 3165]
click at [456, 589] on div at bounding box center [452, 593] width 51 height 77
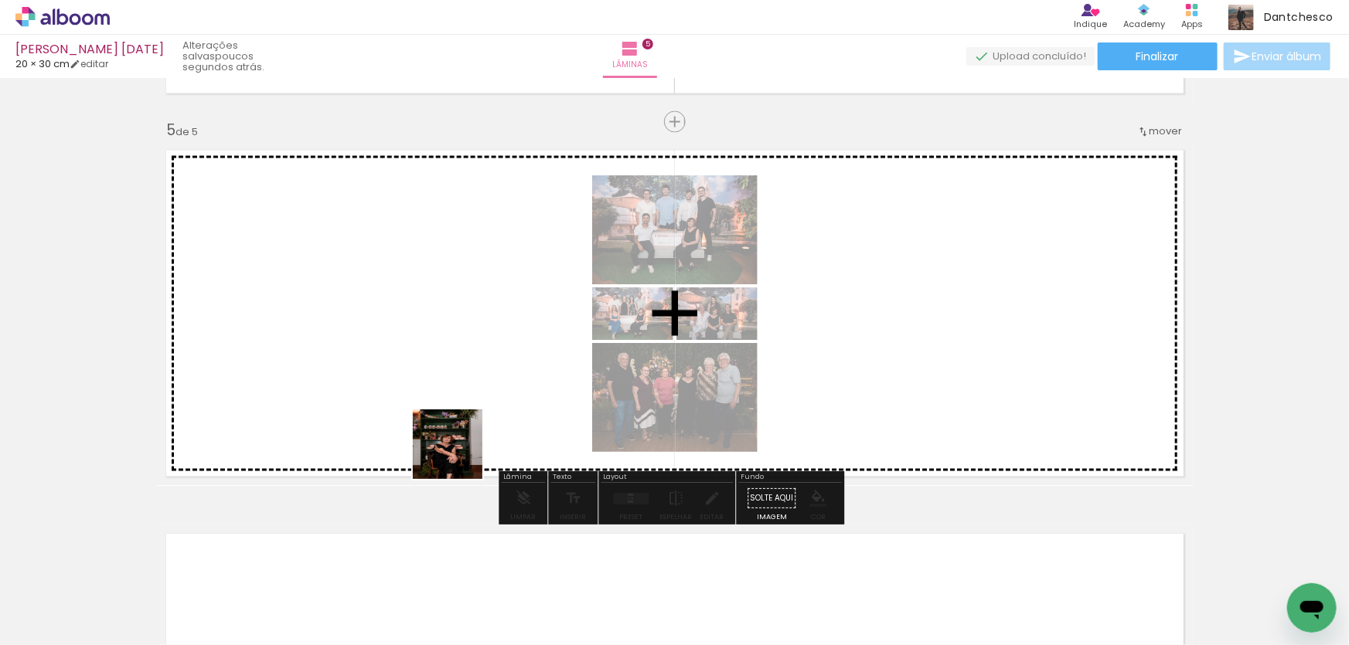
drag, startPoint x: 458, startPoint y: 594, endPoint x: 468, endPoint y: 381, distance: 212.8
click at [468, 381] on quentale-workspace at bounding box center [674, 322] width 1349 height 645
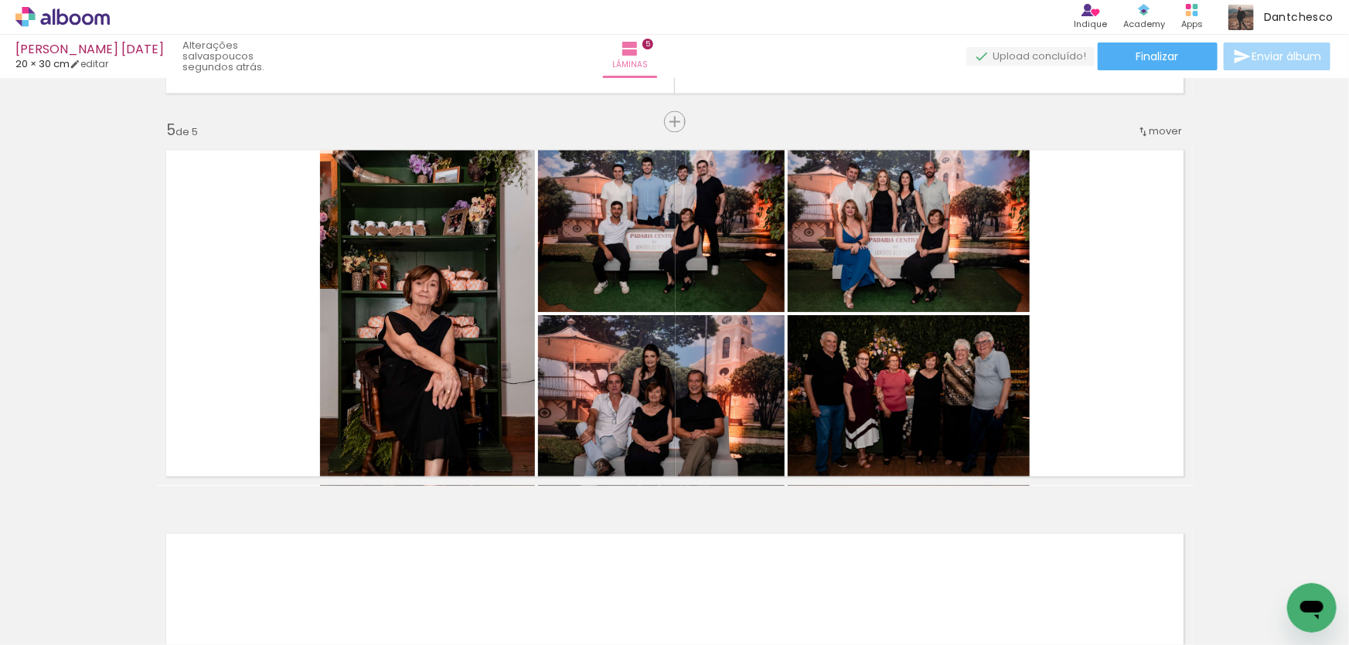
scroll to position [0, 0]
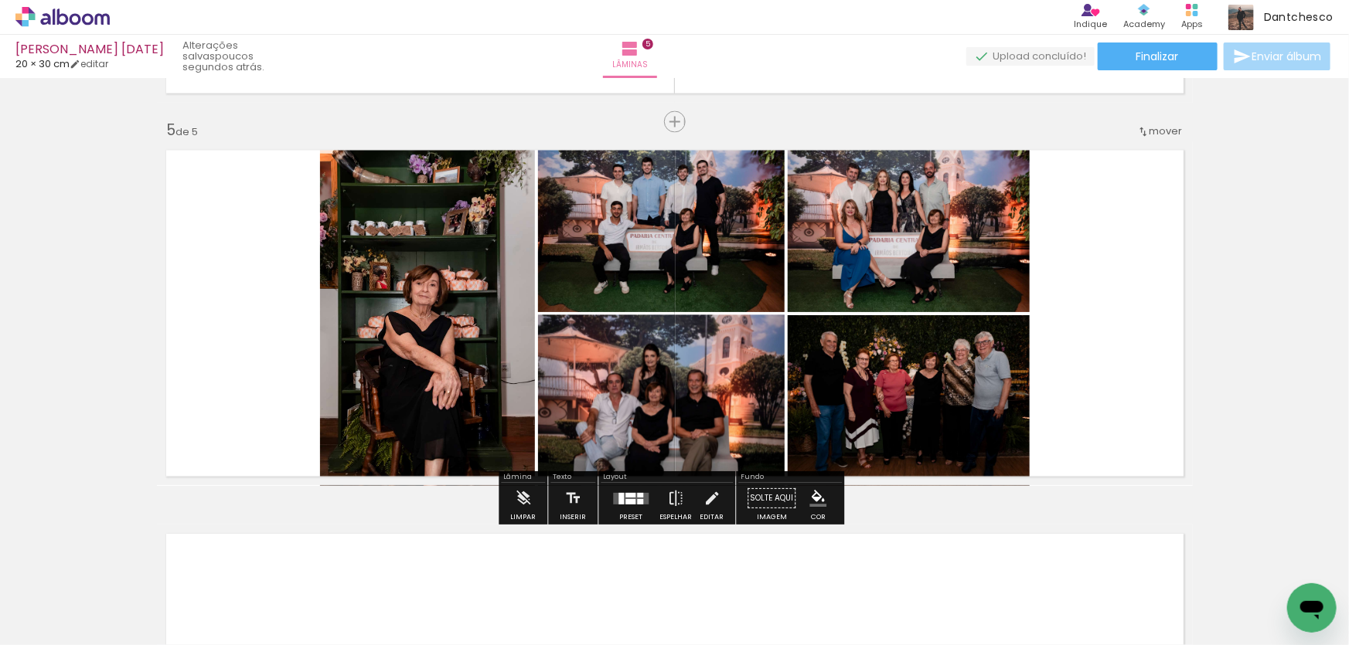
click at [675, 405] on quentale-photo at bounding box center [661, 400] width 247 height 171
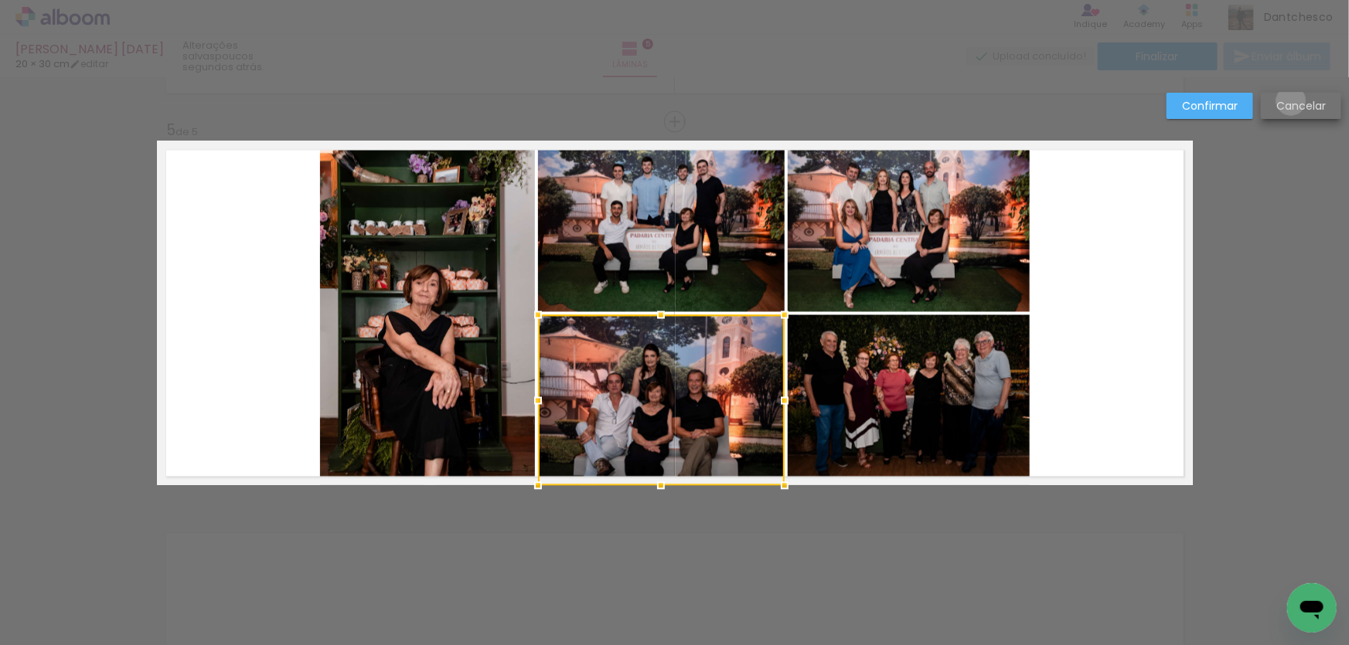
click at [0, 0] on slot "Cancelar" at bounding box center [0, 0] width 0 height 0
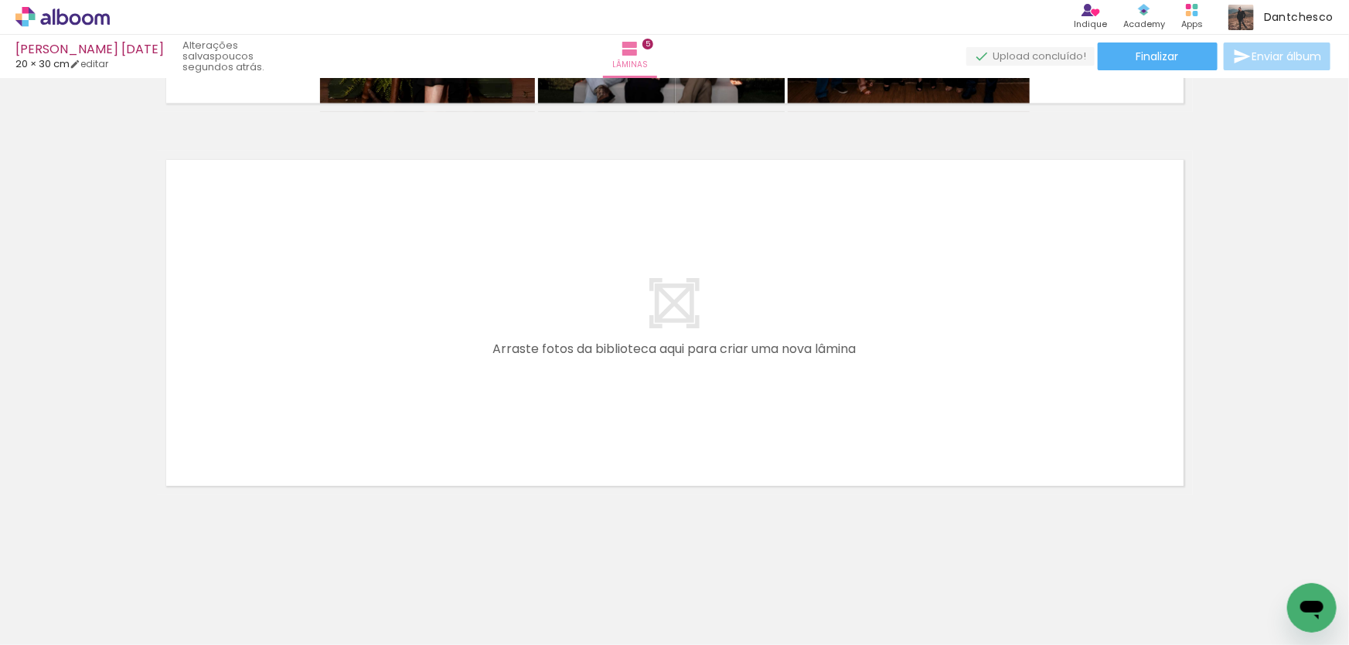
scroll to position [0, 583]
drag, startPoint x: 324, startPoint y: 531, endPoint x: 397, endPoint y: 570, distance: 83.3
click at [386, 387] on quentale-workspace at bounding box center [674, 322] width 1349 height 645
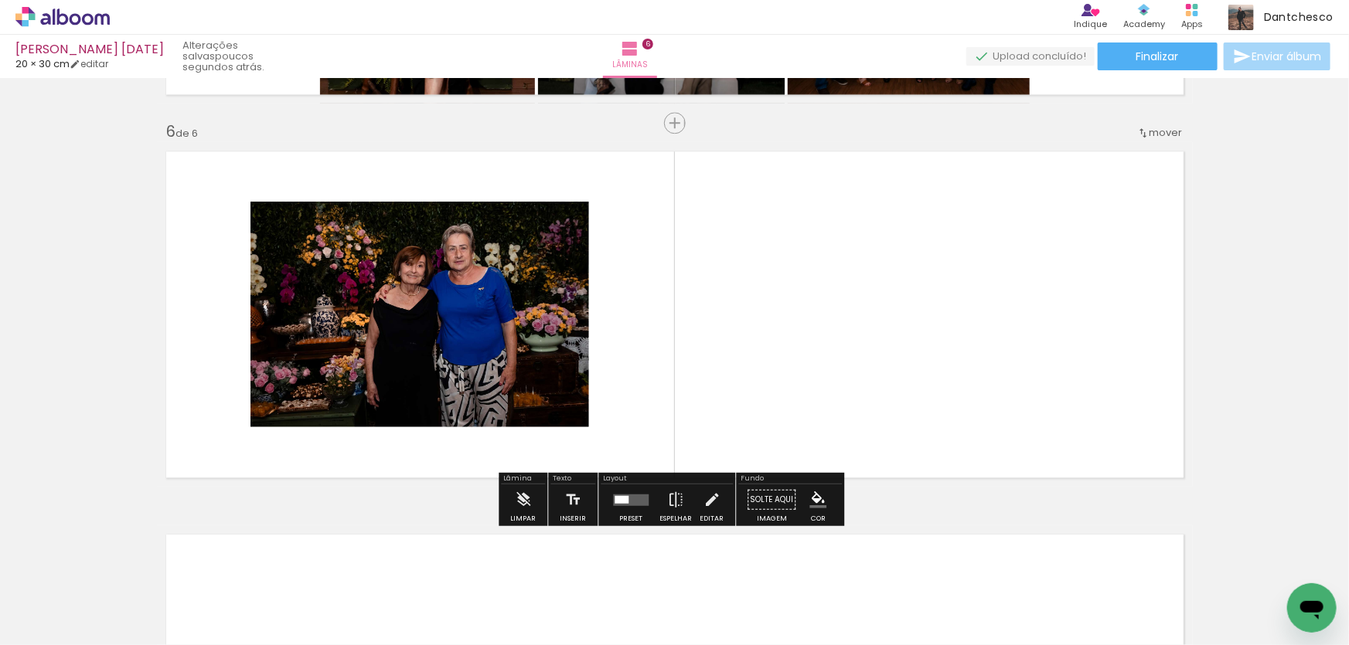
scroll to position [1898, 0]
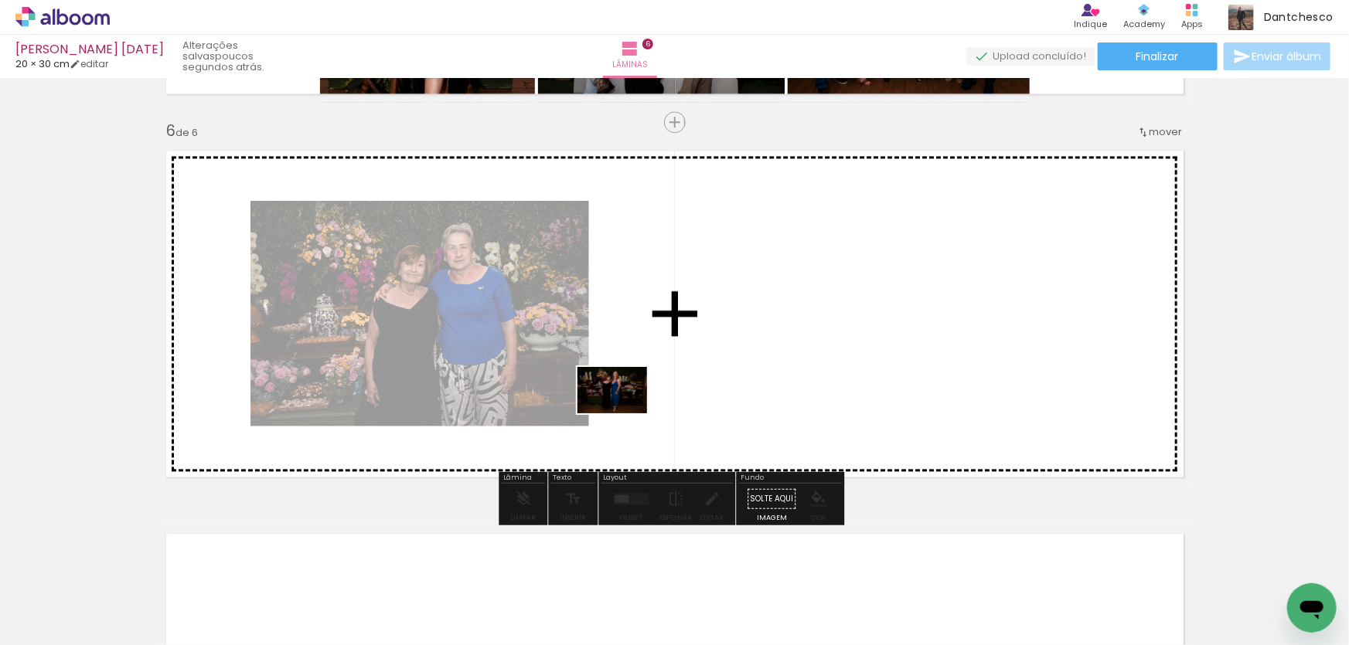
drag, startPoint x: 436, startPoint y: 560, endPoint x: 624, endPoint y: 413, distance: 237.9
click at [624, 413] on quentale-workspace at bounding box center [674, 322] width 1349 height 645
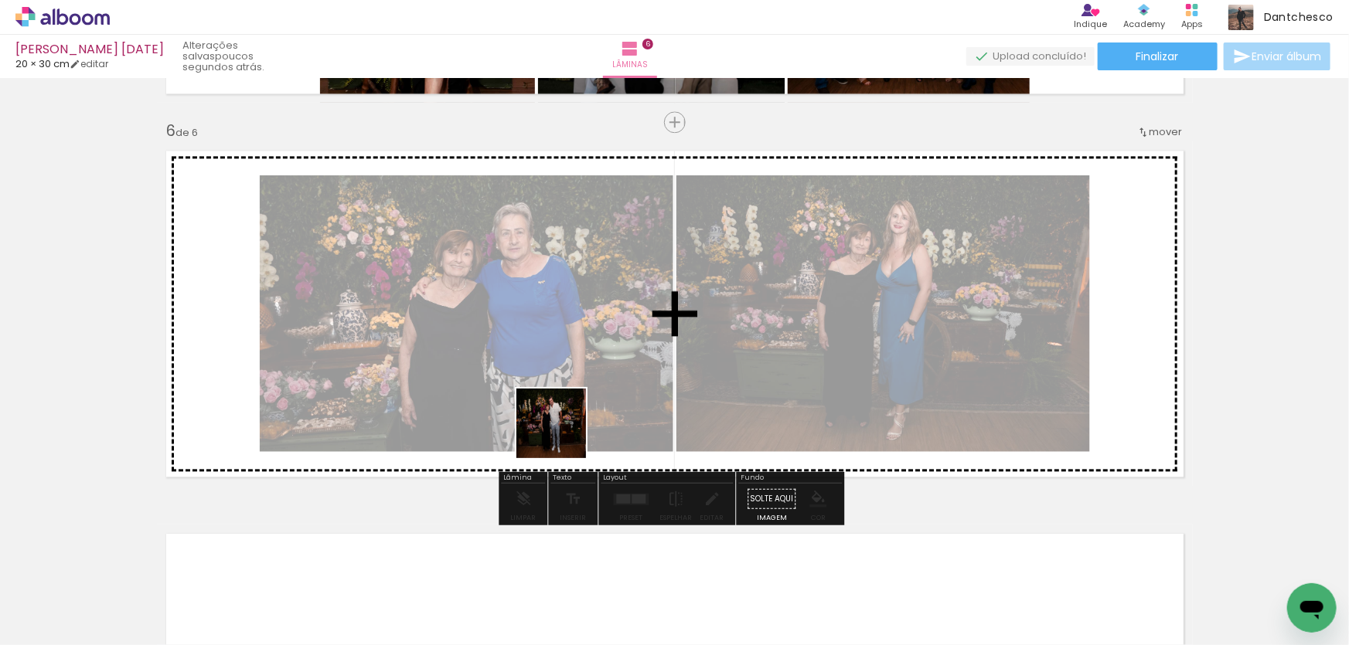
drag, startPoint x: 449, startPoint y: 601, endPoint x: 555, endPoint y: 471, distance: 167.5
click at [581, 367] on quentale-workspace at bounding box center [674, 322] width 1349 height 645
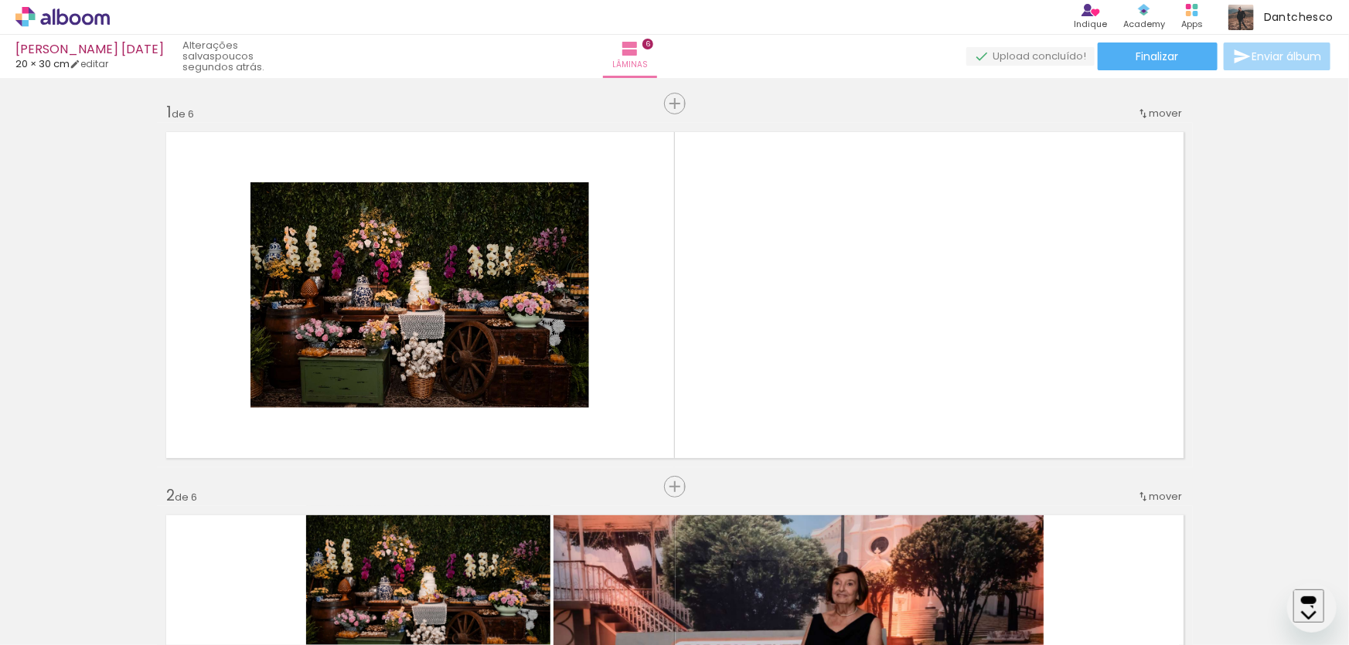
scroll to position [1898, 0]
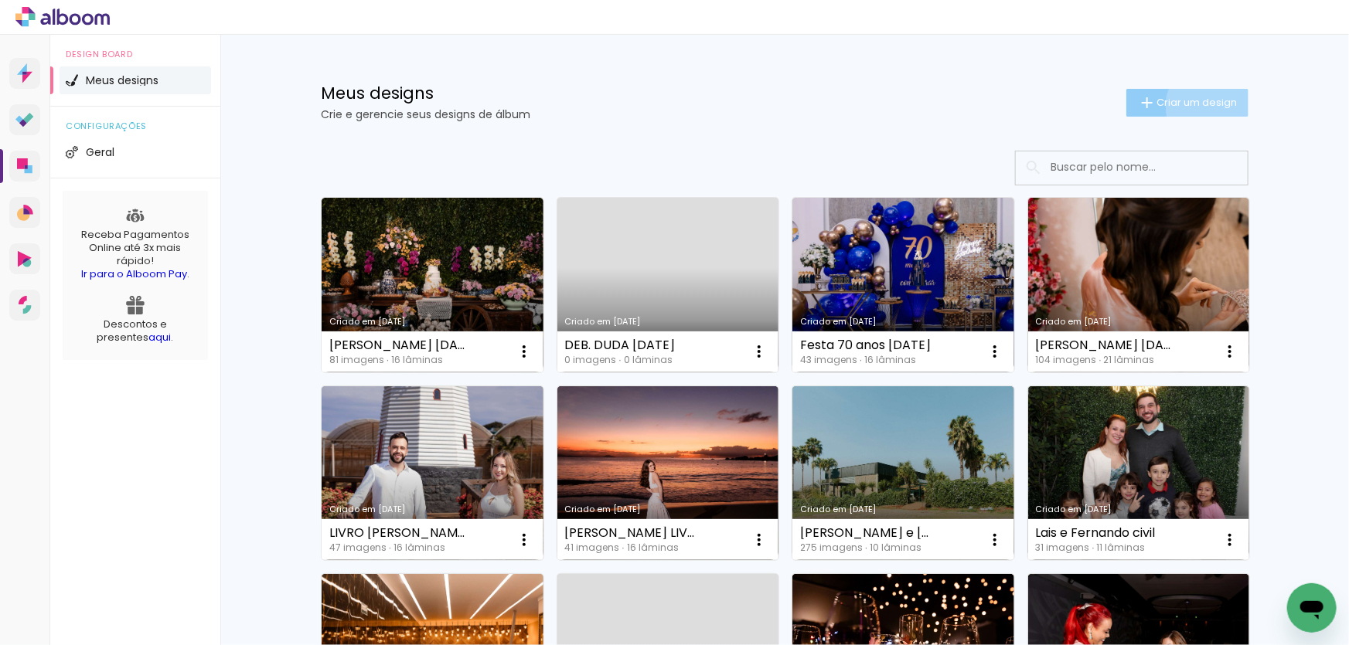
click at [1205, 106] on span "Criar um design" at bounding box center [1196, 102] width 80 height 10
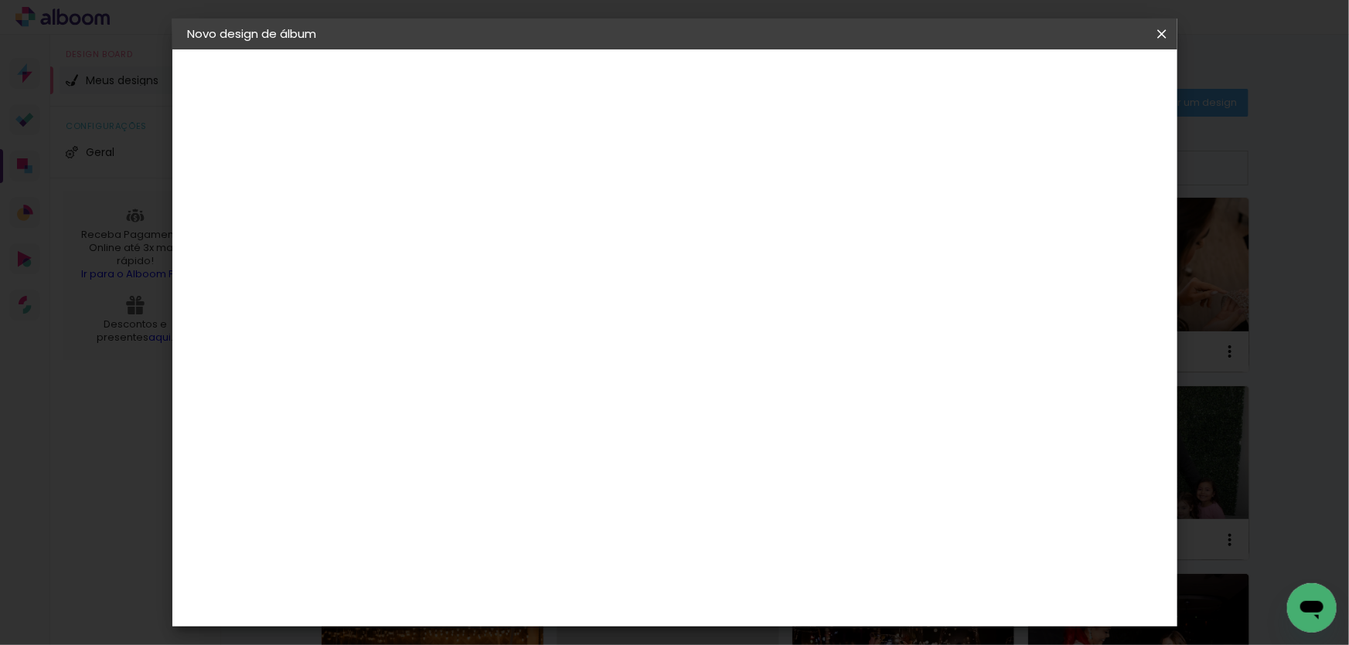
click at [441, 205] on input at bounding box center [441, 208] width 0 height 24
paste input "DEBUTANTE BIA 12JUL25"
drag, startPoint x: 714, startPoint y: 203, endPoint x: 658, endPoint y: 205, distance: 55.7
click at [441, 205] on input "DEBUTANTE BIA 12JUL25" at bounding box center [441, 208] width 0 height 24
click at [441, 213] on input "DEB. BIA [DATE]" at bounding box center [441, 208] width 0 height 24
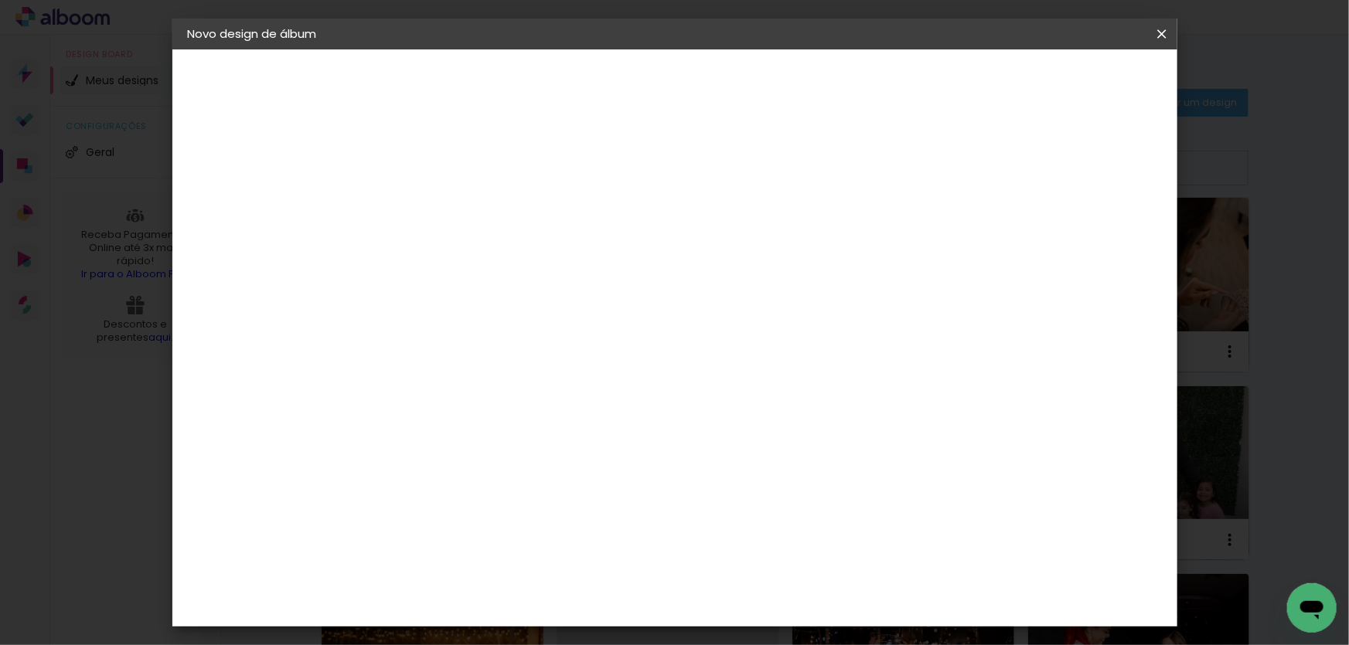
type input "DEB. BIA [DATE]"
type paper-input "DEB. BIA [DATE]"
click at [0, 0] on slot "Avançar" at bounding box center [0, 0] width 0 height 0
click at [730, 232] on paper-item "Tamanho Livre" at bounding box center [655, 235] width 148 height 34
click at [730, 73] on paper-button "Avançar" at bounding box center [692, 82] width 76 height 26
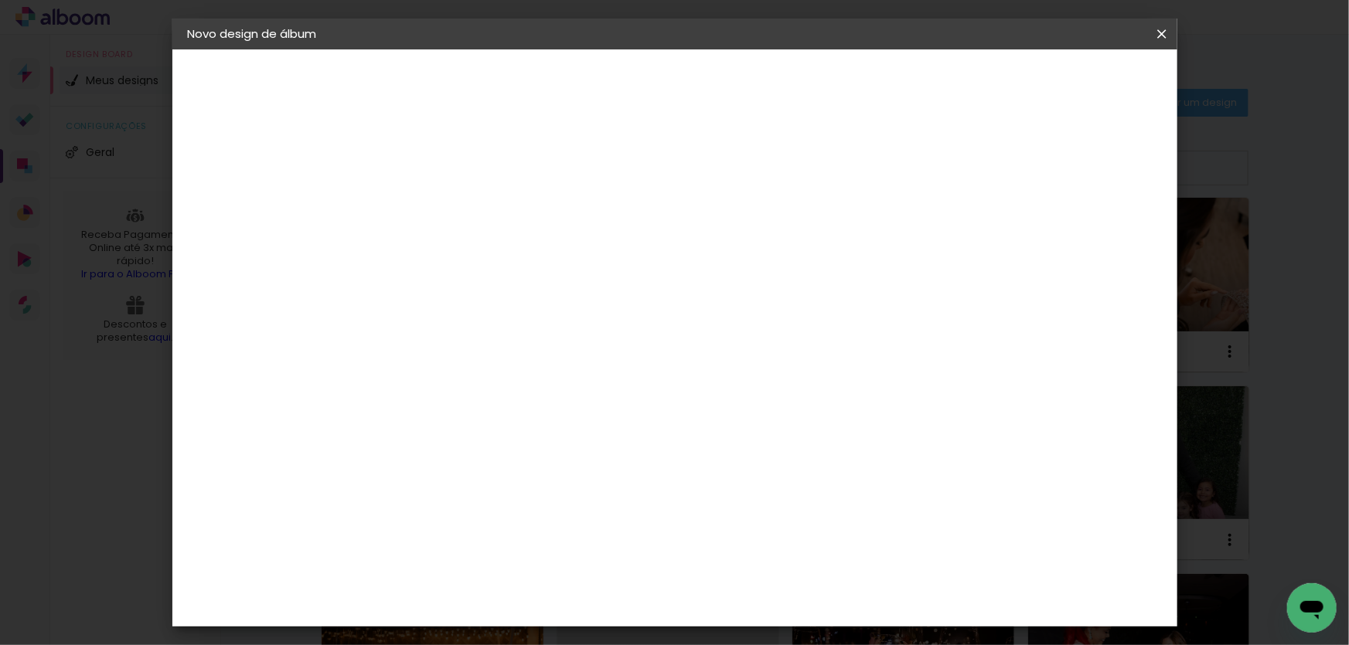
click at [1066, 84] on span "Iniciar design" at bounding box center [1030, 82] width 70 height 11
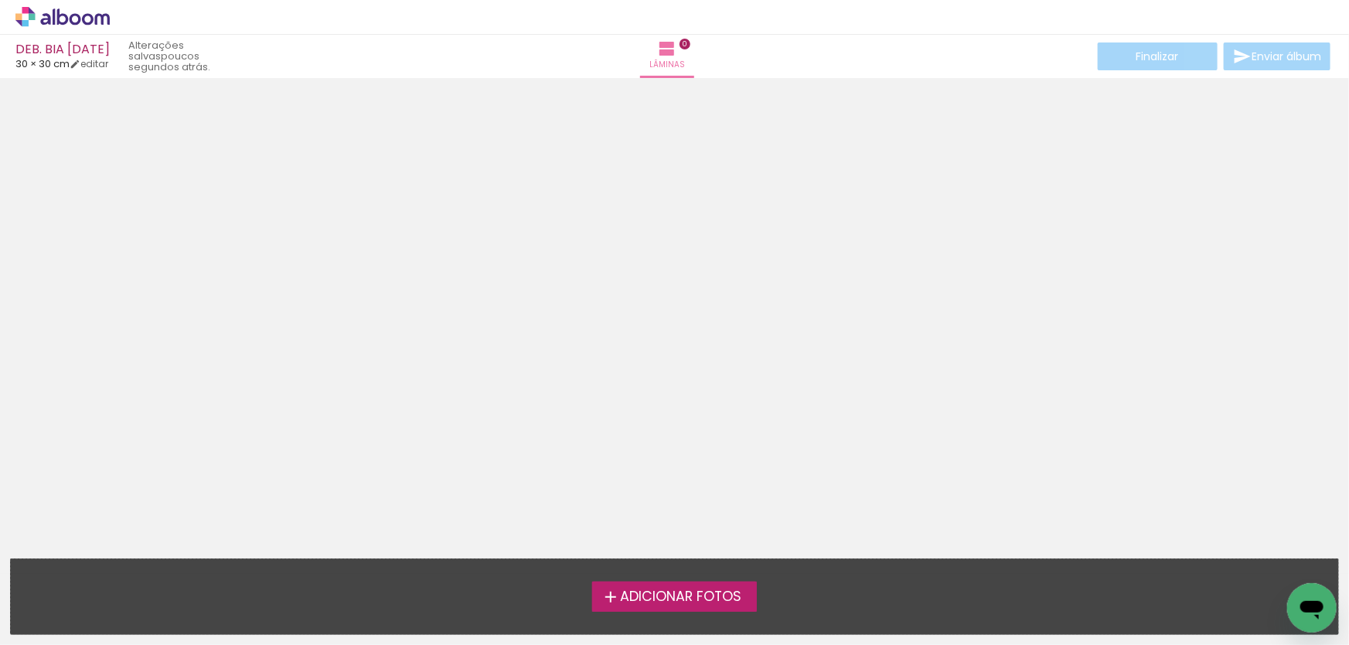
click at [46, 13] on icon at bounding box center [62, 17] width 94 height 20
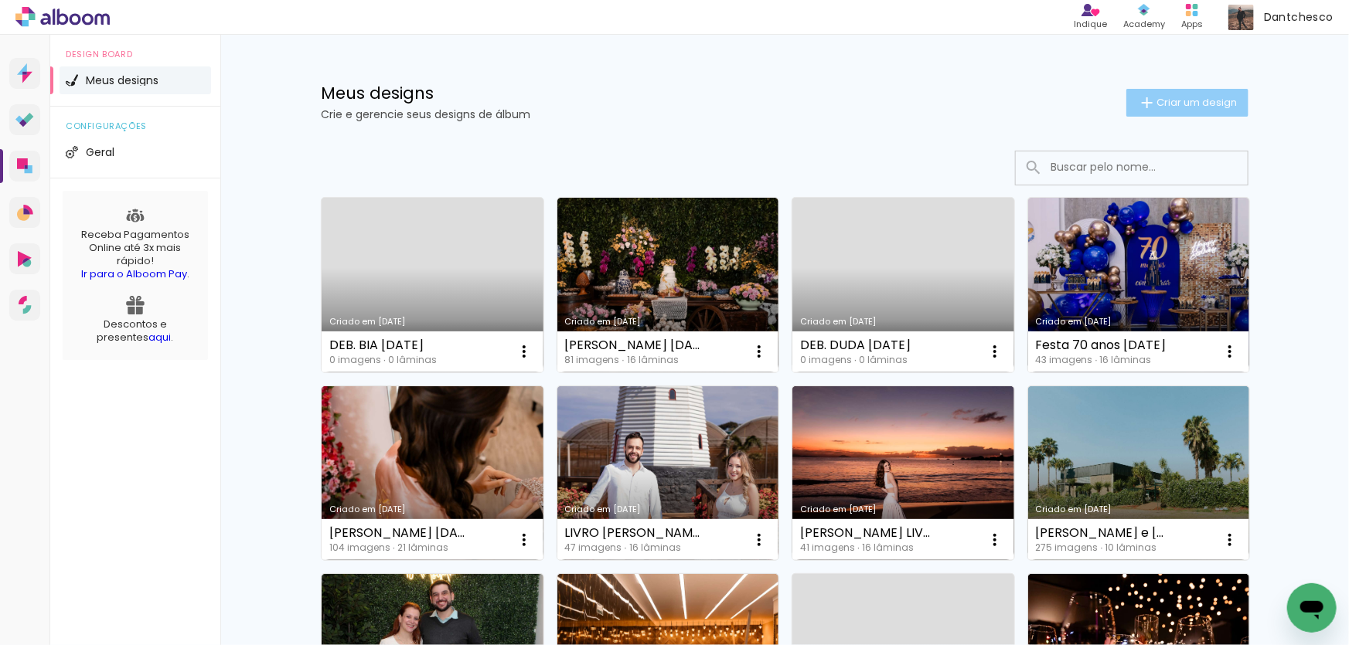
click at [1196, 105] on span "Criar um design" at bounding box center [1196, 102] width 80 height 10
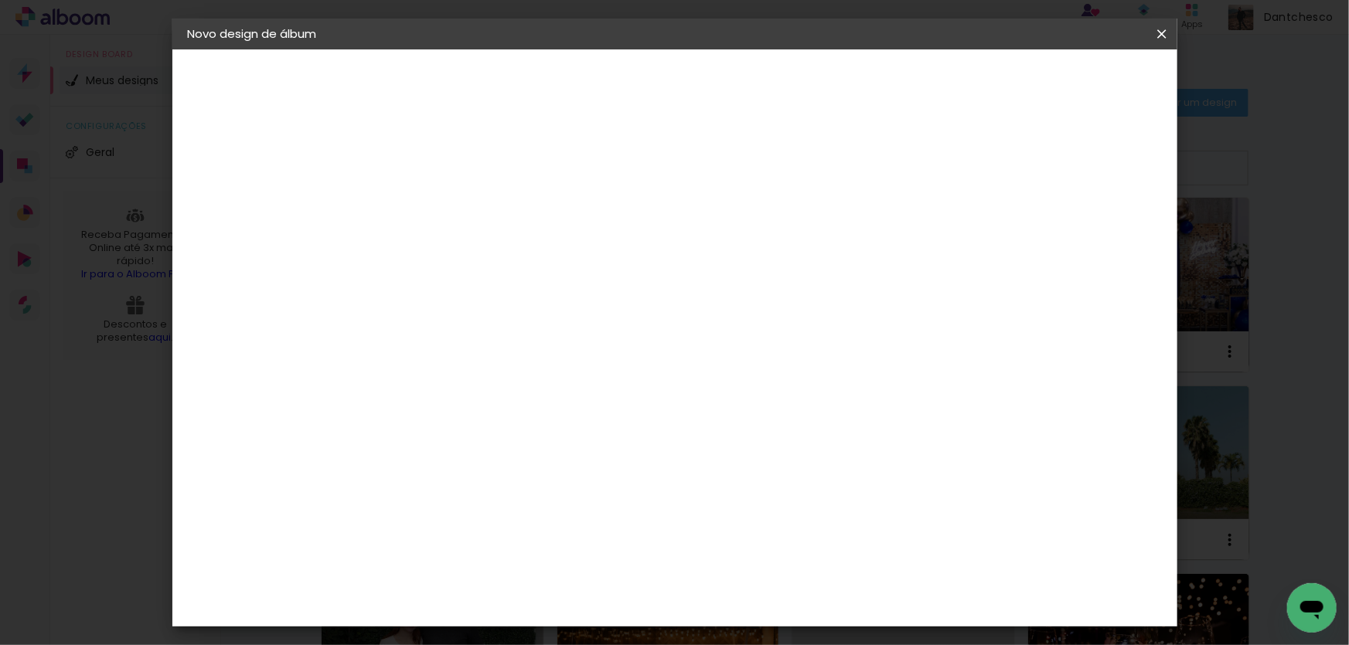
click at [441, 214] on input at bounding box center [441, 208] width 0 height 24
click at [441, 203] on input "DEB LAURA 14JUL25" at bounding box center [441, 208] width 0 height 24
type input "DEB. [PERSON_NAME] [DATE]"
type paper-input "DEB. [PERSON_NAME] [DATE]"
click at [599, 71] on paper-button "Avançar" at bounding box center [561, 82] width 76 height 26
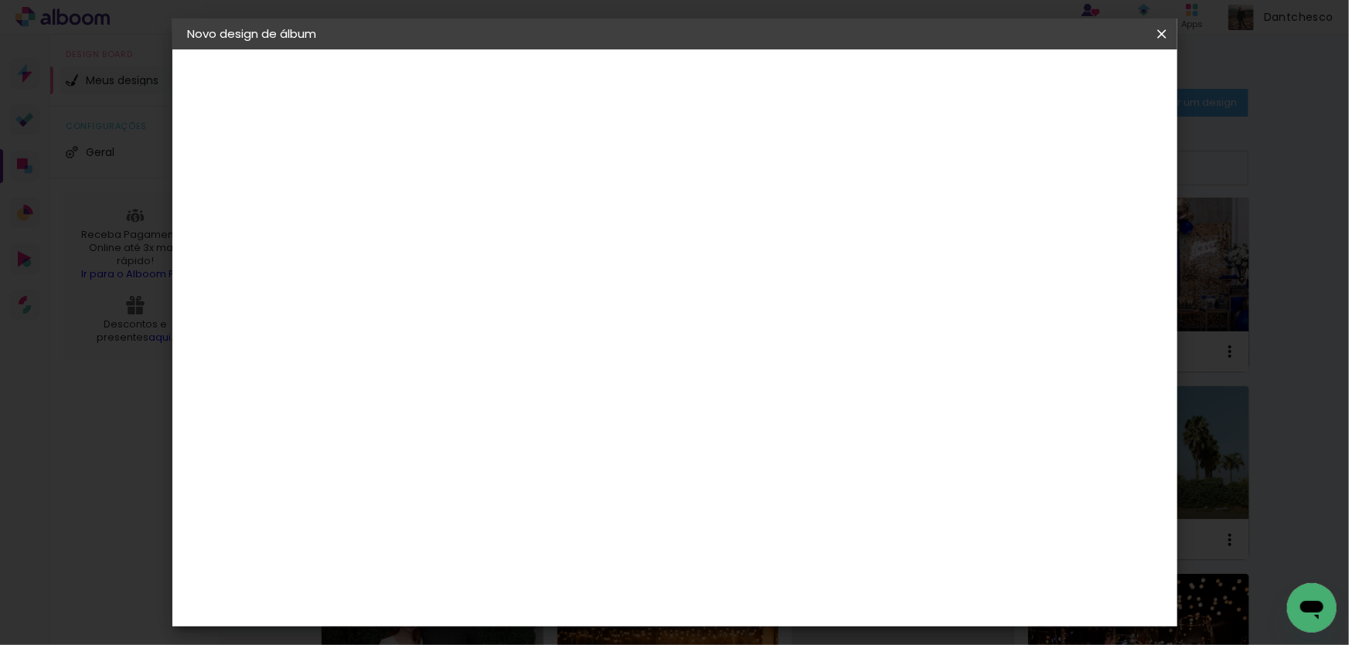
click at [730, 233] on paper-item "Tamanho Livre" at bounding box center [655, 235] width 148 height 34
click at [730, 93] on paper-button "Avançar" at bounding box center [692, 82] width 76 height 26
click at [1066, 87] on span "Iniciar design" at bounding box center [1030, 82] width 70 height 11
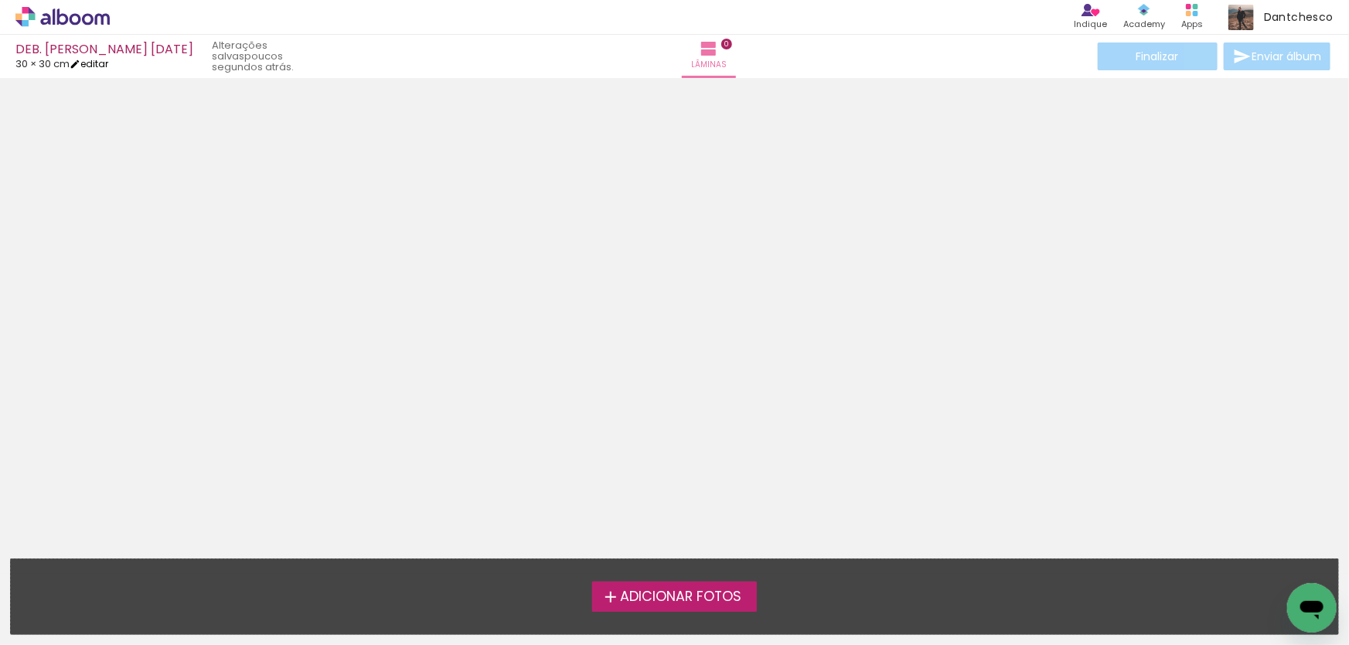
click at [92, 62] on link "editar" at bounding box center [89, 63] width 39 height 13
type input "30"
type input "60"
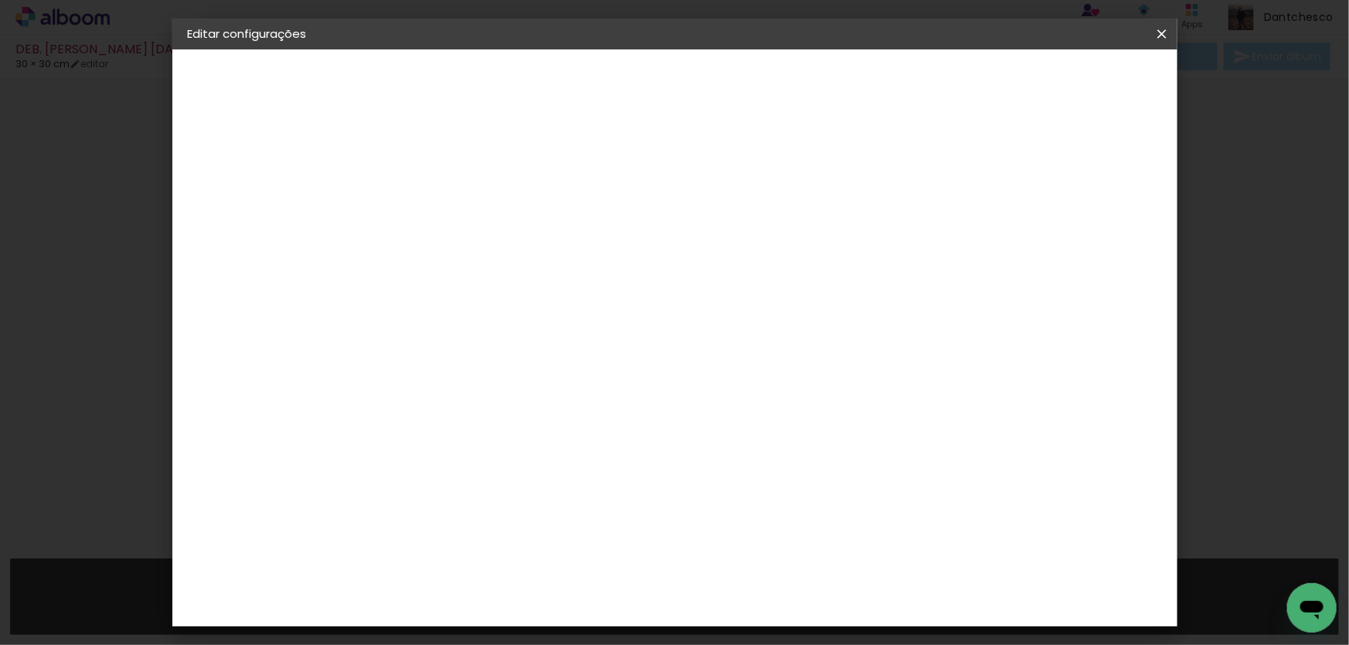
drag, startPoint x: 410, startPoint y: 437, endPoint x: 392, endPoint y: 437, distance: 18.5
click at [392, 437] on input "30" at bounding box center [392, 438] width 40 height 23
type input "25"
type paper-input "25"
click at [616, 240] on span "30" at bounding box center [609, 241] width 26 height 23
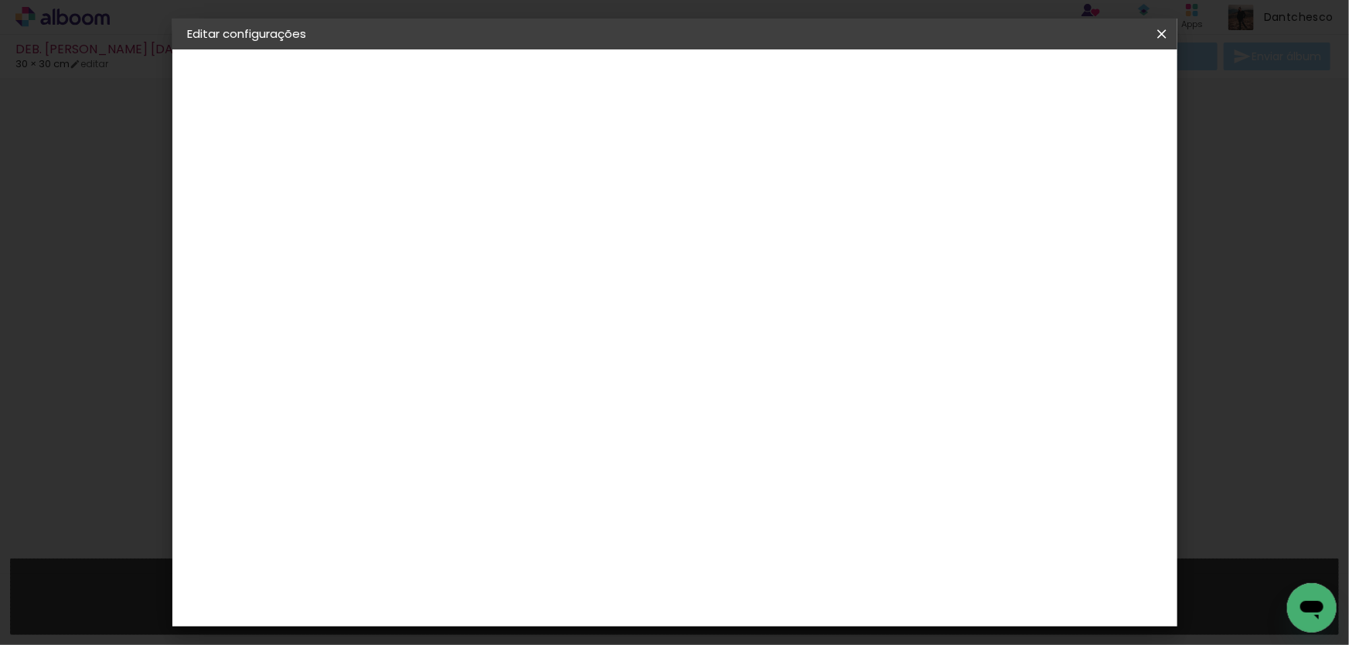
click at [408, 410] on input "25" at bounding box center [392, 413] width 40 height 23
click at [613, 244] on span "30" at bounding box center [609, 241] width 26 height 23
type input "30"
type paper-input "30"
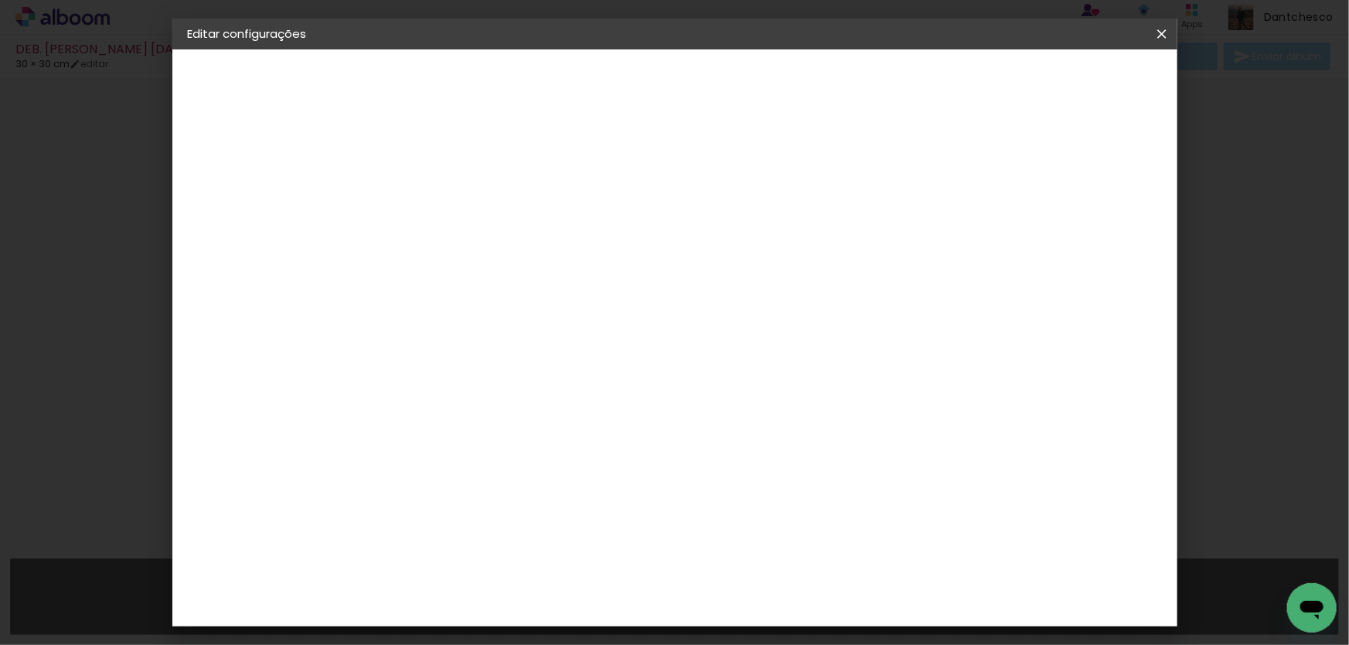
click at [1050, 86] on span "Salvar configurações" at bounding box center [1008, 82] width 114 height 11
click at [1066, 87] on span "Salvar configurações" at bounding box center [1008, 82] width 114 height 11
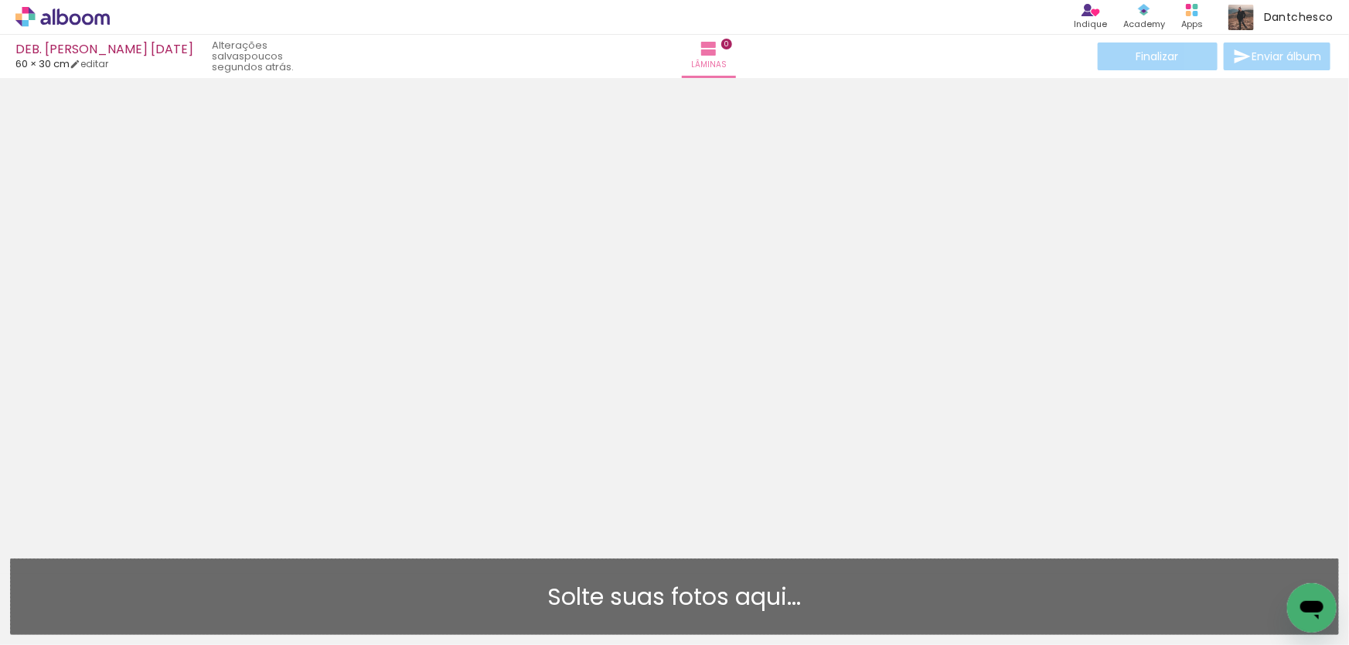
click at [600, 301] on div at bounding box center [674, 313] width 1349 height 460
click at [54, 18] on icon at bounding box center [54, 17] width 2 height 16
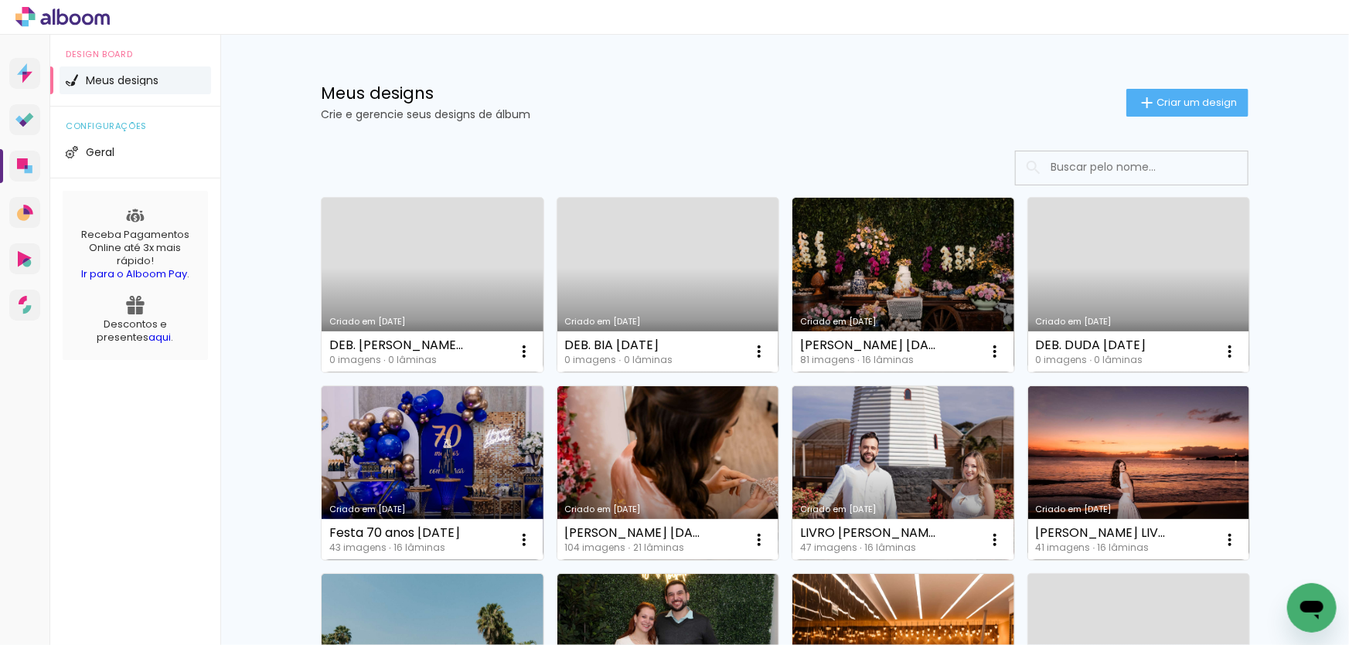
click at [1109, 256] on link "Criado em [DATE]" at bounding box center [1139, 285] width 222 height 175
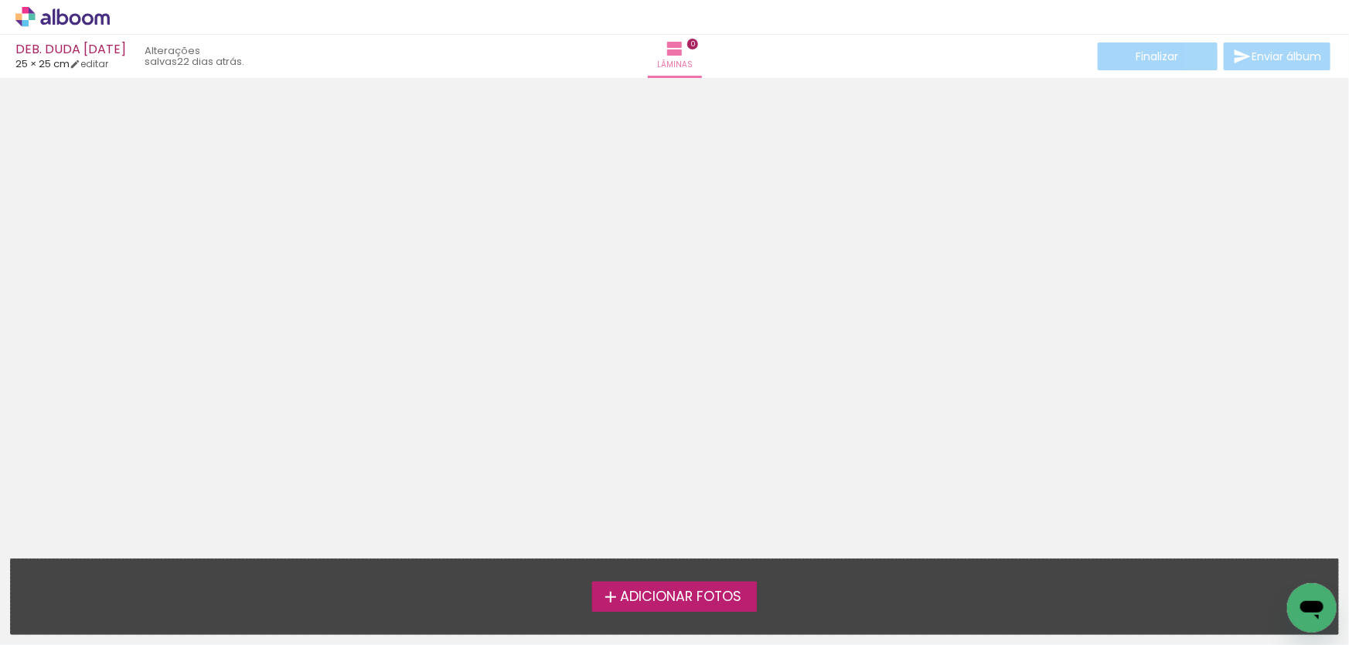
click at [91, 17] on icon at bounding box center [88, 19] width 12 height 12
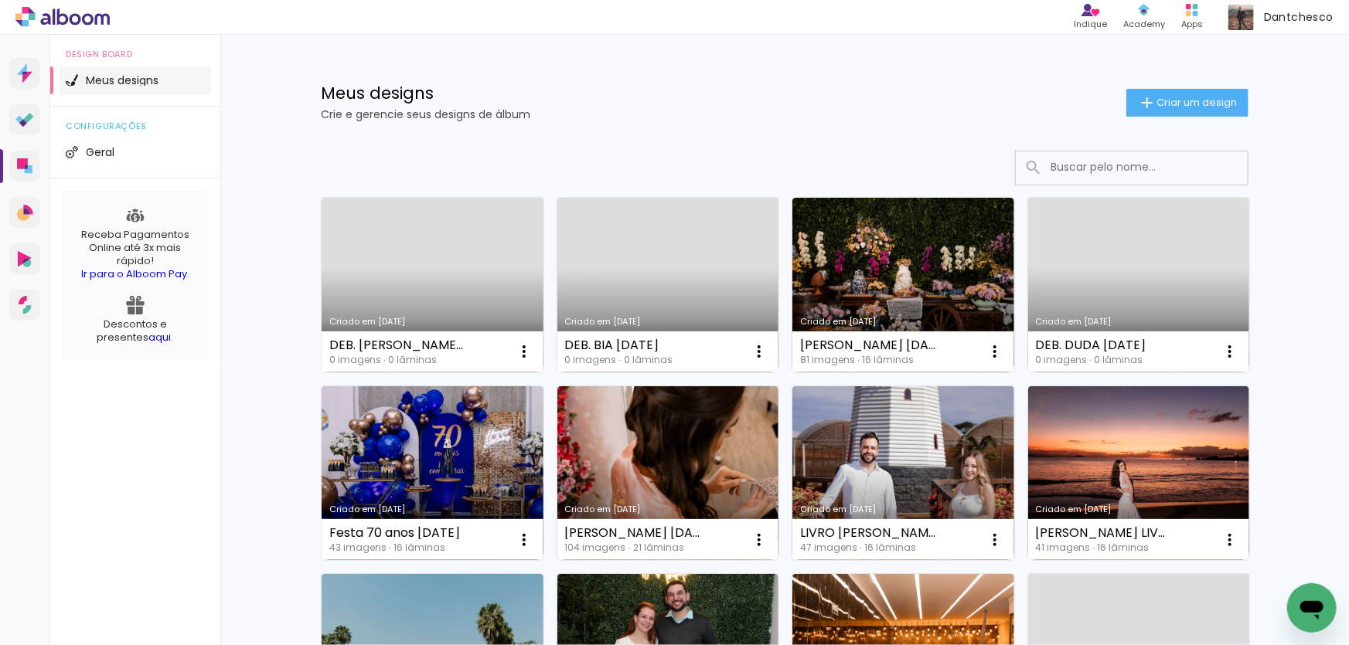
click at [77, 19] on icon at bounding box center [62, 17] width 94 height 20
